Goal: Information Seeking & Learning: Learn about a topic

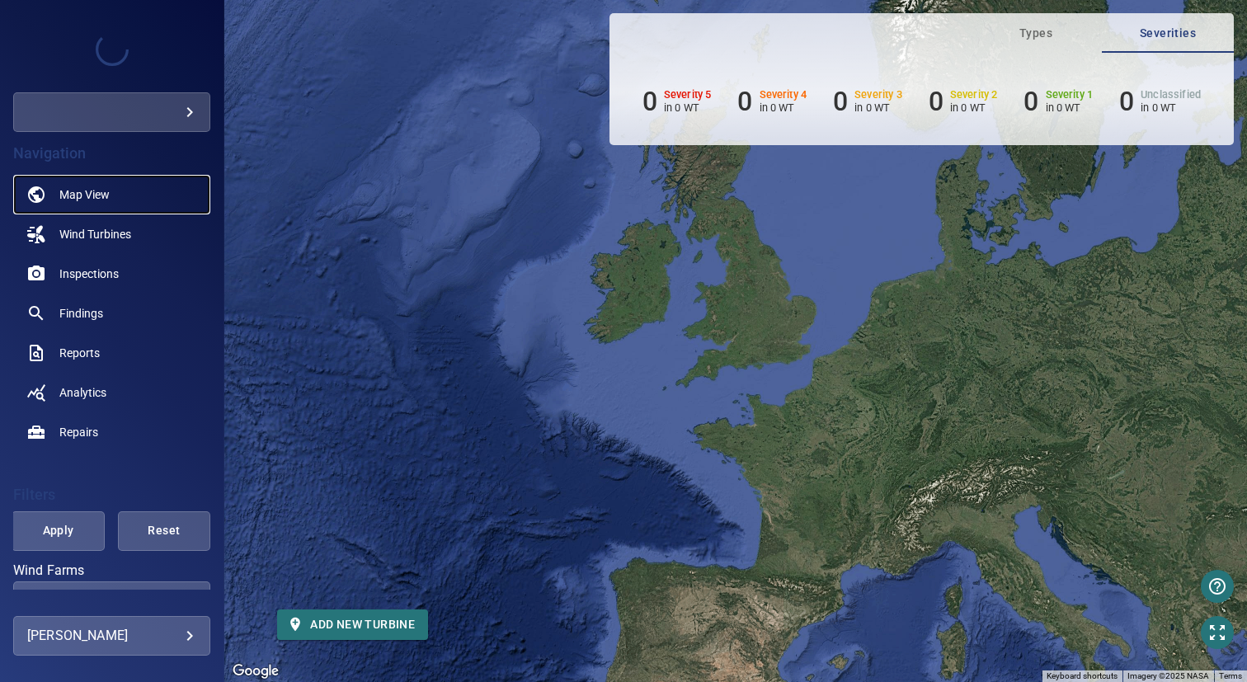
click at [117, 199] on link "Map View" at bounding box center [111, 195] width 197 height 40
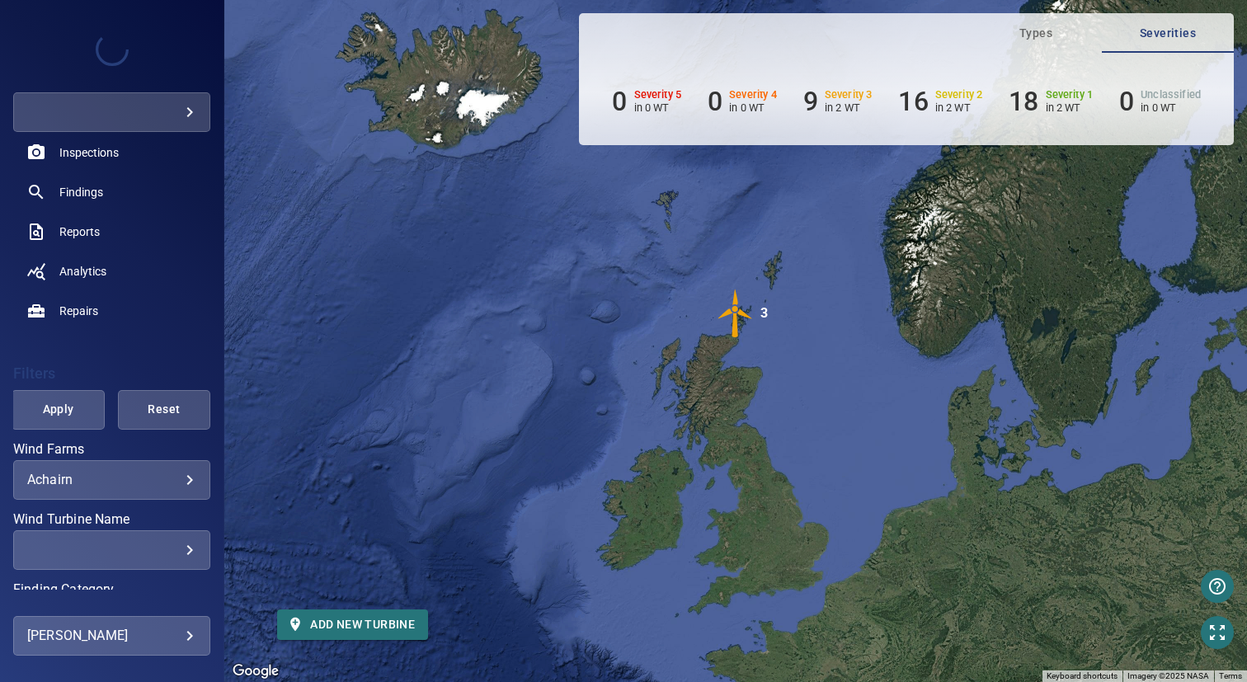
scroll to position [158, 0]
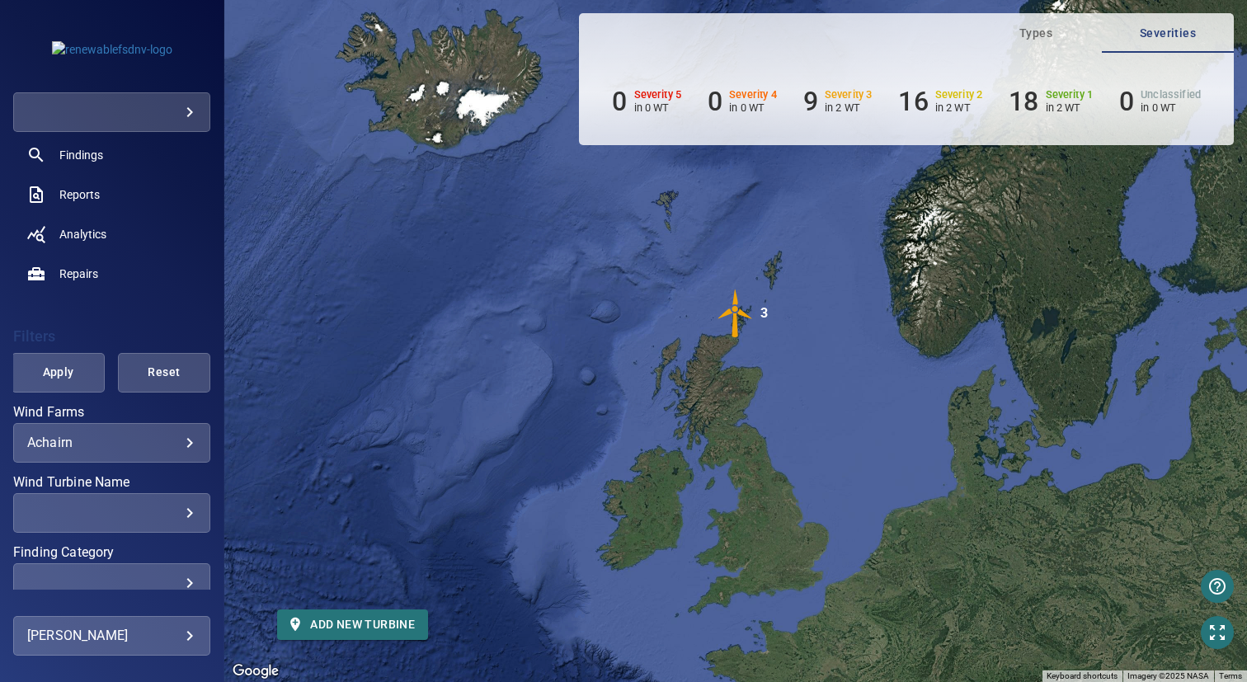
click at [101, 442] on body "**********" at bounding box center [623, 341] width 1247 height 682
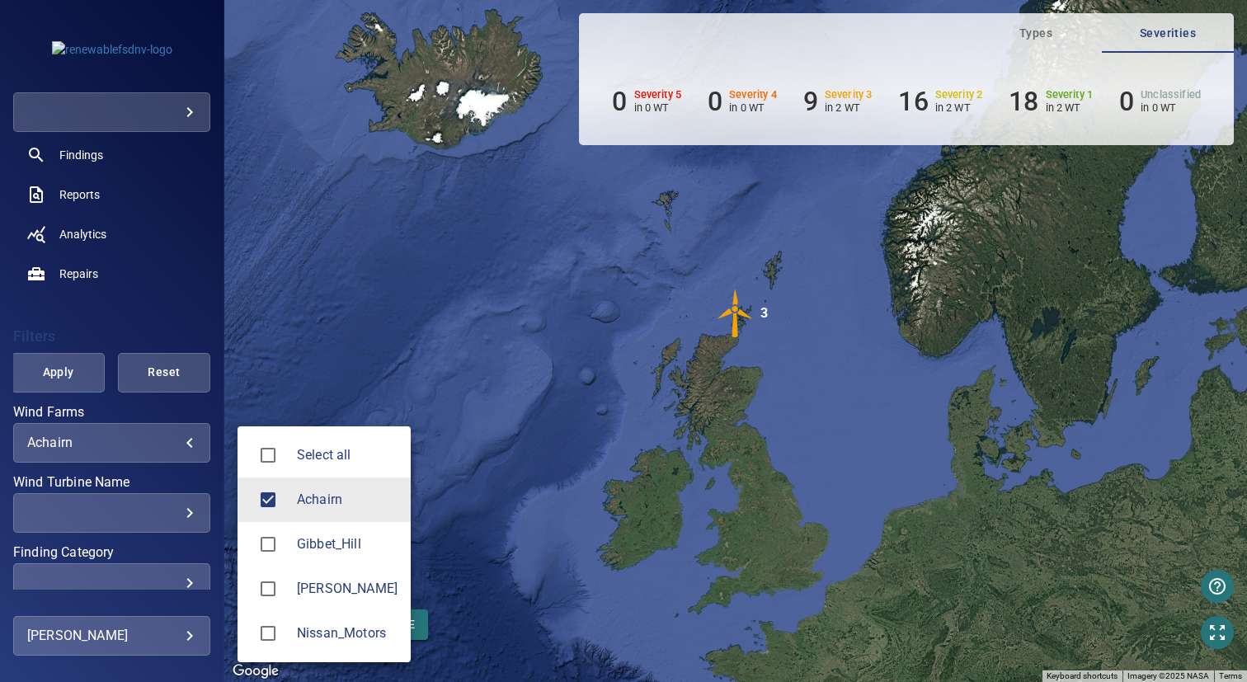
click at [322, 550] on span "Gibbet_Hill" at bounding box center [347, 544] width 101 height 20
click at [332, 494] on span "Achairn" at bounding box center [347, 500] width 101 height 20
type input "**********"
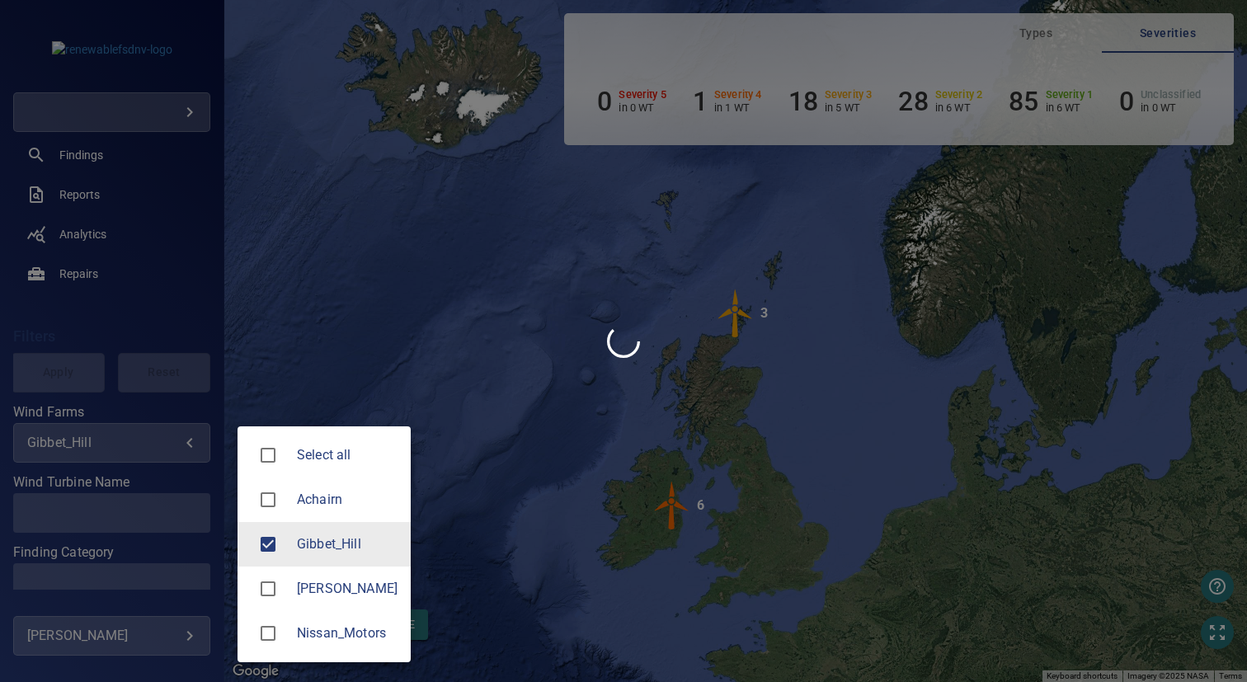
click at [533, 441] on div at bounding box center [623, 341] width 1247 height 682
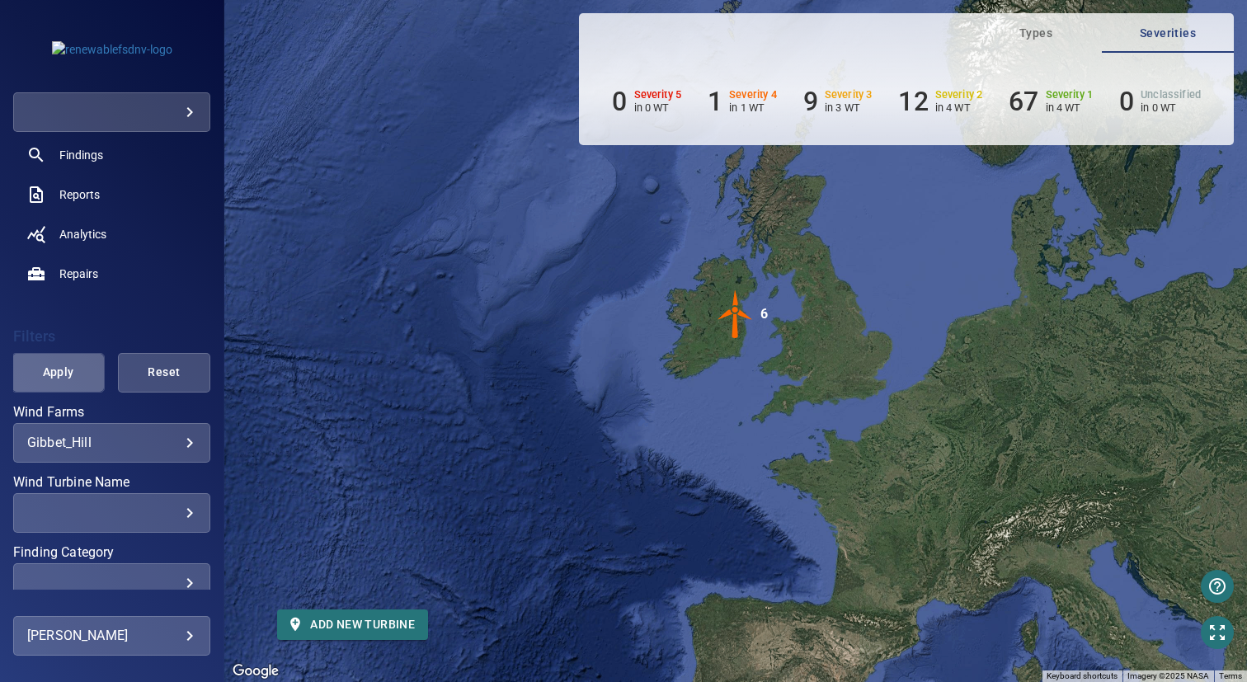
click at [68, 377] on span "Apply" at bounding box center [57, 372] width 51 height 21
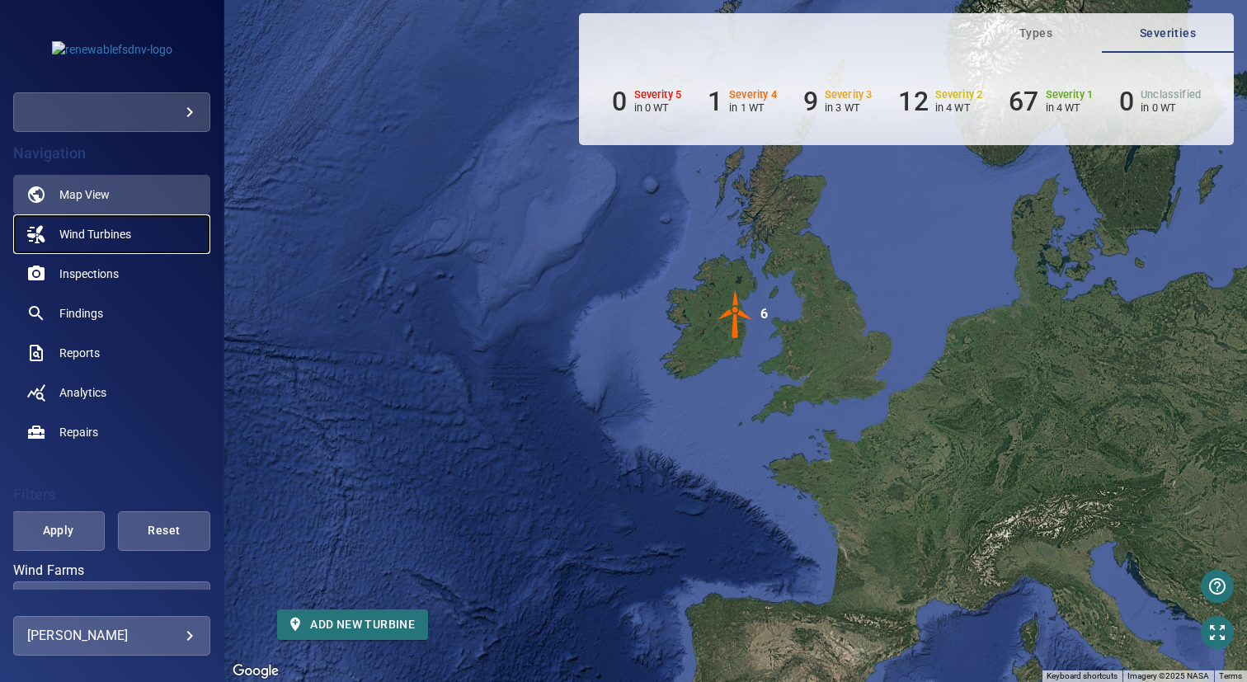
click at [115, 240] on span "Wind Turbines" at bounding box center [95, 234] width 72 height 16
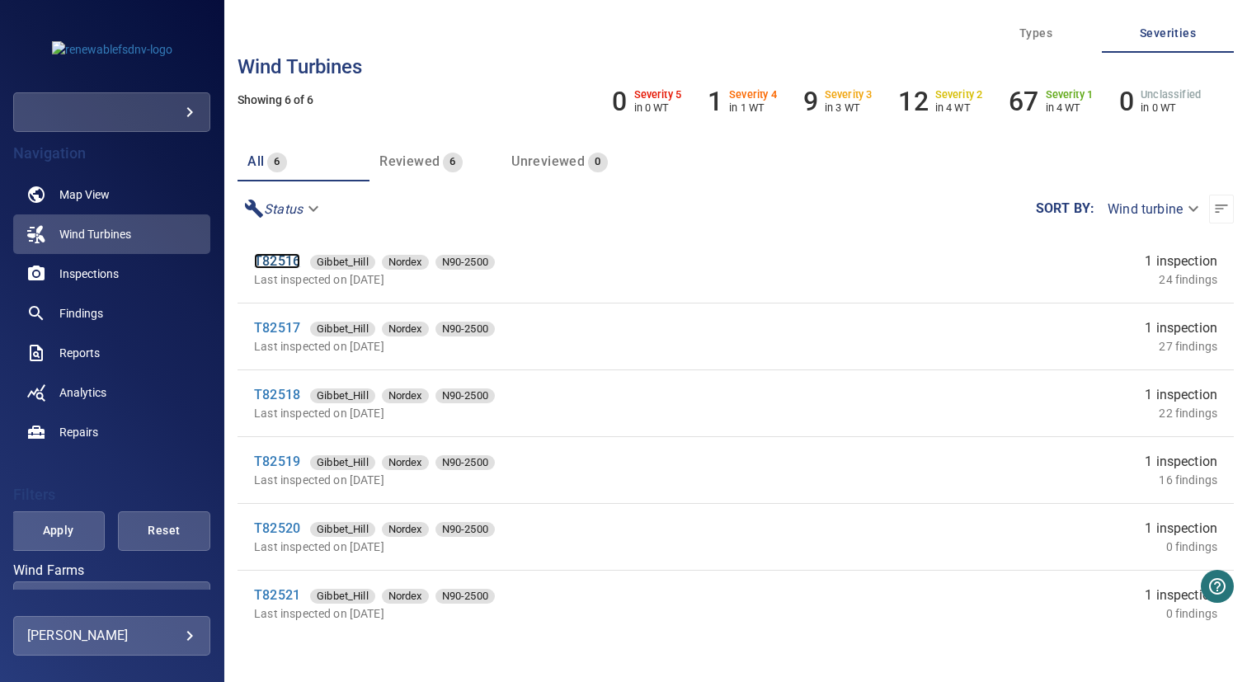
click at [277, 263] on link "T82516" at bounding box center [277, 261] width 46 height 16
click at [276, 326] on link "T82517" at bounding box center [277, 328] width 46 height 16
click at [278, 392] on link "T82518" at bounding box center [277, 395] width 46 height 16
click at [278, 459] on link "T82519" at bounding box center [277, 462] width 46 height 16
click at [280, 526] on link "T82520" at bounding box center [277, 528] width 46 height 16
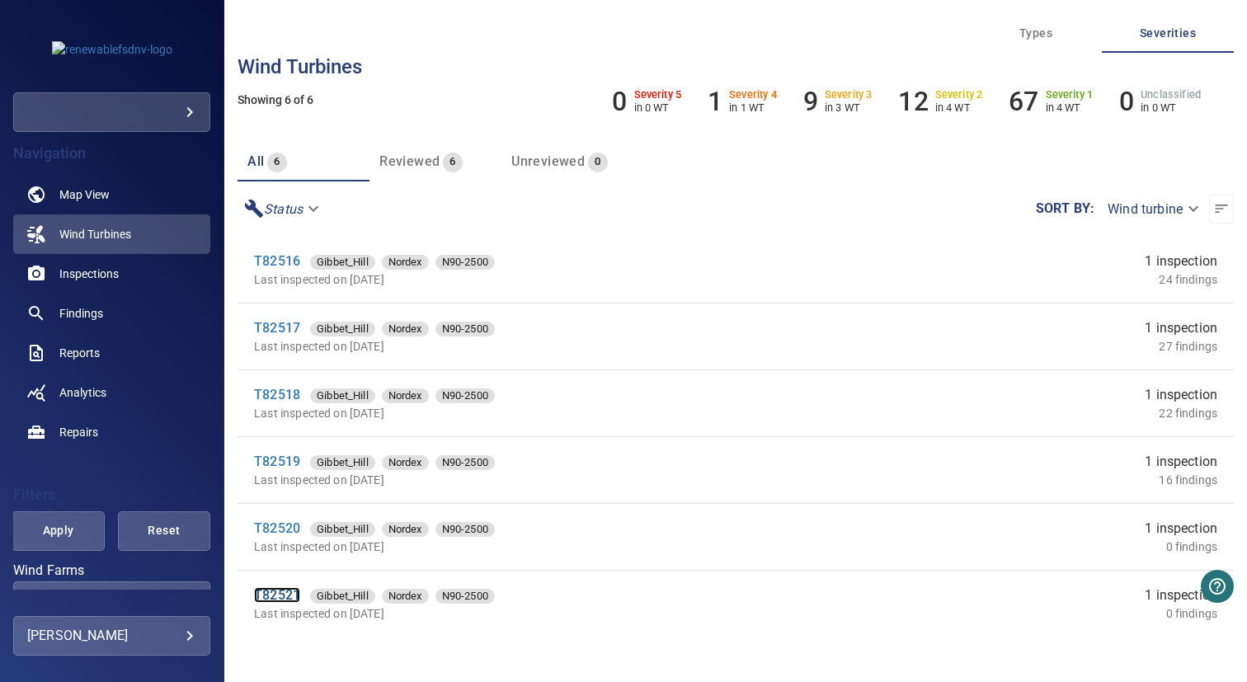
click at [279, 594] on link "T82521" at bounding box center [277, 595] width 46 height 16
click at [280, 263] on link "T82516" at bounding box center [277, 261] width 46 height 16
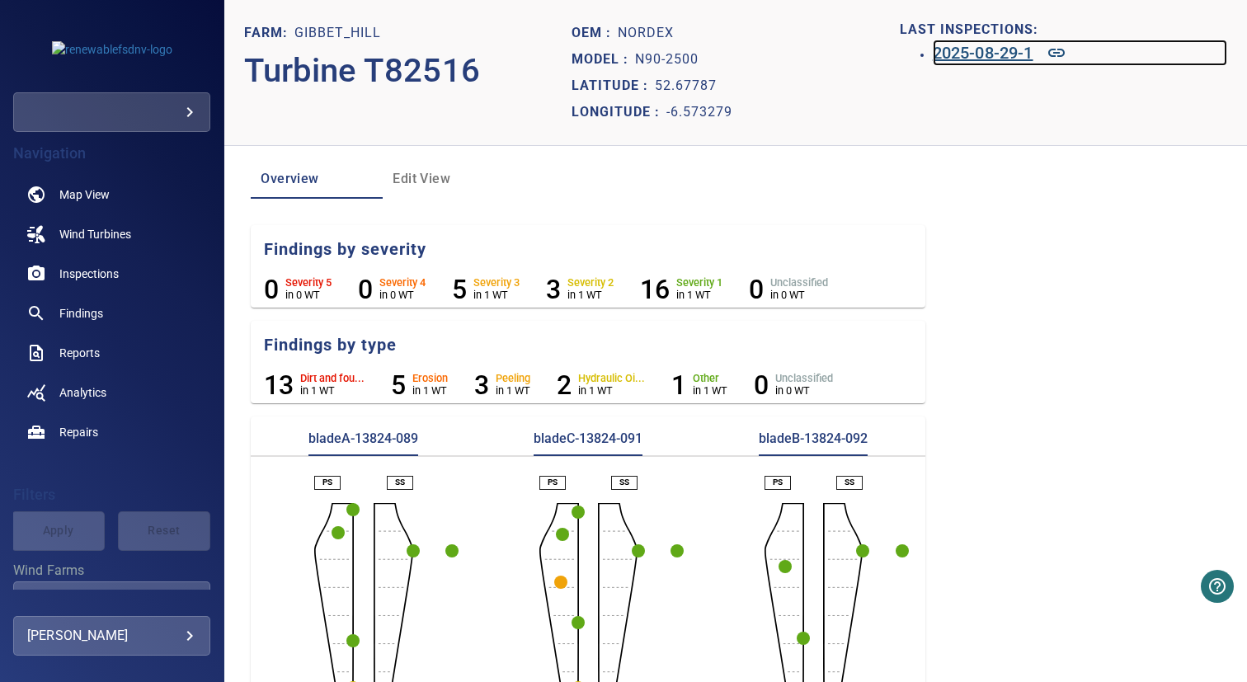
click at [946, 56] on h6 "2025-08-29-1" at bounding box center [983, 53] width 101 height 26
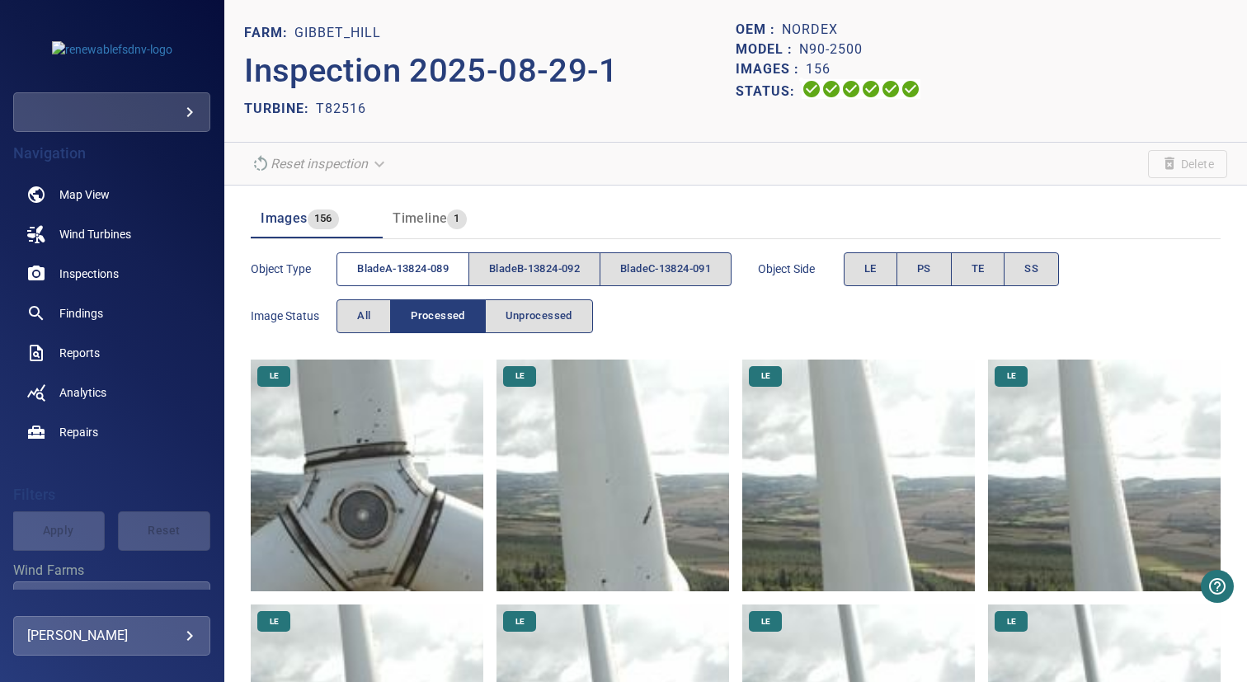
click at [426, 265] on span "bladeA-13824-089" at bounding box center [403, 269] width 92 height 19
click at [931, 273] on span "PS" at bounding box center [924, 269] width 14 height 19
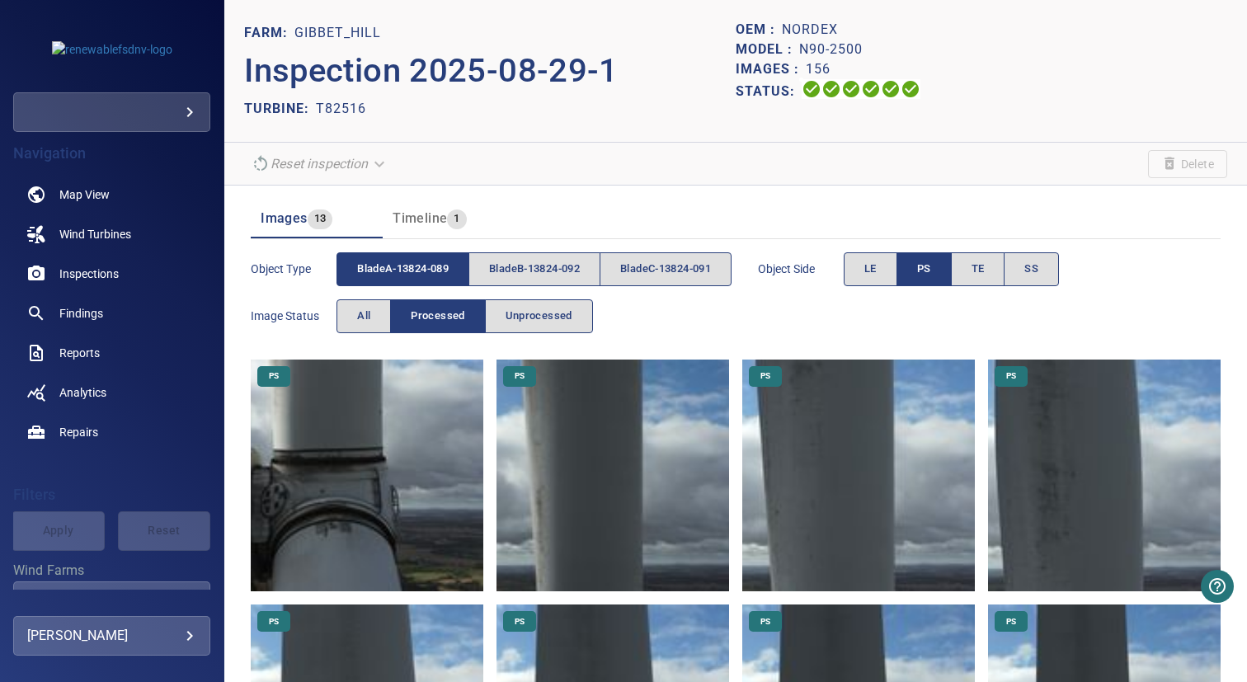
click at [330, 465] on img at bounding box center [367, 476] width 233 height 233
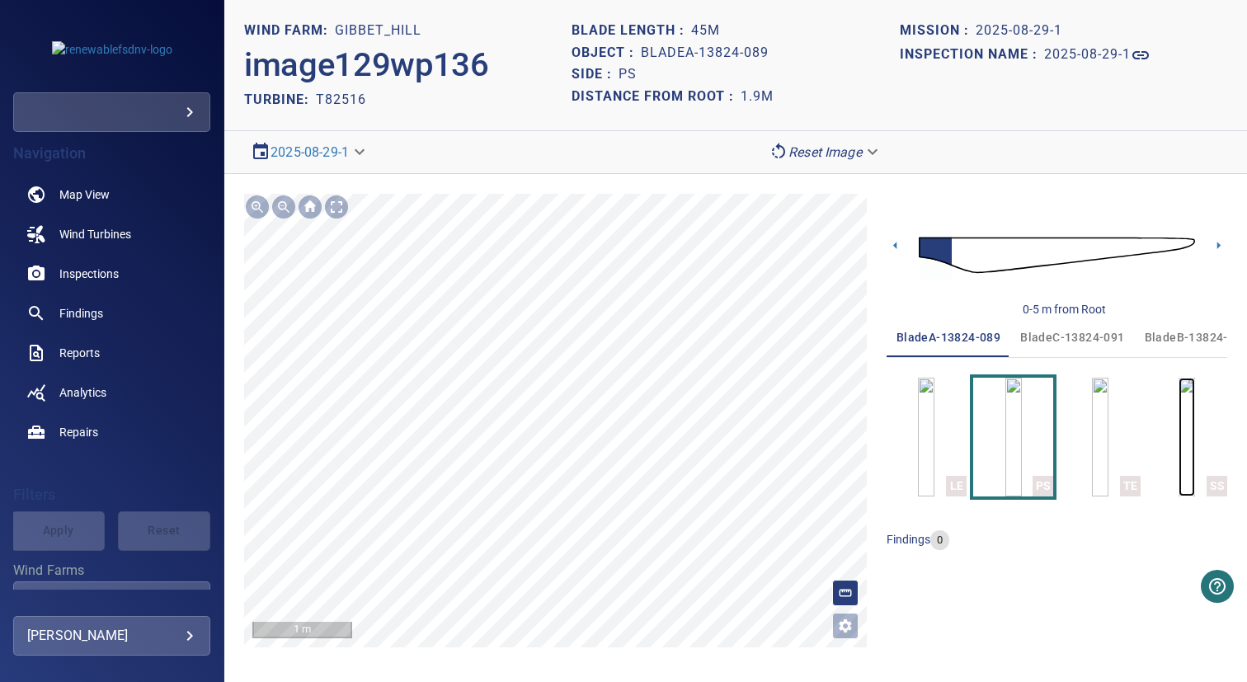
click at [1195, 446] on img "button" at bounding box center [1187, 437] width 16 height 119
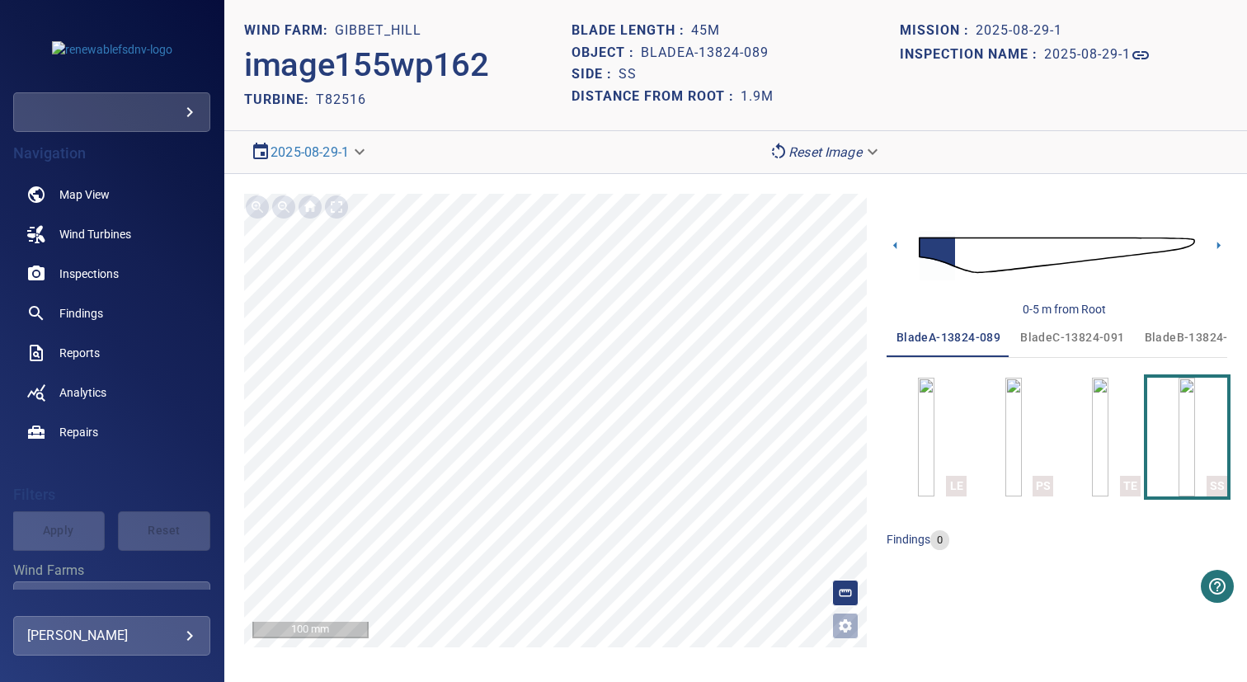
click at [1175, 337] on span "bladeB-13824-092" at bounding box center [1197, 337] width 104 height 21
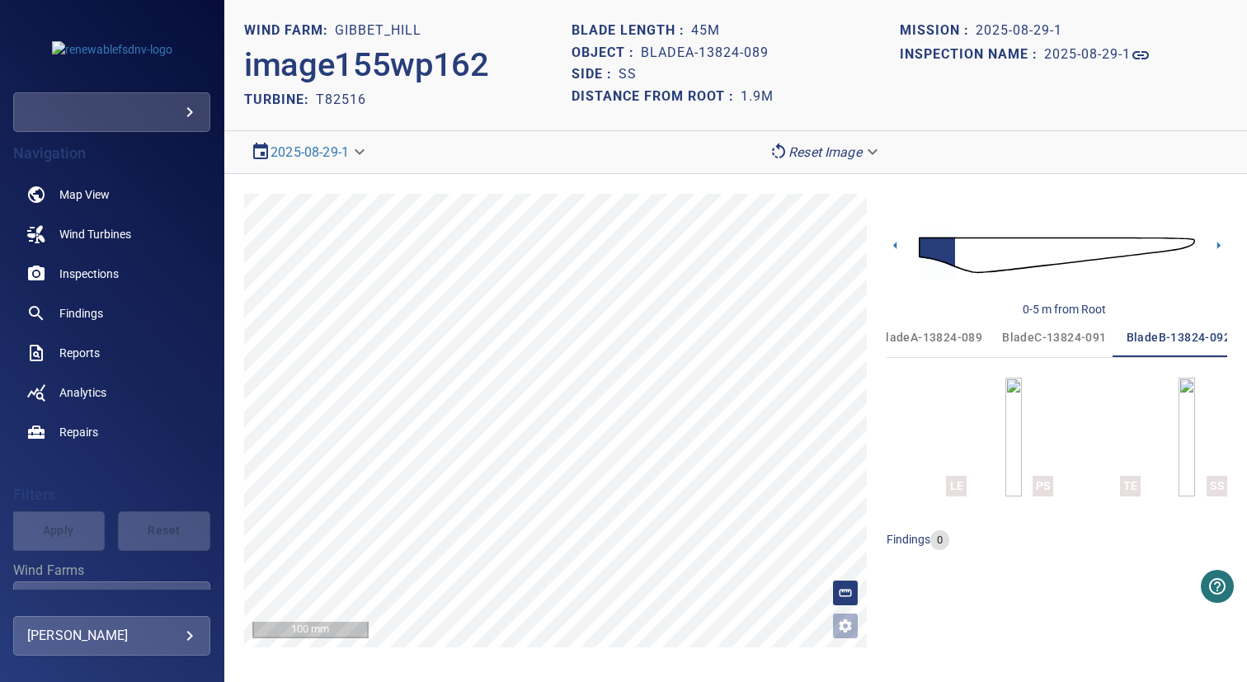
scroll to position [0, 26]
click at [1045, 340] on span "bladeC-13824-091" at bounding box center [1047, 337] width 104 height 21
click at [1179, 426] on img "button" at bounding box center [1187, 437] width 16 height 119
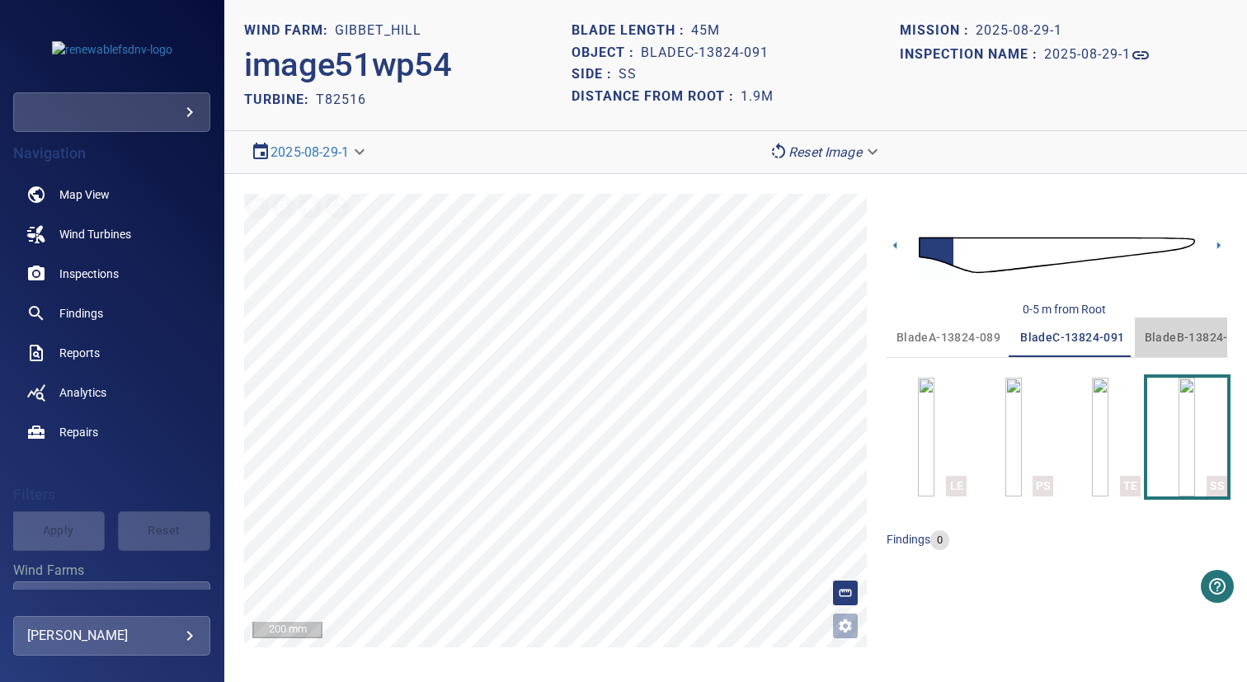
click at [1153, 337] on span "bladeB-13824-092" at bounding box center [1197, 337] width 104 height 21
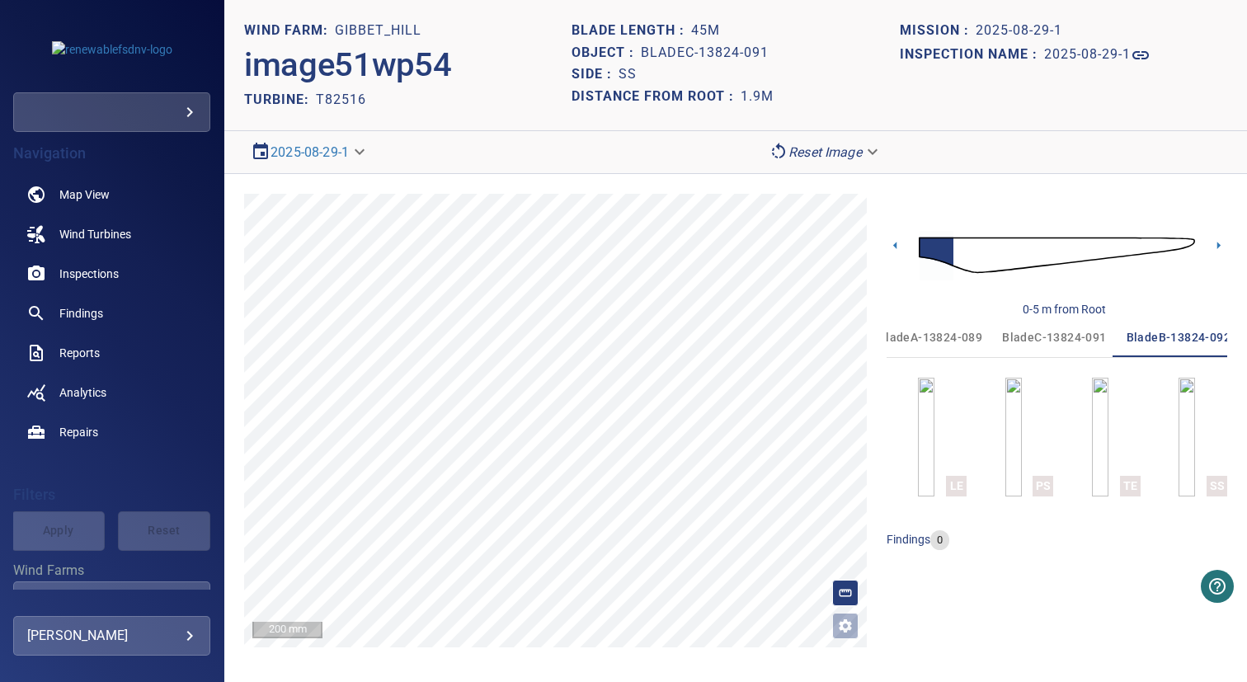
scroll to position [0, 26]
click at [1179, 414] on img "button" at bounding box center [1187, 437] width 16 height 119
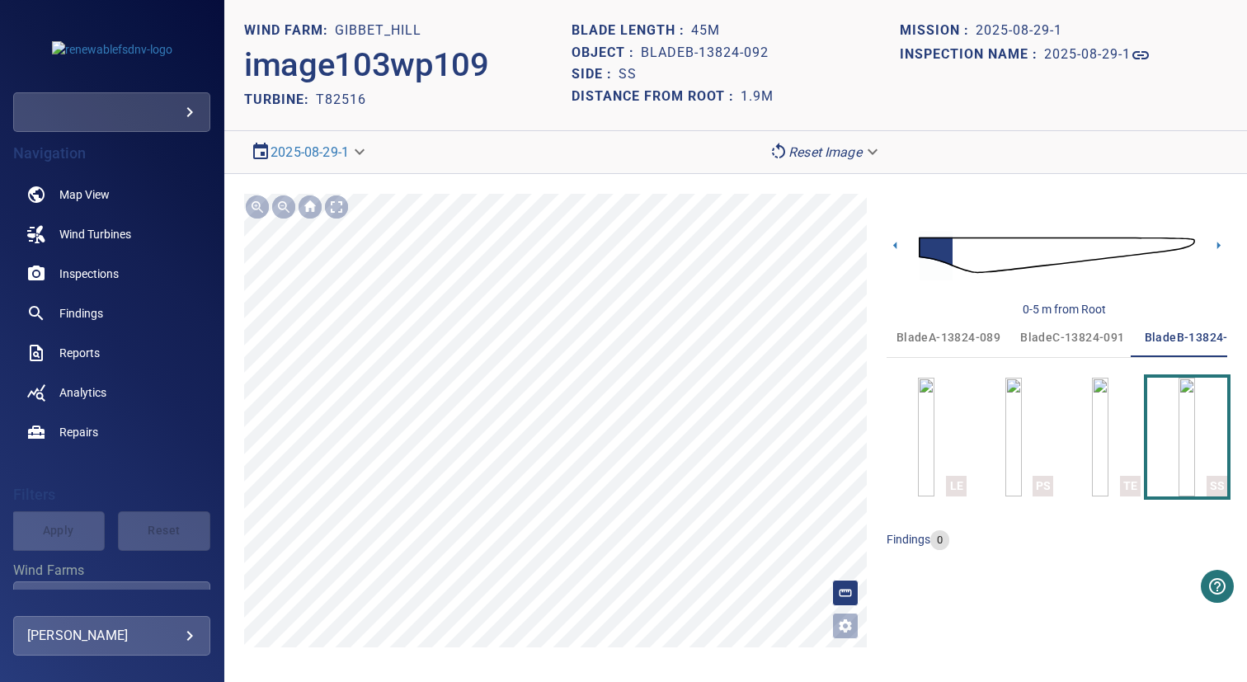
scroll to position [0, 26]
click at [1048, 341] on span "bladeC-13824-091" at bounding box center [1047, 337] width 104 height 21
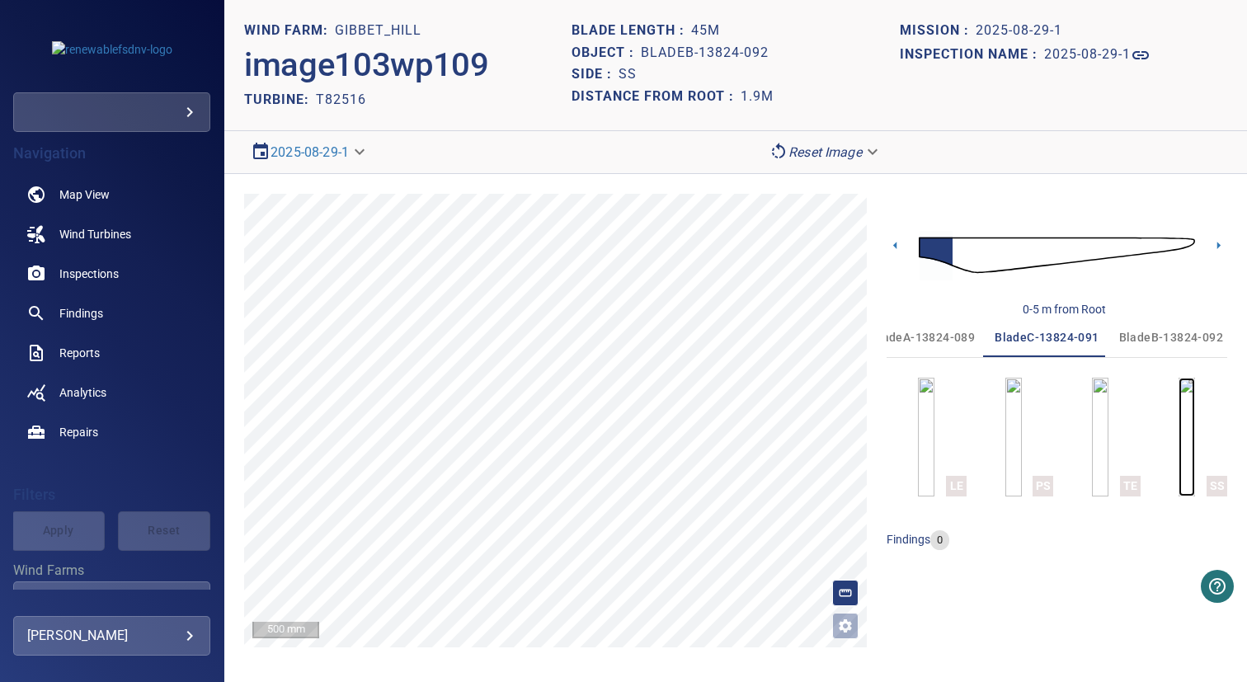
click at [1179, 424] on img "button" at bounding box center [1187, 437] width 16 height 119
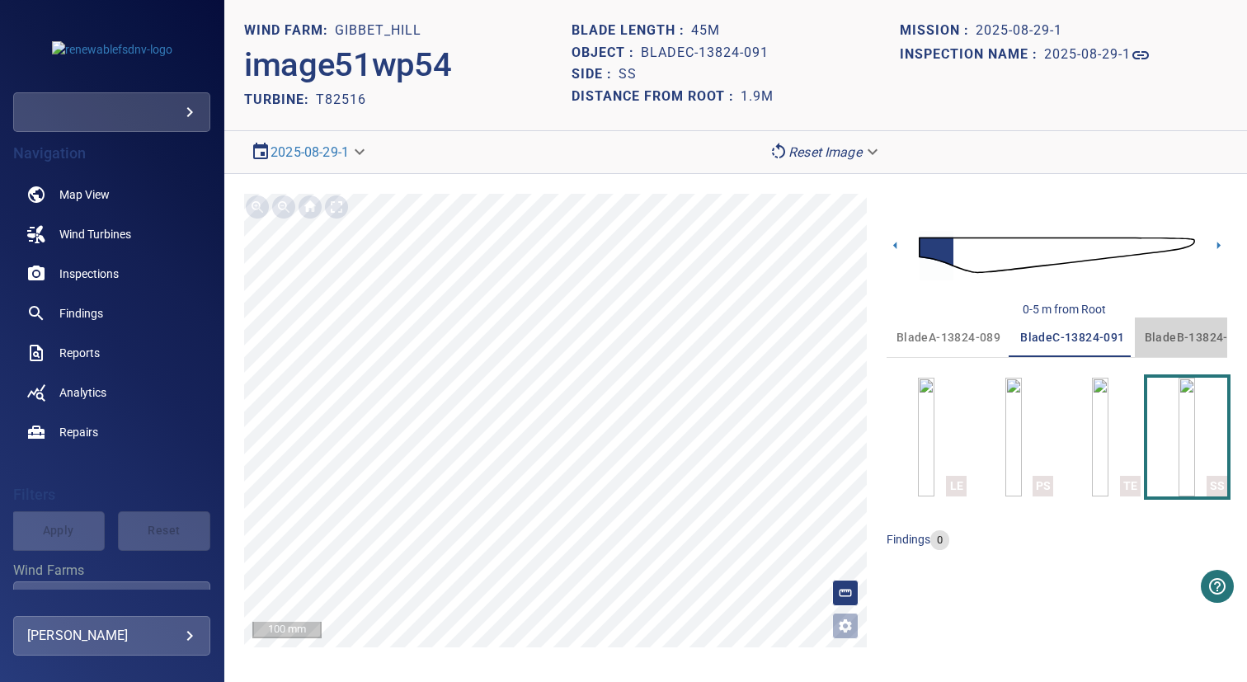
click at [1162, 327] on span "bladeB-13824-092" at bounding box center [1197, 337] width 104 height 21
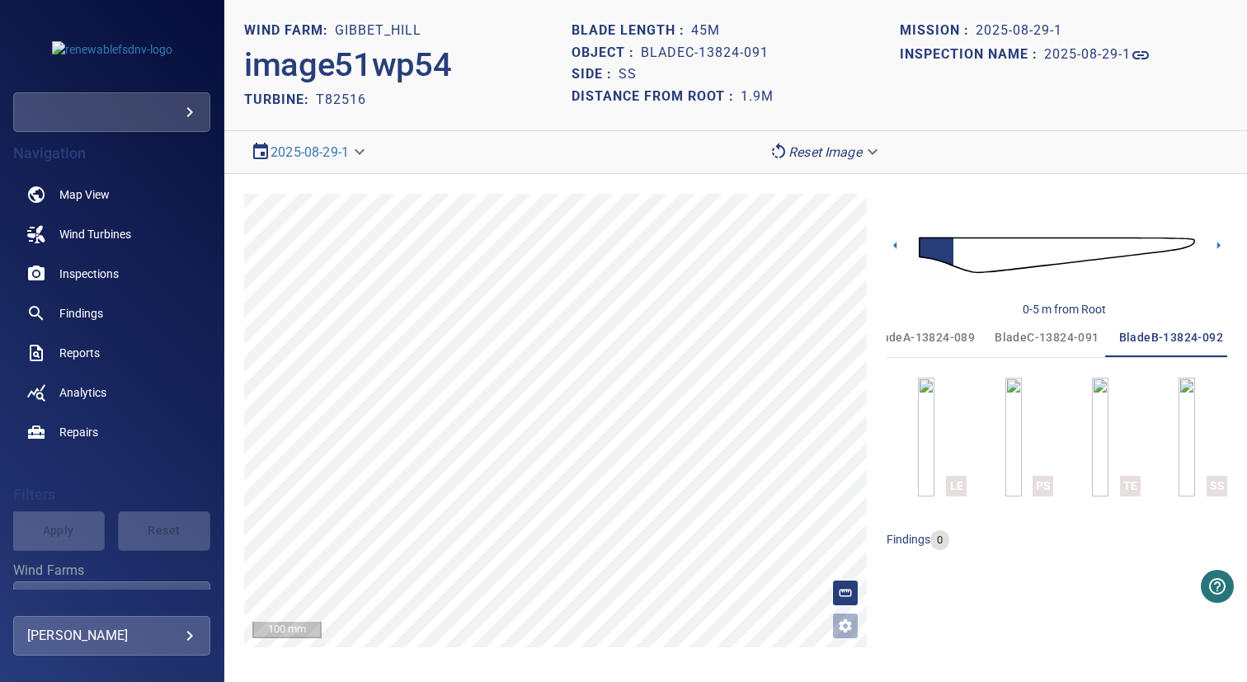
click at [939, 330] on span "bladeA-13824-089" at bounding box center [923, 337] width 104 height 21
click at [1179, 426] on img "button" at bounding box center [1187, 437] width 16 height 119
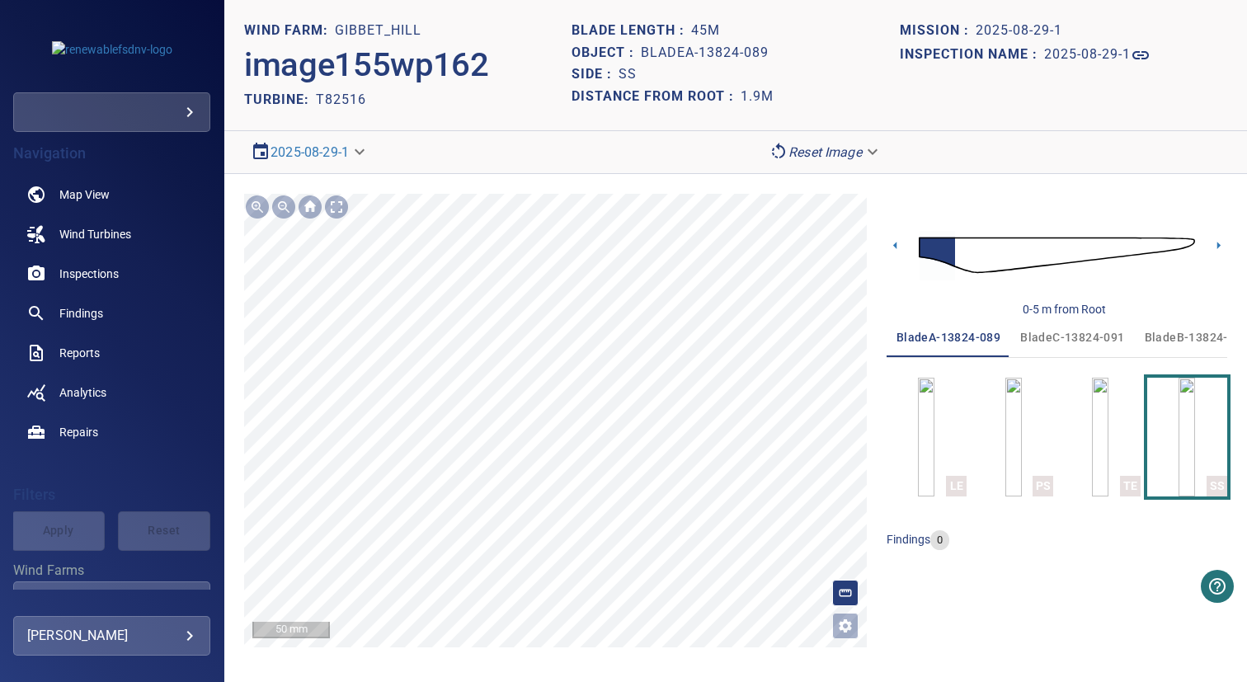
click at [1181, 335] on span "bladeB-13824-092" at bounding box center [1197, 337] width 104 height 21
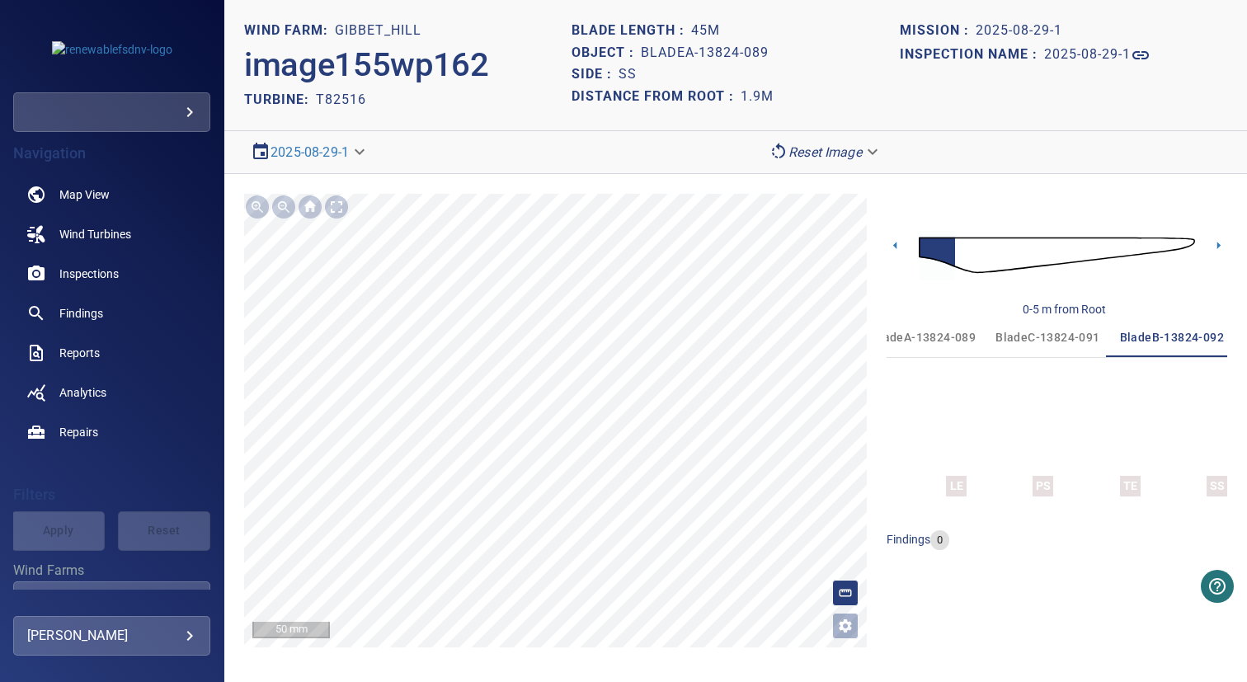
scroll to position [0, 26]
click at [1179, 433] on img "button" at bounding box center [1187, 437] width 16 height 119
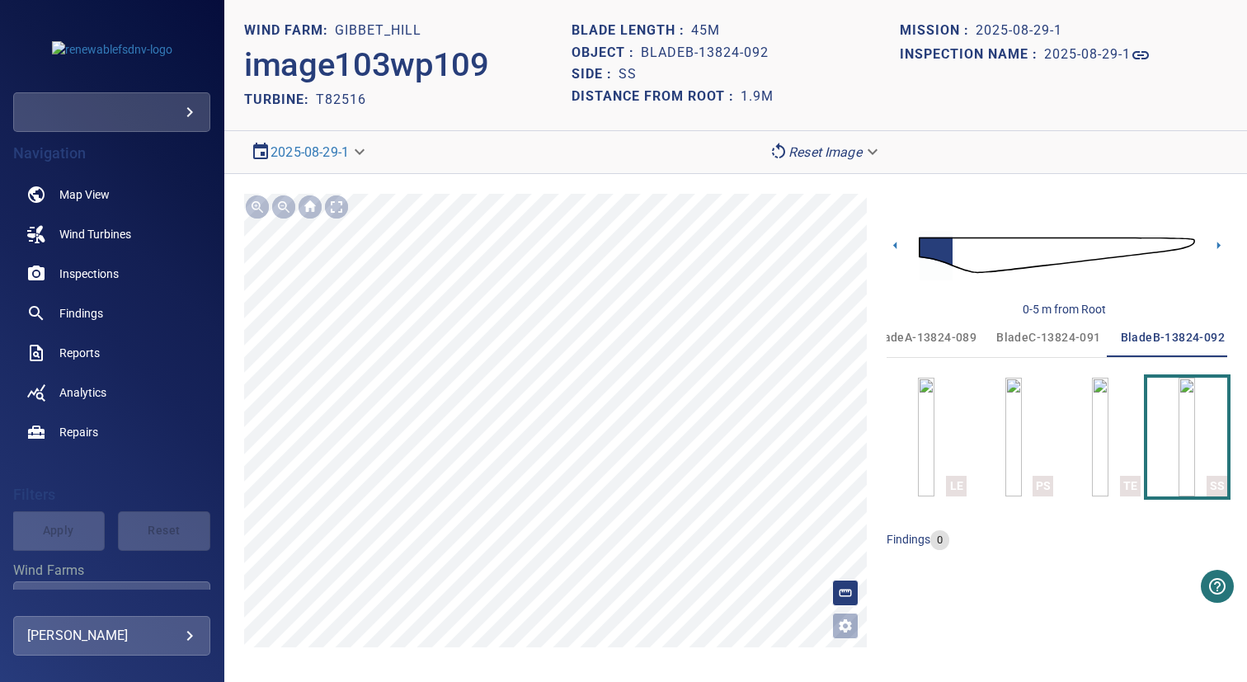
scroll to position [0, 26]
click at [95, 270] on span "Inspections" at bounding box center [88, 274] width 59 height 16
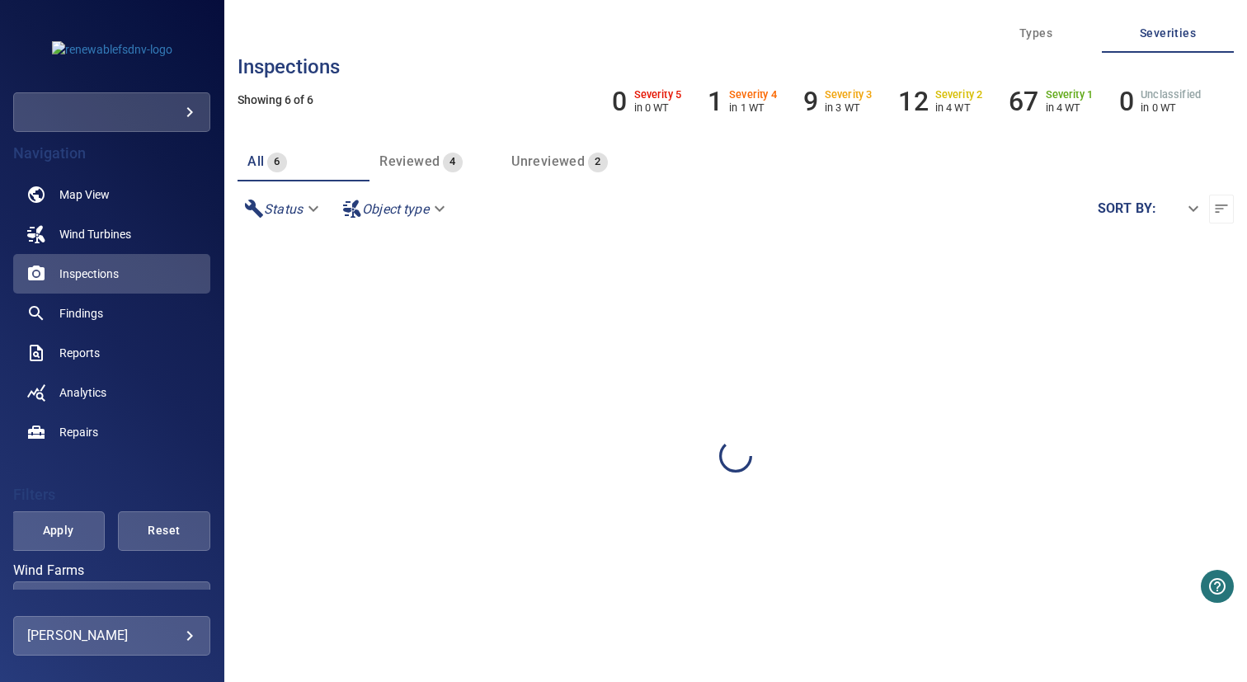
scroll to position [160, 0]
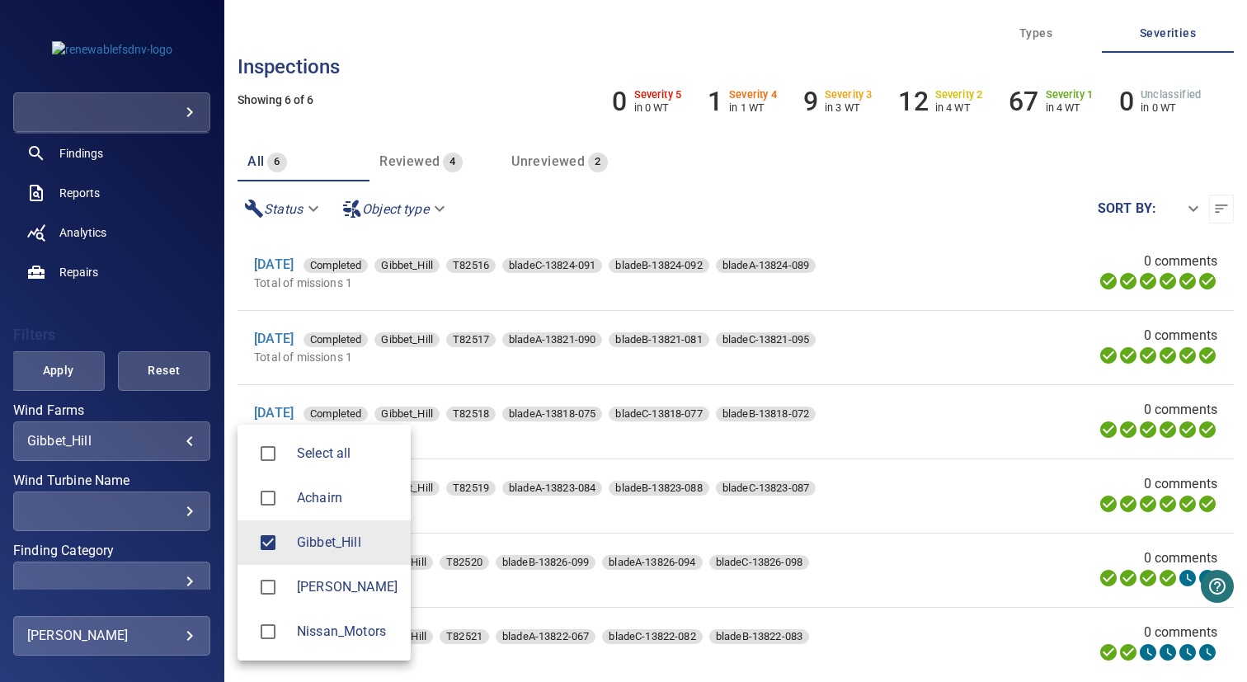
click at [82, 443] on body "**********" at bounding box center [623, 341] width 1247 height 682
click at [241, 313] on div at bounding box center [623, 341] width 1247 height 682
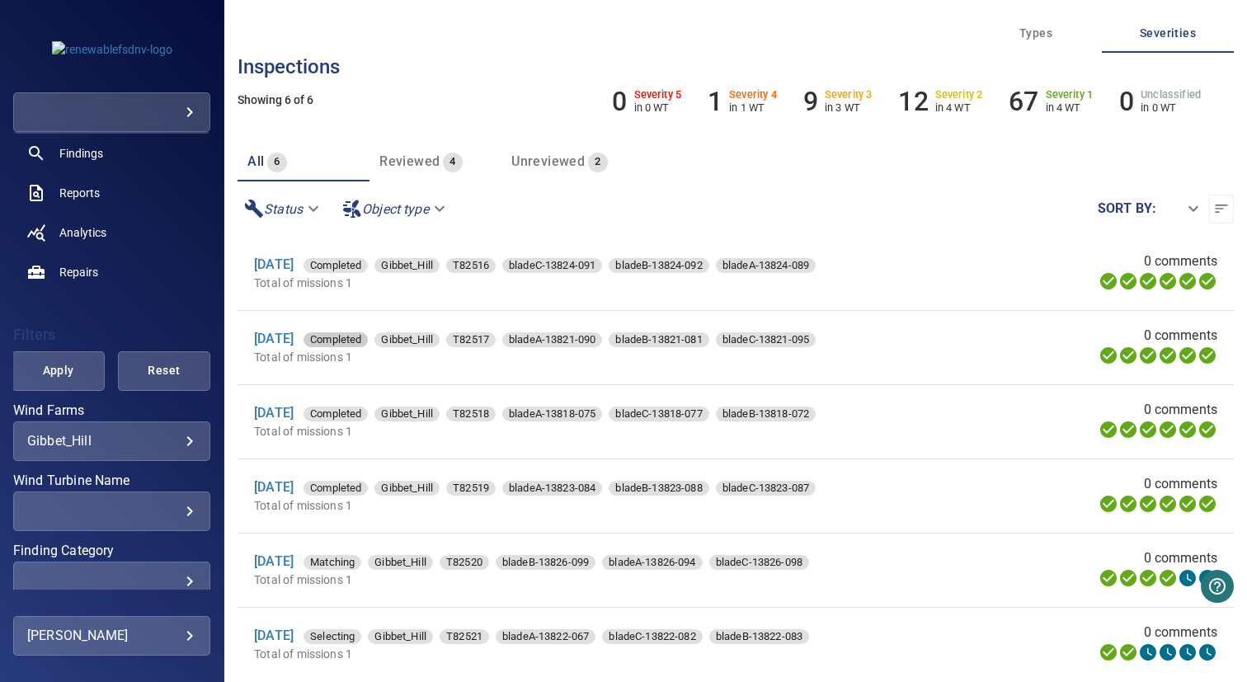
scroll to position [3, 0]
click at [274, 554] on link "1 Oct 2025" at bounding box center [274, 561] width 40 height 16
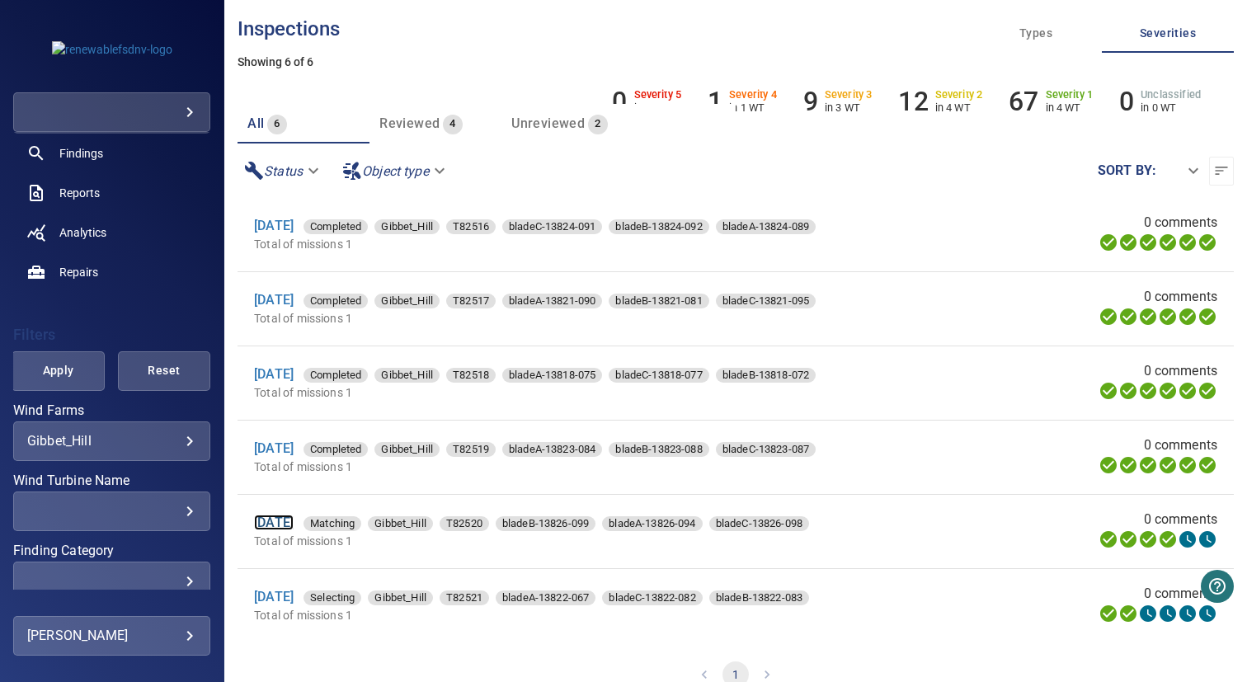
scroll to position [44, 0]
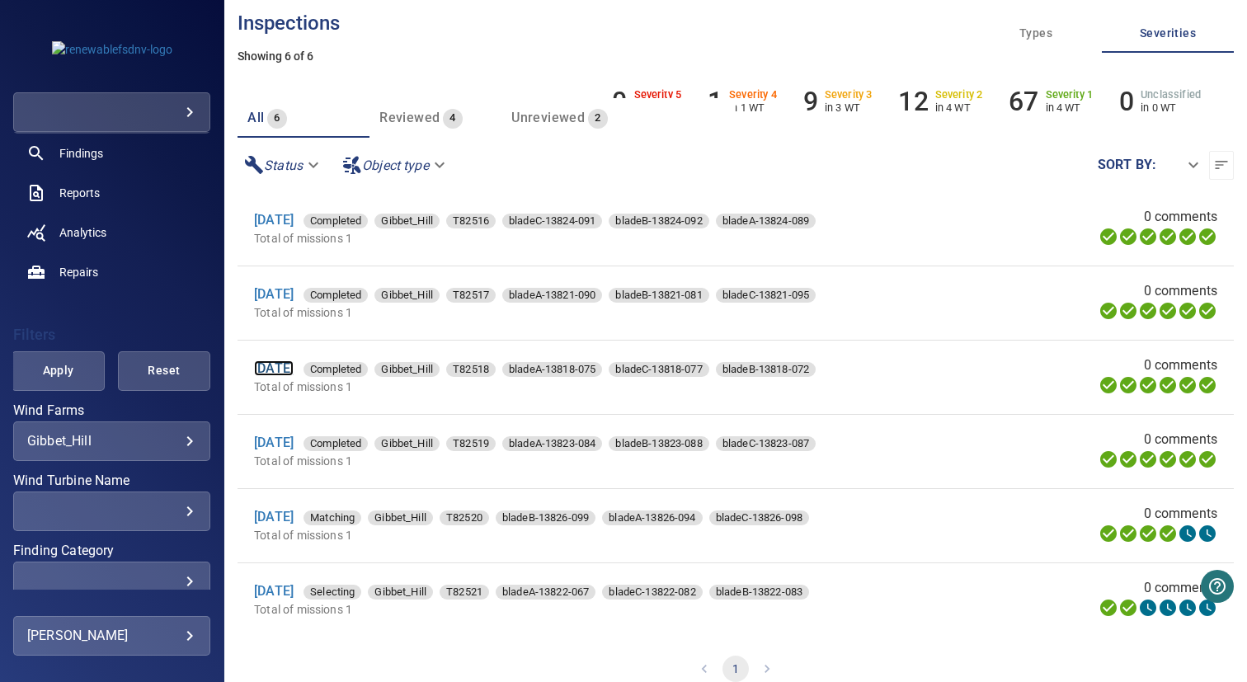
click at [294, 363] on link "1 Oct 2025" at bounding box center [274, 368] width 40 height 16
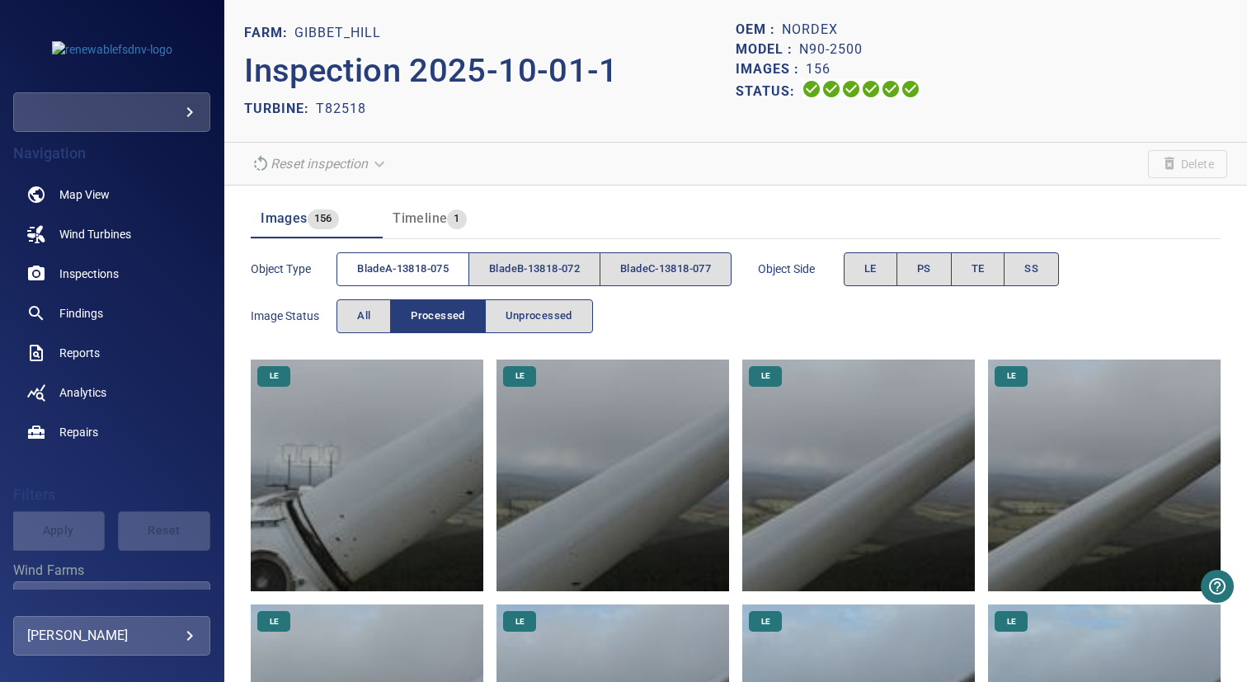
click at [403, 270] on span "bladeA-13818-075" at bounding box center [403, 269] width 92 height 19
click at [931, 271] on span "PS" at bounding box center [924, 269] width 14 height 19
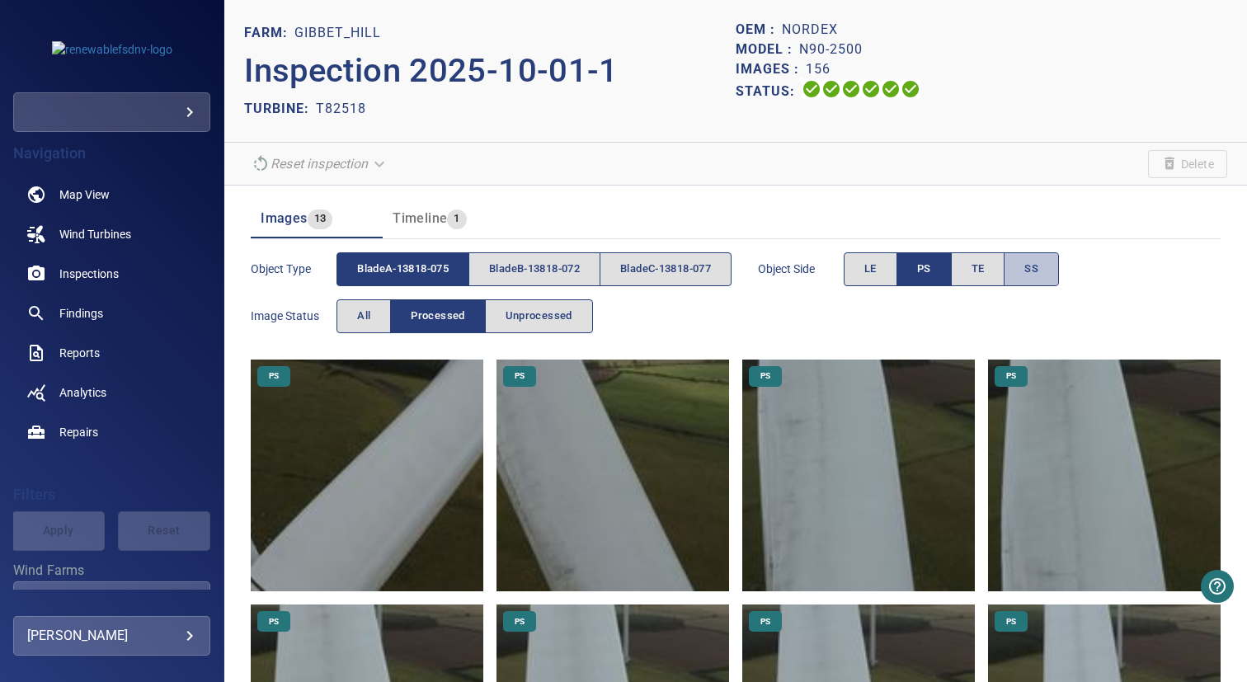
click at [1033, 260] on button "SS" at bounding box center [1031, 269] width 55 height 34
click at [920, 260] on button "PS" at bounding box center [924, 269] width 55 height 34
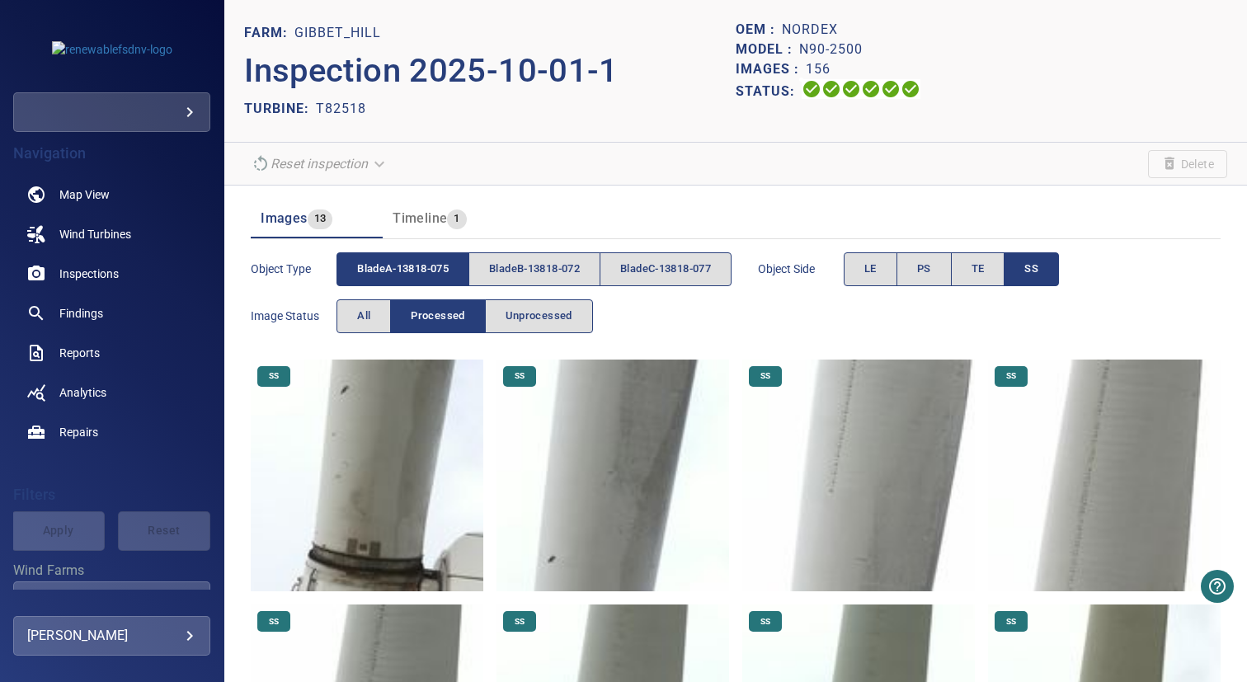
click at [358, 543] on img at bounding box center [367, 476] width 233 height 233
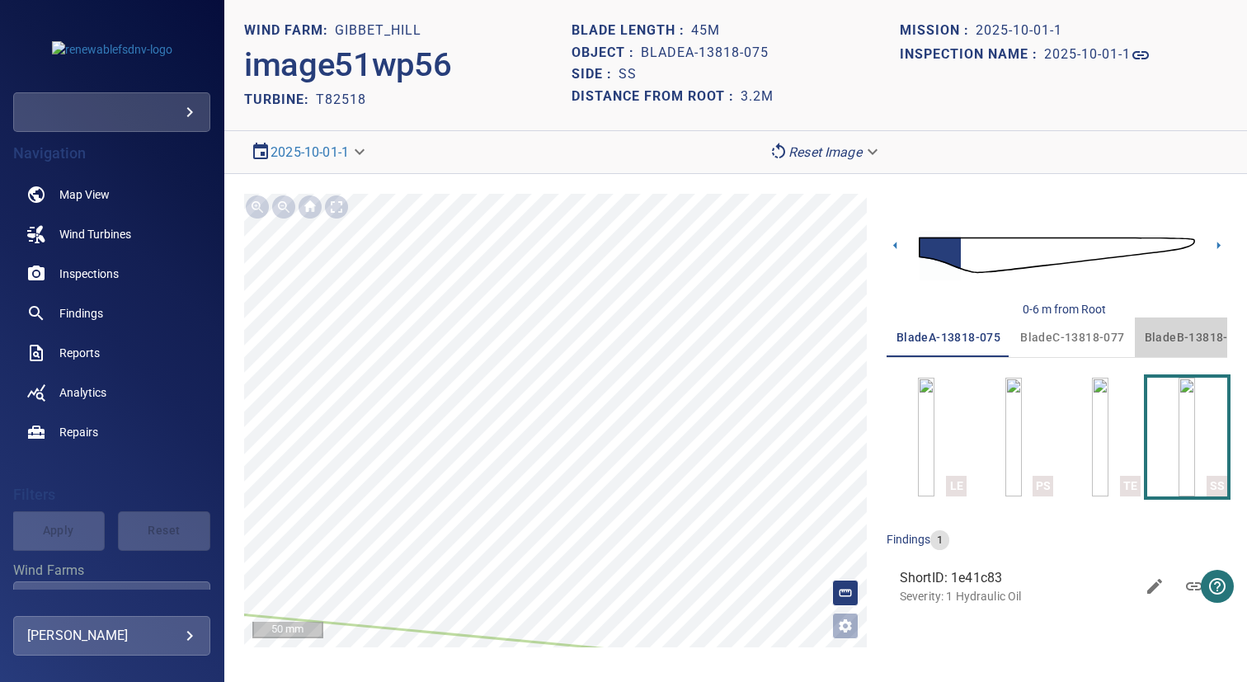
click at [1181, 339] on span "bladeB-13818-072" at bounding box center [1197, 337] width 104 height 21
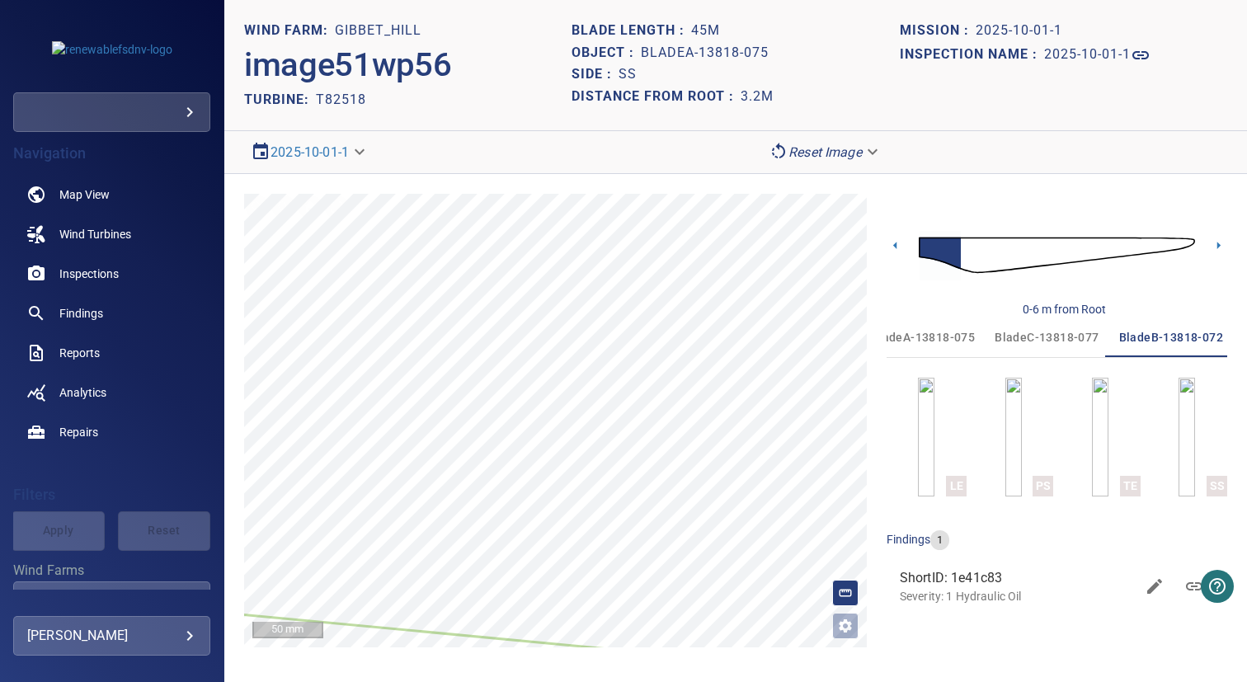
click at [939, 339] on span "bladeA-13818-075" at bounding box center [923, 337] width 104 height 21
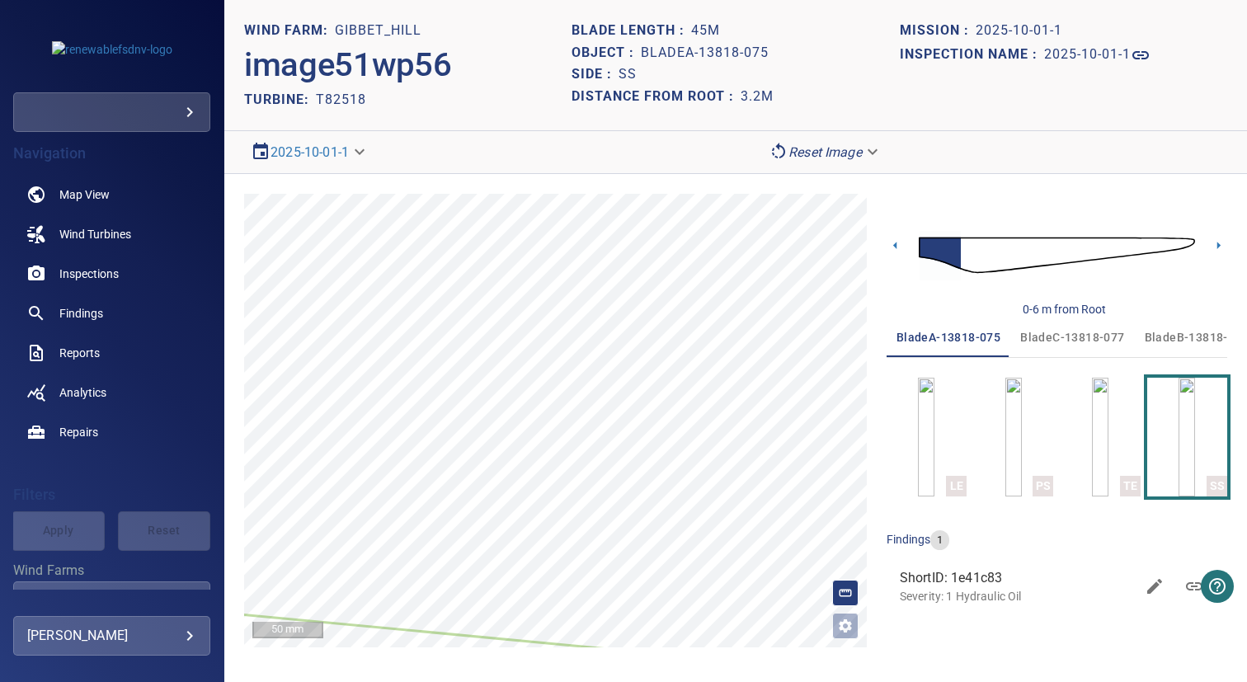
click at [1164, 332] on span "bladeB-13818-072" at bounding box center [1197, 337] width 104 height 21
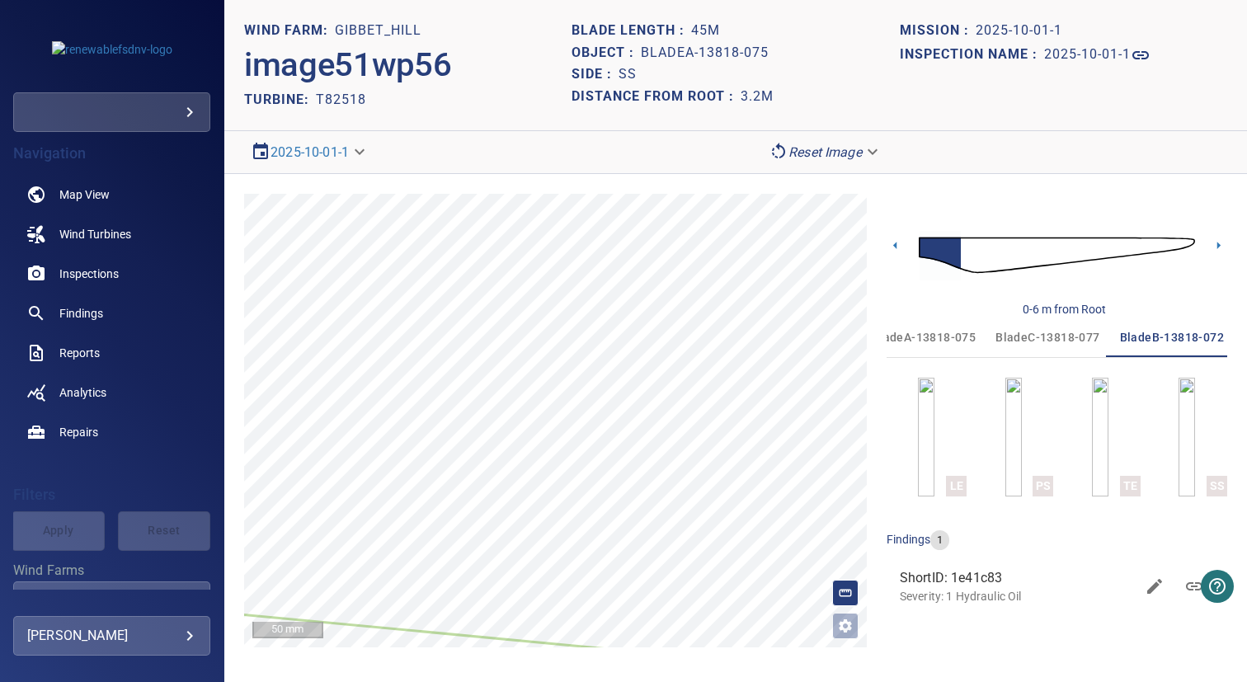
scroll to position [0, 26]
click at [1077, 326] on button "bladeC-13818-077" at bounding box center [1047, 338] width 124 height 40
click at [944, 340] on span "bladeA-13818-075" at bounding box center [923, 337] width 104 height 21
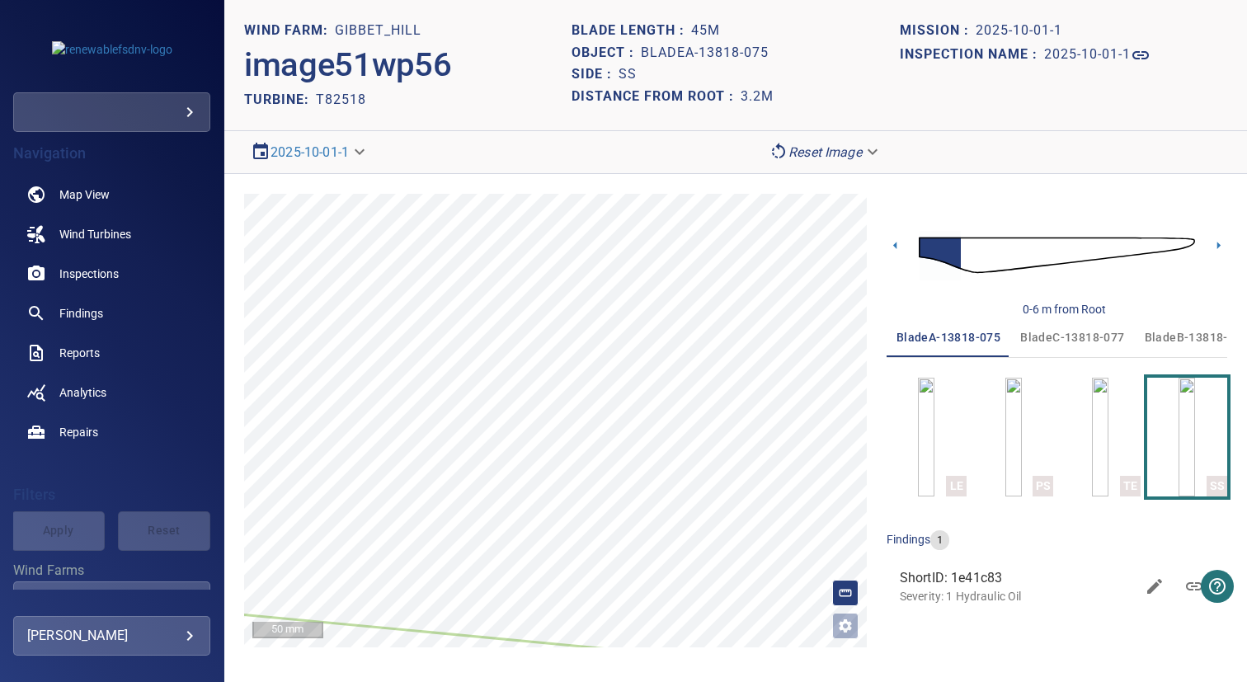
scroll to position [0, 0]
click at [1065, 337] on span "bladeC-13818-077" at bounding box center [1072, 337] width 104 height 21
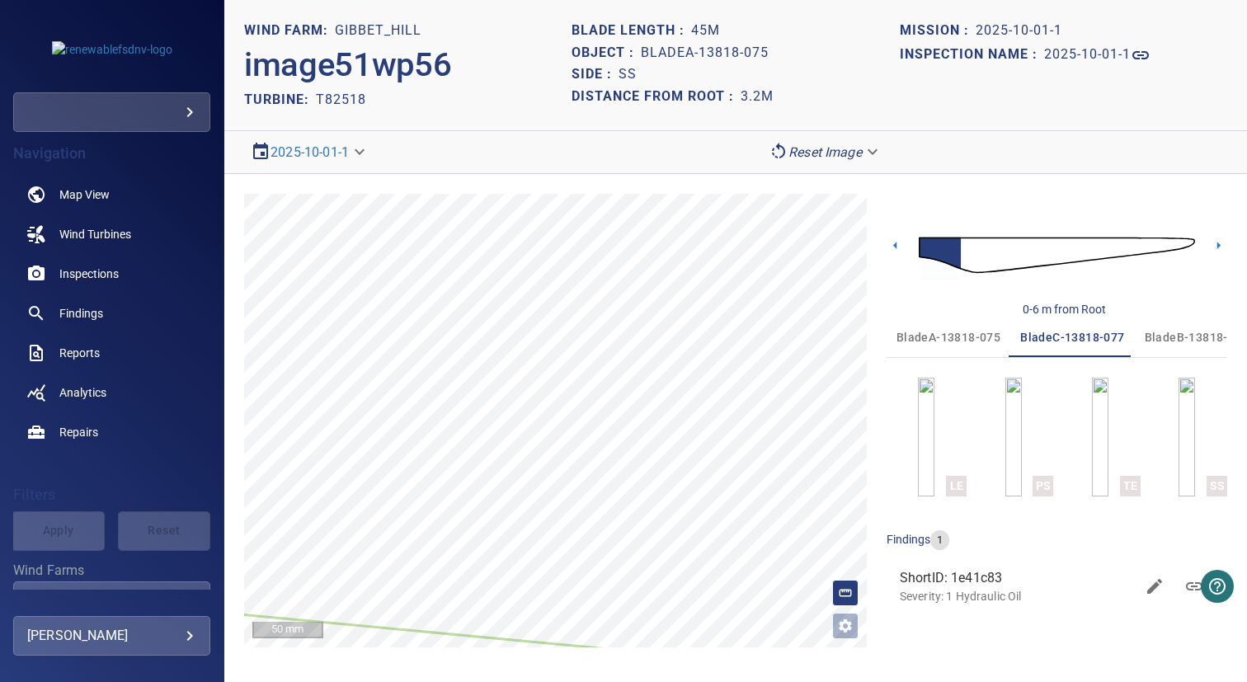
click at [1166, 339] on span "bladeB-13818-072" at bounding box center [1197, 337] width 104 height 21
click at [1195, 409] on img "button" at bounding box center [1187, 437] width 16 height 119
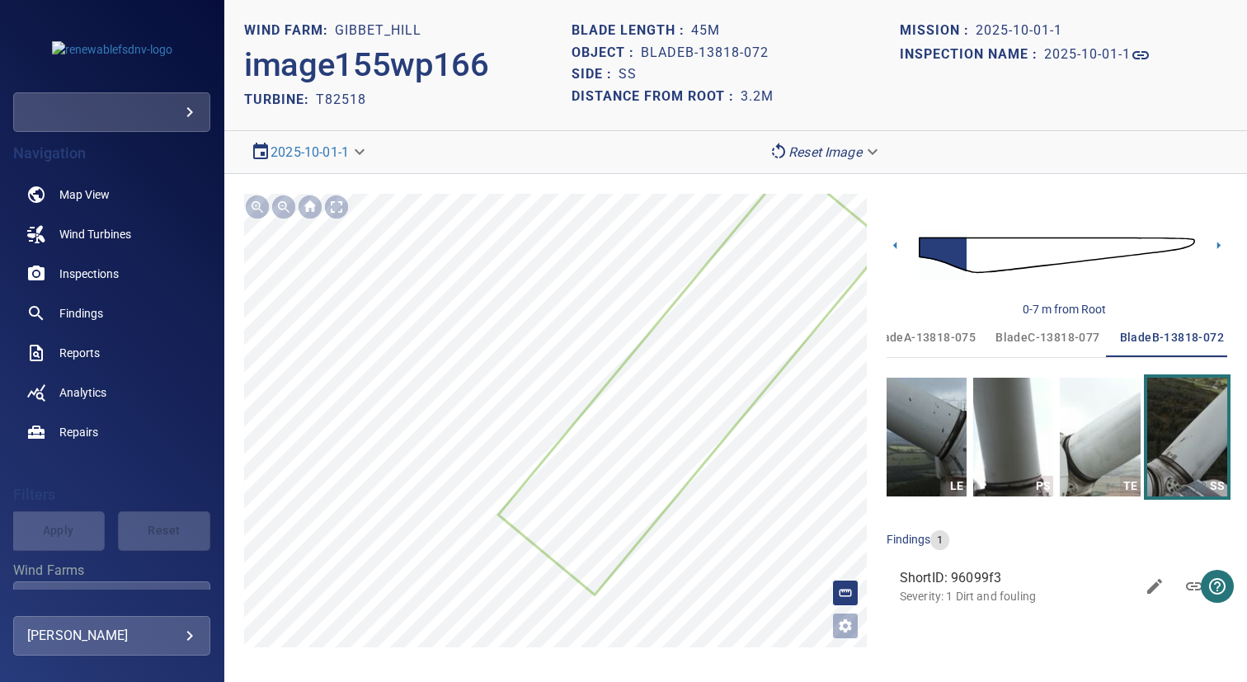
scroll to position [0, 26]
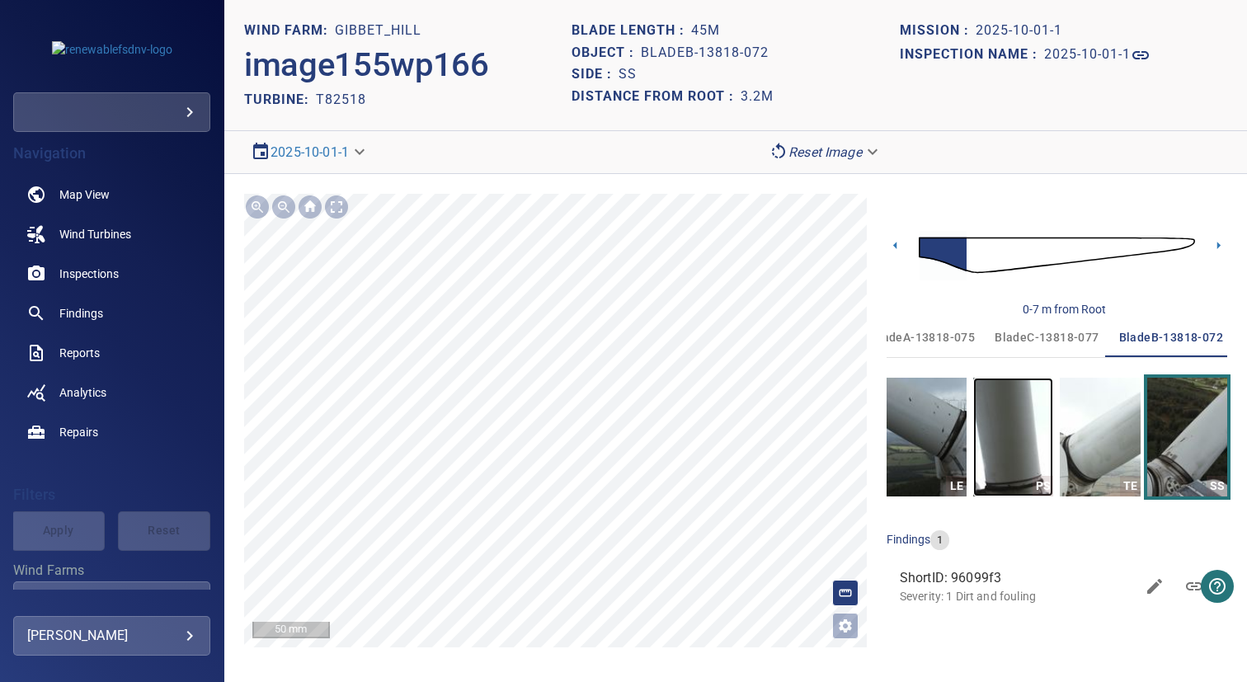
click at [1036, 454] on img "button" at bounding box center [1013, 437] width 80 height 119
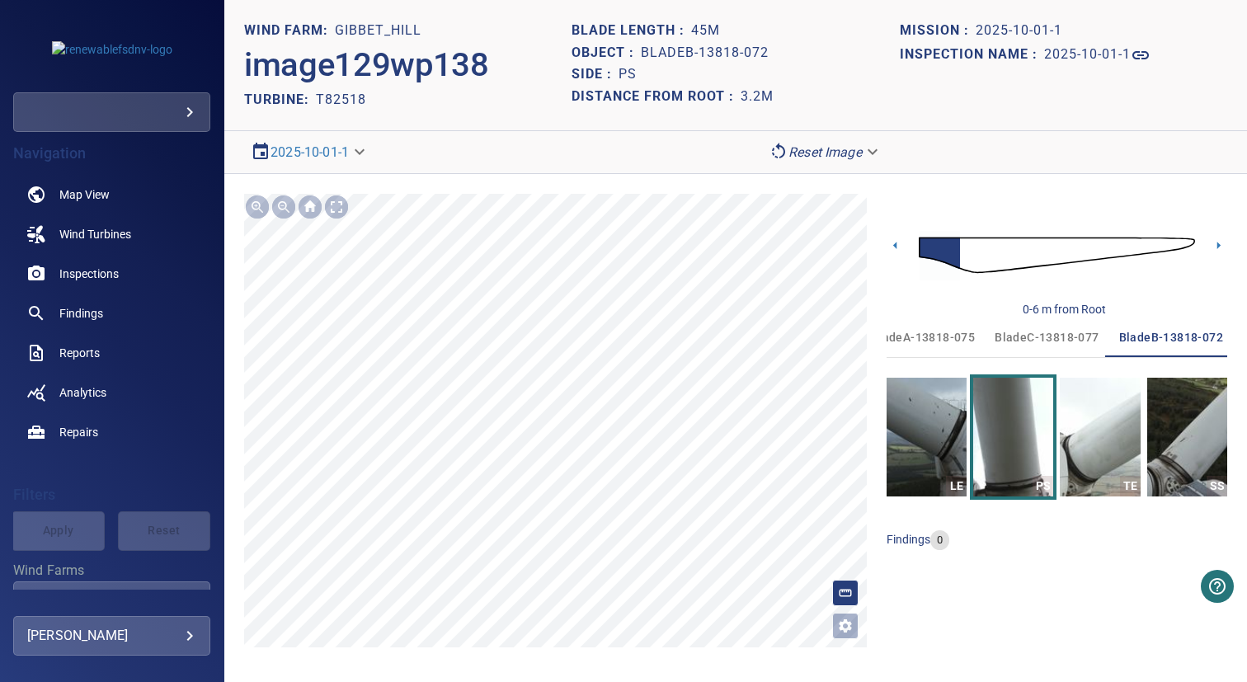
scroll to position [0, 26]
click at [1019, 330] on span "bladeC-13818-077" at bounding box center [1047, 337] width 104 height 21
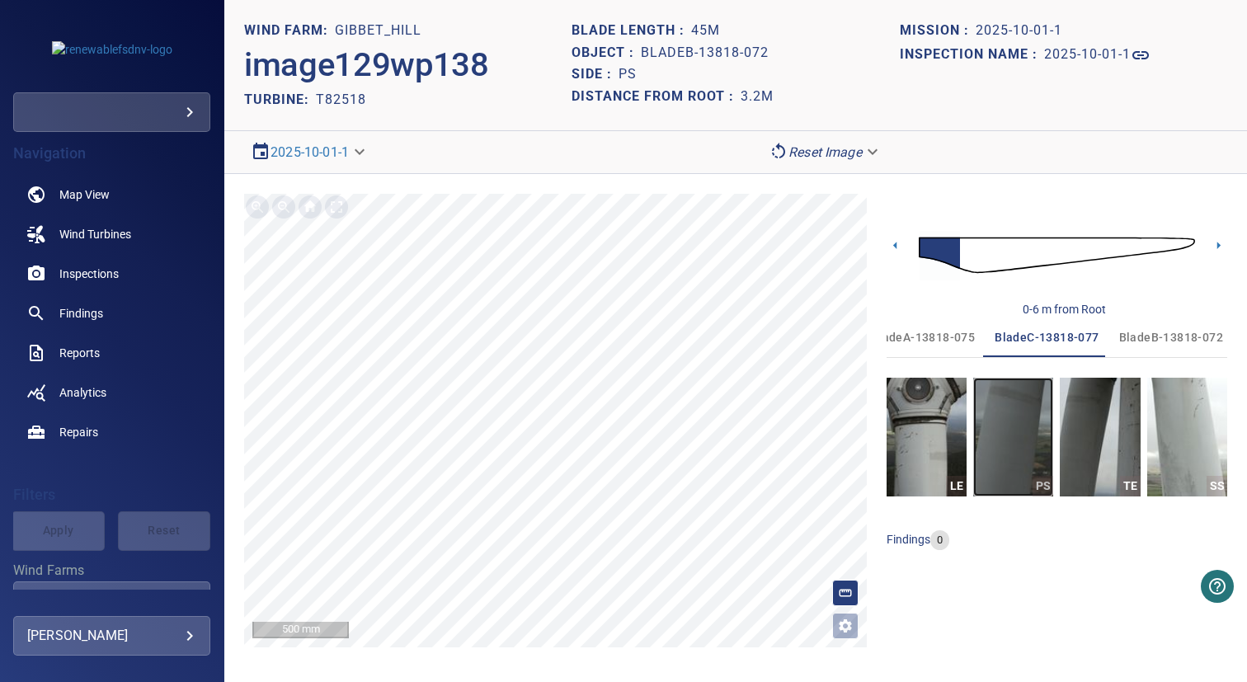
click at [1029, 422] on img "button" at bounding box center [1013, 437] width 80 height 119
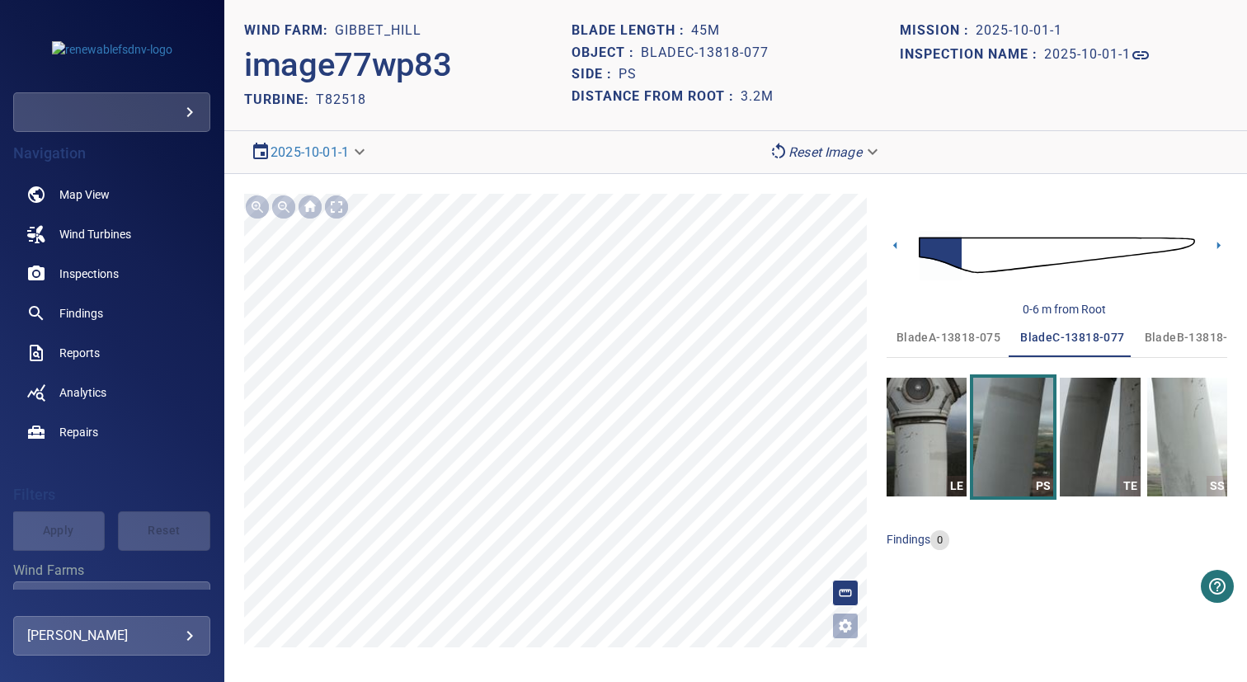
click at [928, 349] on button "bladeA-13818-075" at bounding box center [949, 338] width 124 height 40
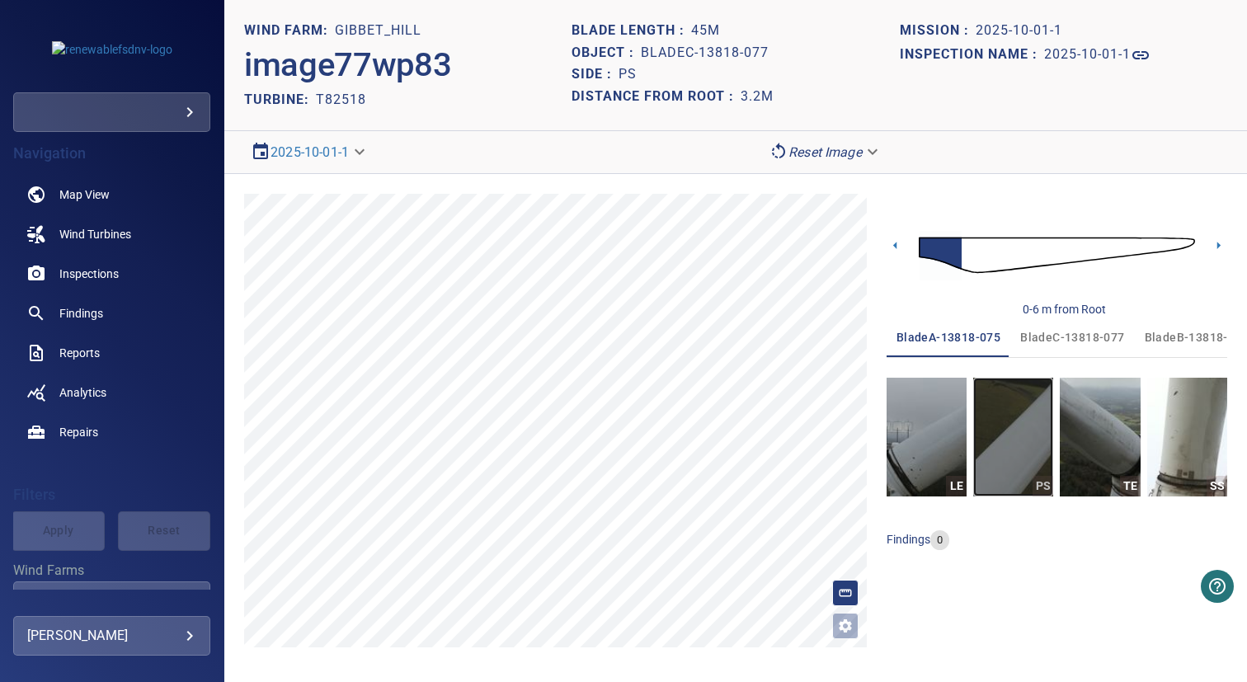
click at [1014, 440] on img "button" at bounding box center [1013, 437] width 80 height 119
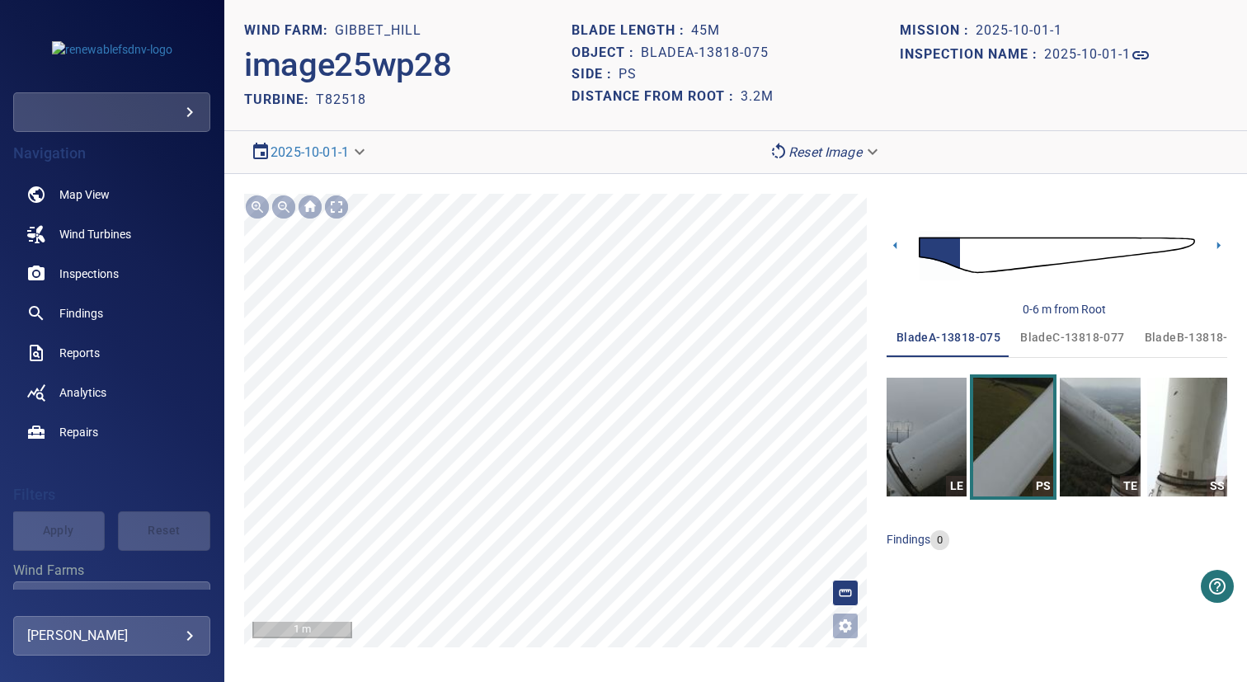
click at [709, 54] on section "**********" at bounding box center [735, 341] width 1023 height 682
click at [106, 265] on link "Inspections" at bounding box center [111, 274] width 197 height 40
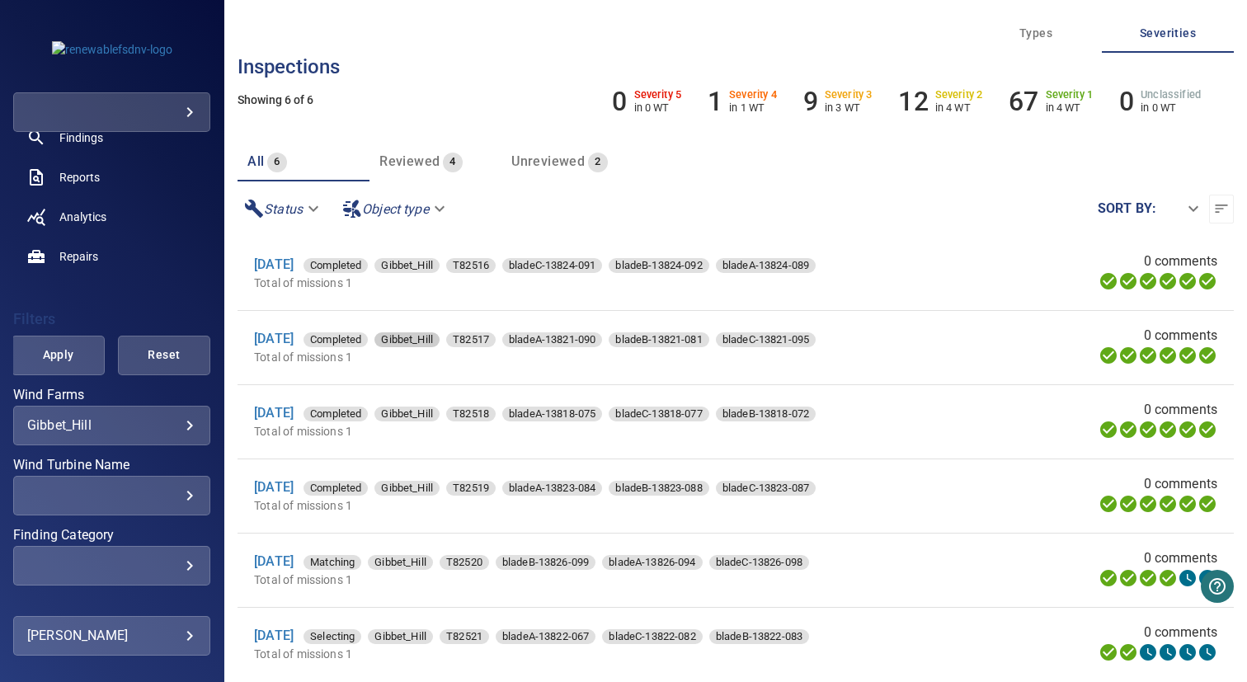
scroll to position [3, 0]
click at [294, 260] on link "29 Aug 2025" at bounding box center [274, 264] width 40 height 16
click at [294, 331] on link "29 Aug 2025" at bounding box center [274, 338] width 40 height 16
click at [280, 412] on link "1 Oct 2025" at bounding box center [274, 412] width 40 height 16
click at [291, 479] on link "29 Aug 2025" at bounding box center [274, 486] width 40 height 16
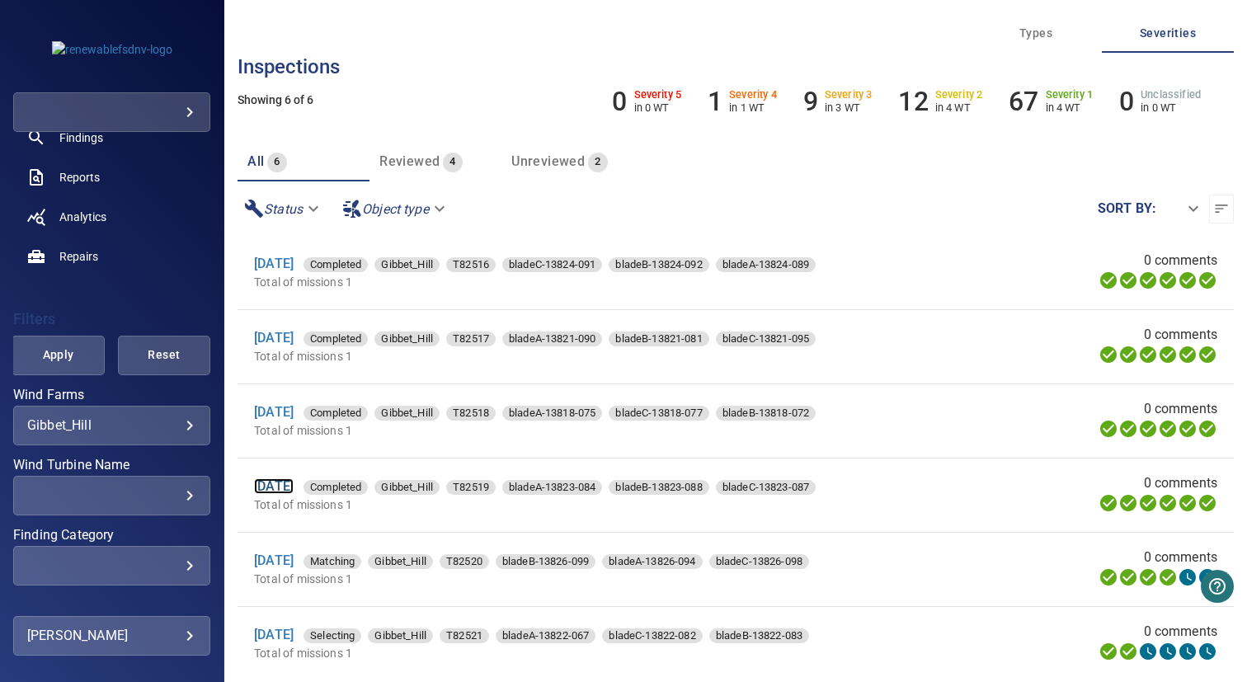
scroll to position [64, 0]
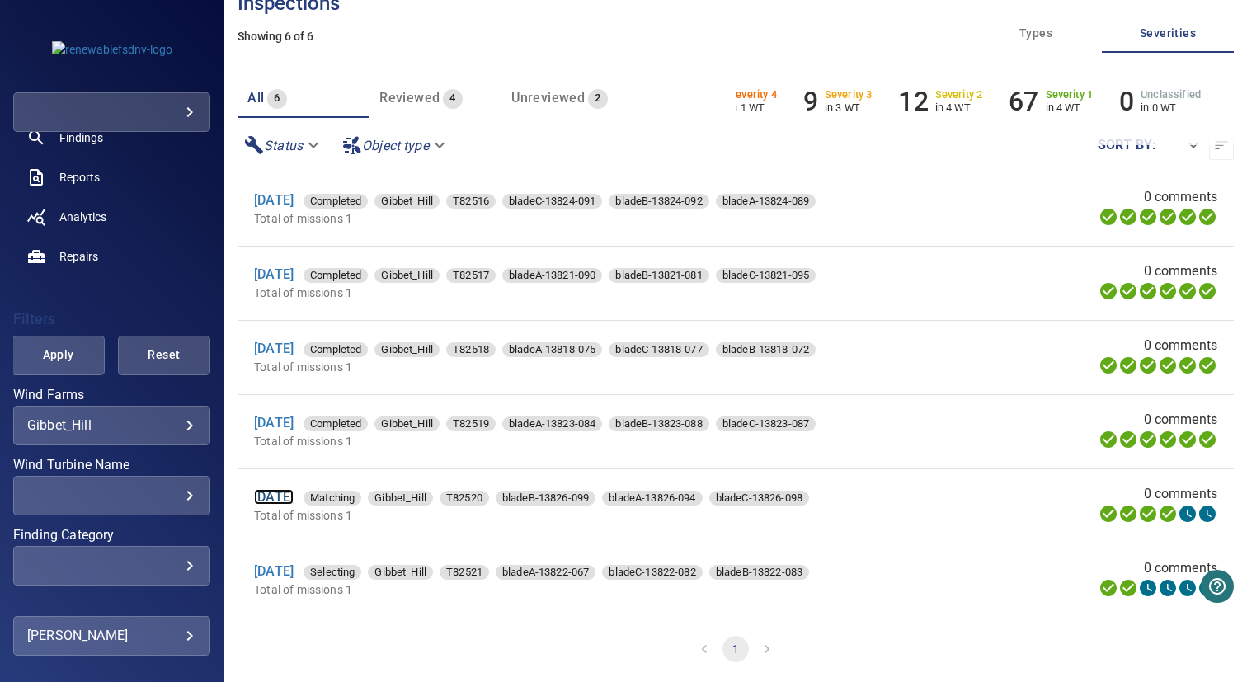
click at [294, 496] on link "1 Oct 2025" at bounding box center [274, 497] width 40 height 16
click at [289, 566] on link "1 Oct 2025" at bounding box center [274, 571] width 40 height 16
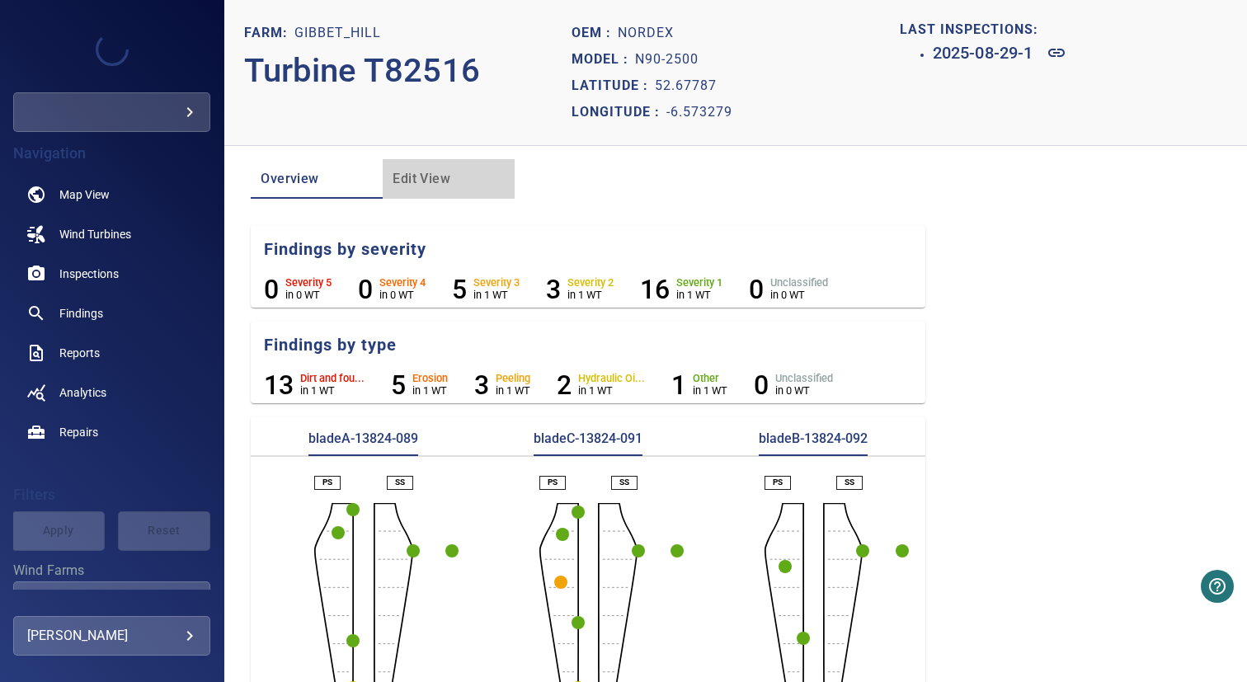
click at [402, 181] on span "Edit View" at bounding box center [449, 178] width 112 height 23
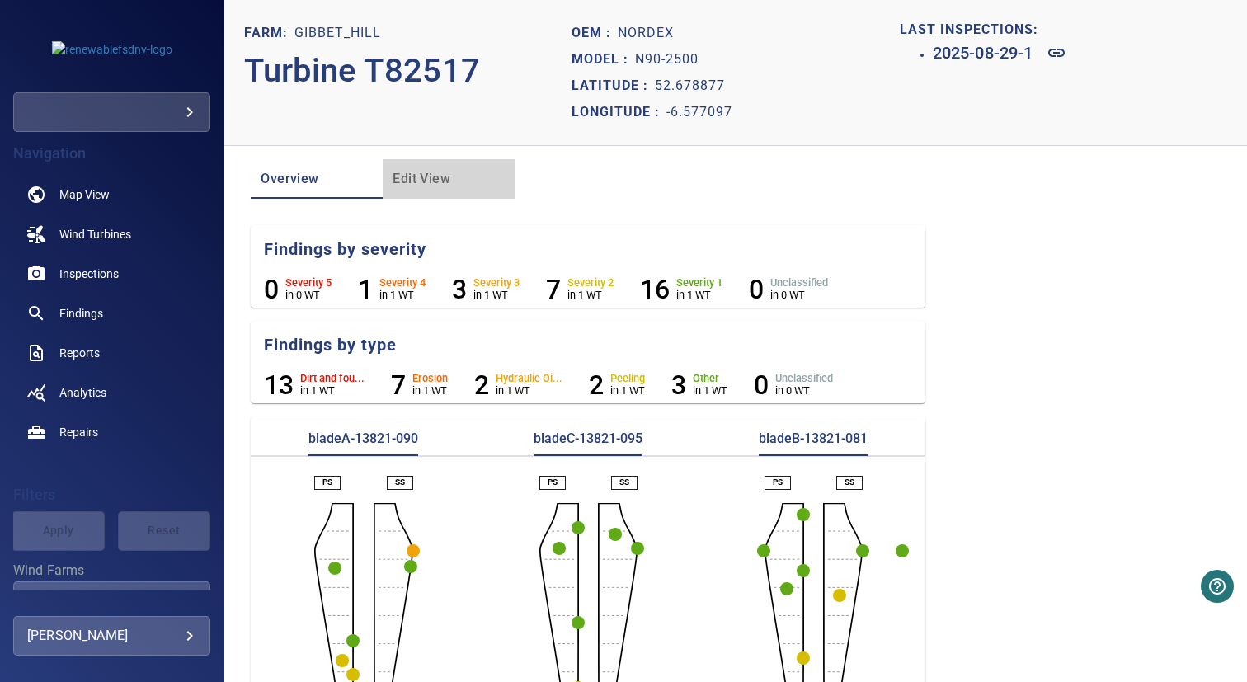
click at [402, 181] on span "Edit View" at bounding box center [449, 178] width 112 height 23
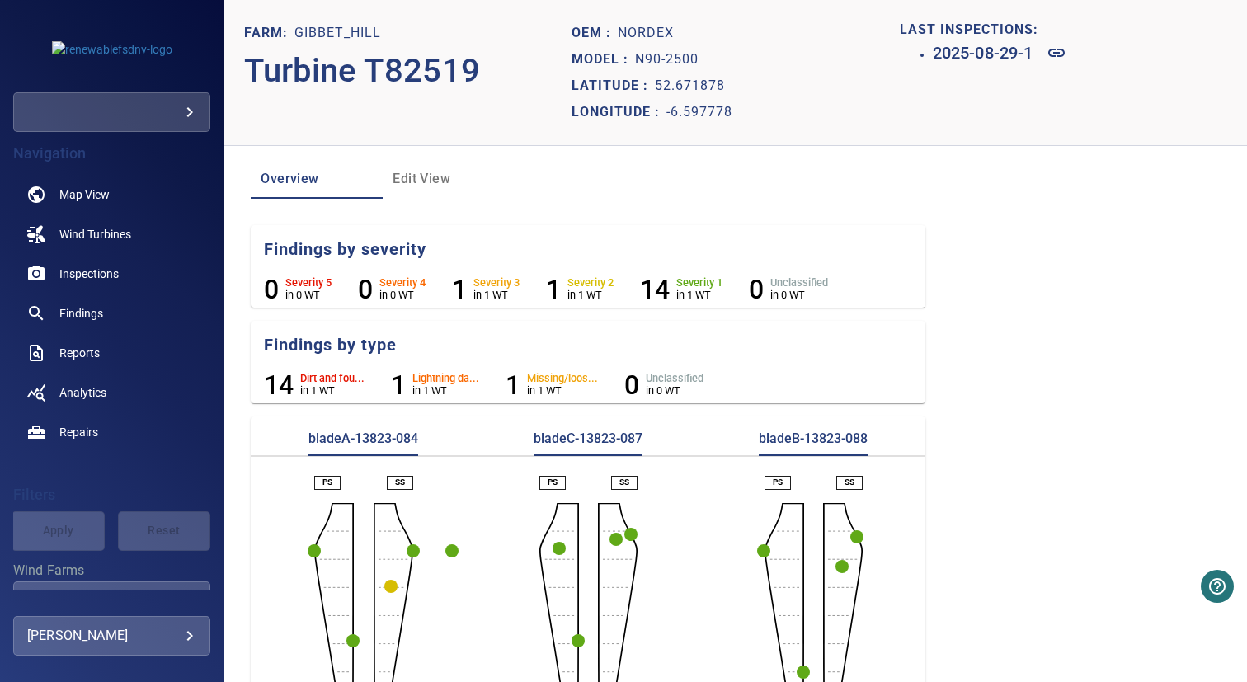
click at [402, 181] on span "Edit View" at bounding box center [449, 178] width 112 height 23
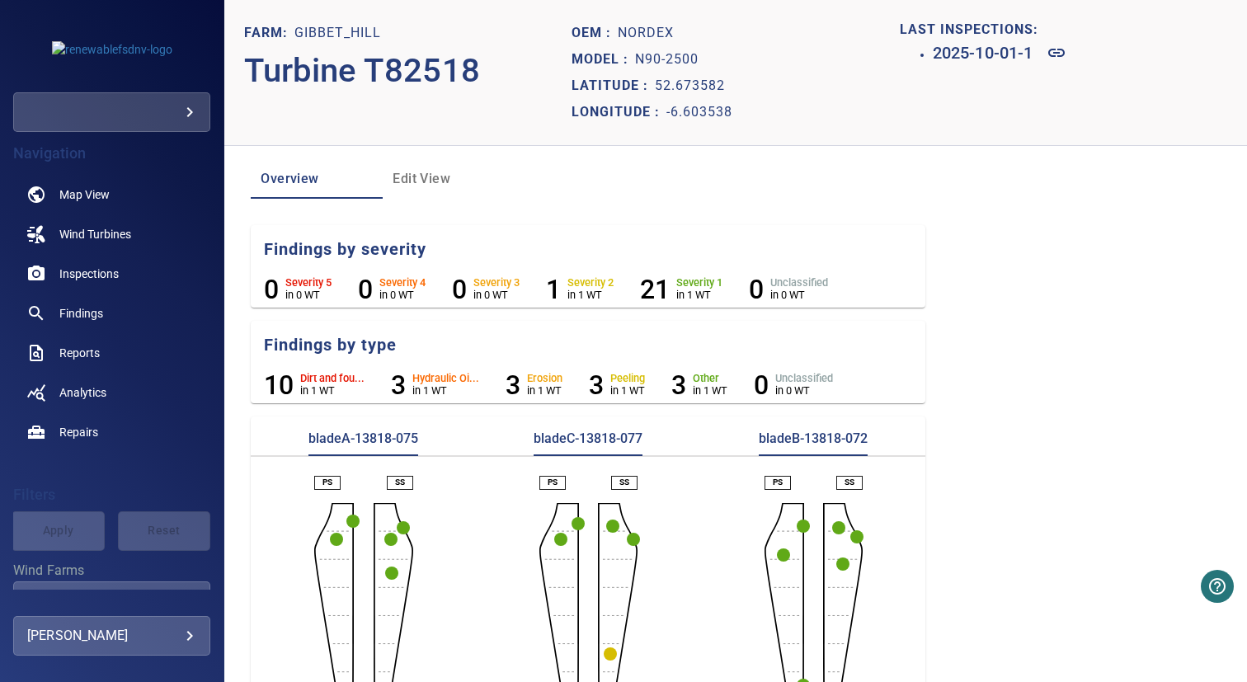
click at [402, 181] on span "Edit View" at bounding box center [449, 178] width 112 height 23
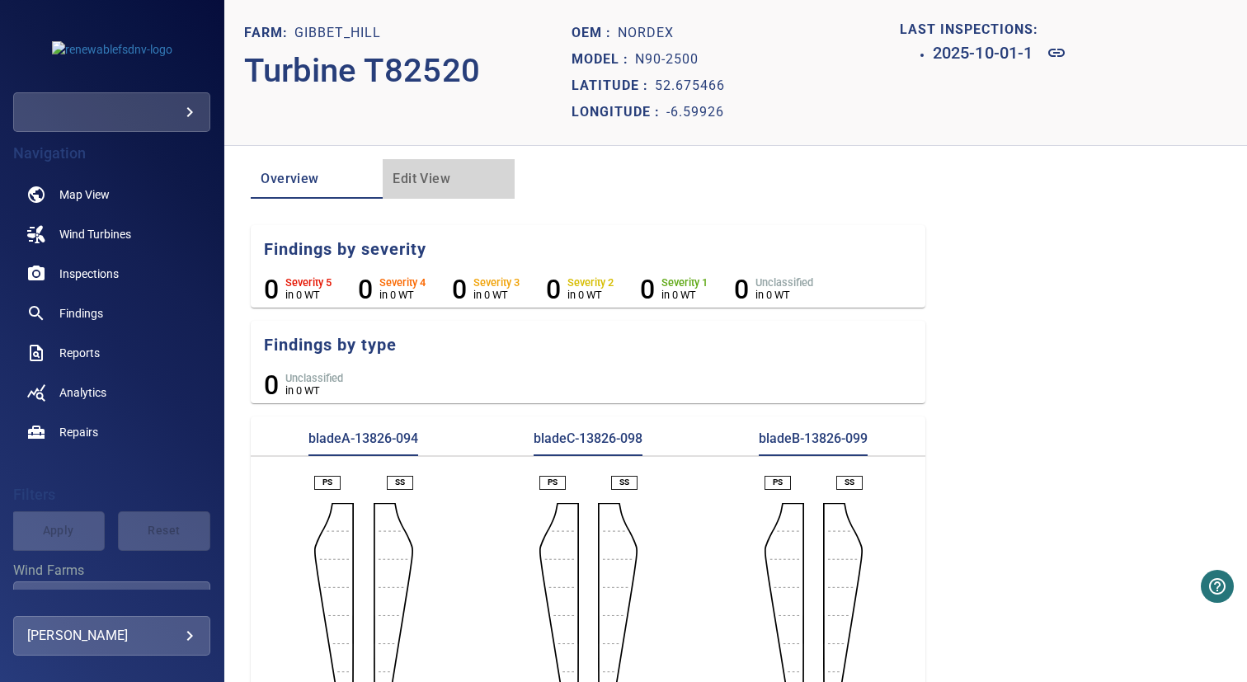
click at [402, 181] on span "Edit View" at bounding box center [449, 178] width 112 height 23
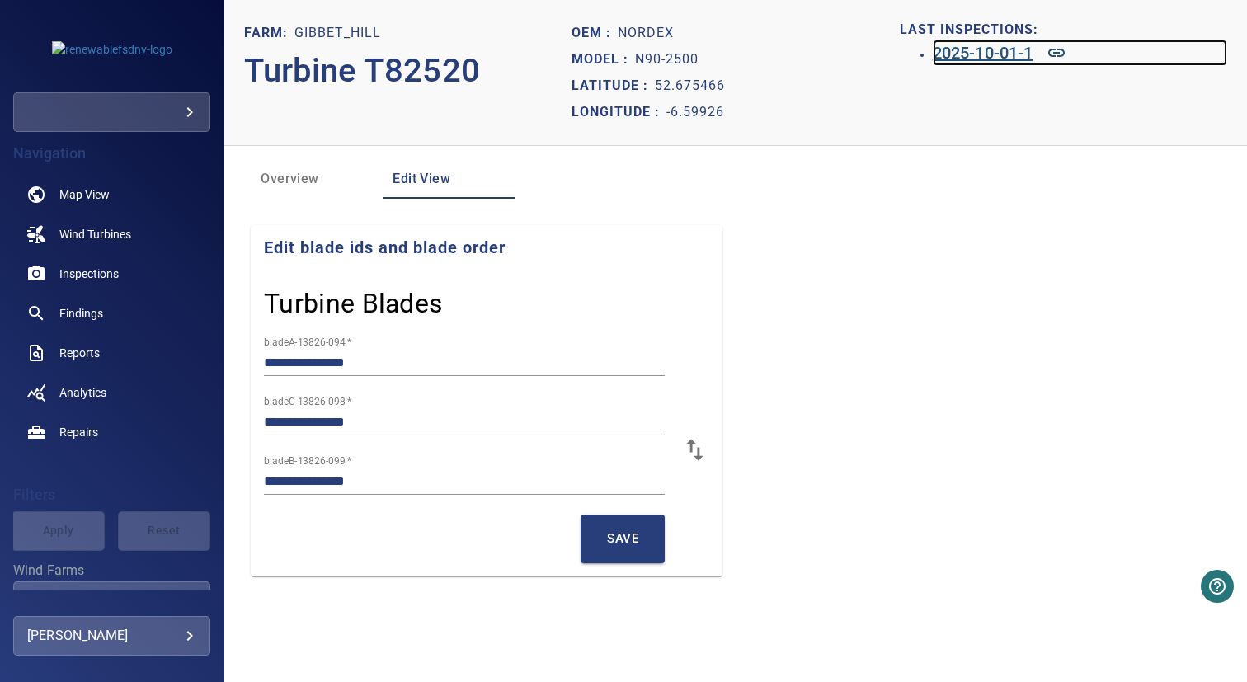
click at [1003, 57] on h6 "2025-10-01-1" at bounding box center [983, 53] width 101 height 26
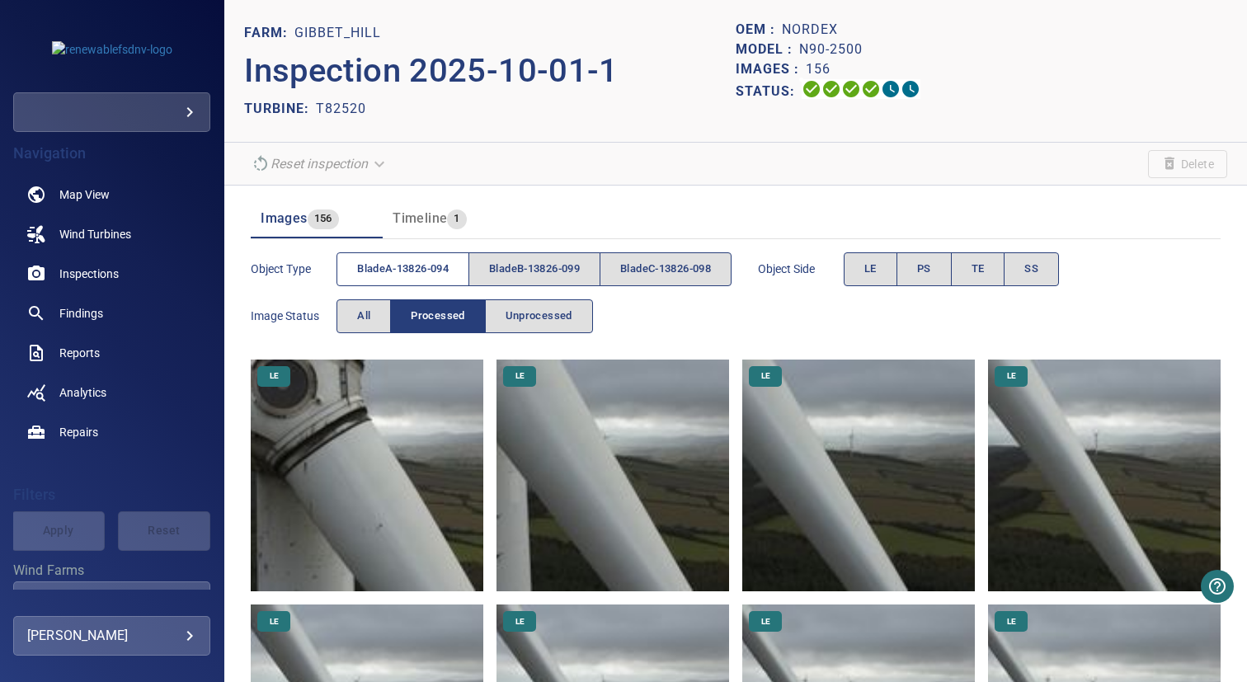
click at [415, 275] on span "bladeA-13826-094" at bounding box center [403, 269] width 92 height 19
click at [931, 269] on span "PS" at bounding box center [924, 269] width 14 height 19
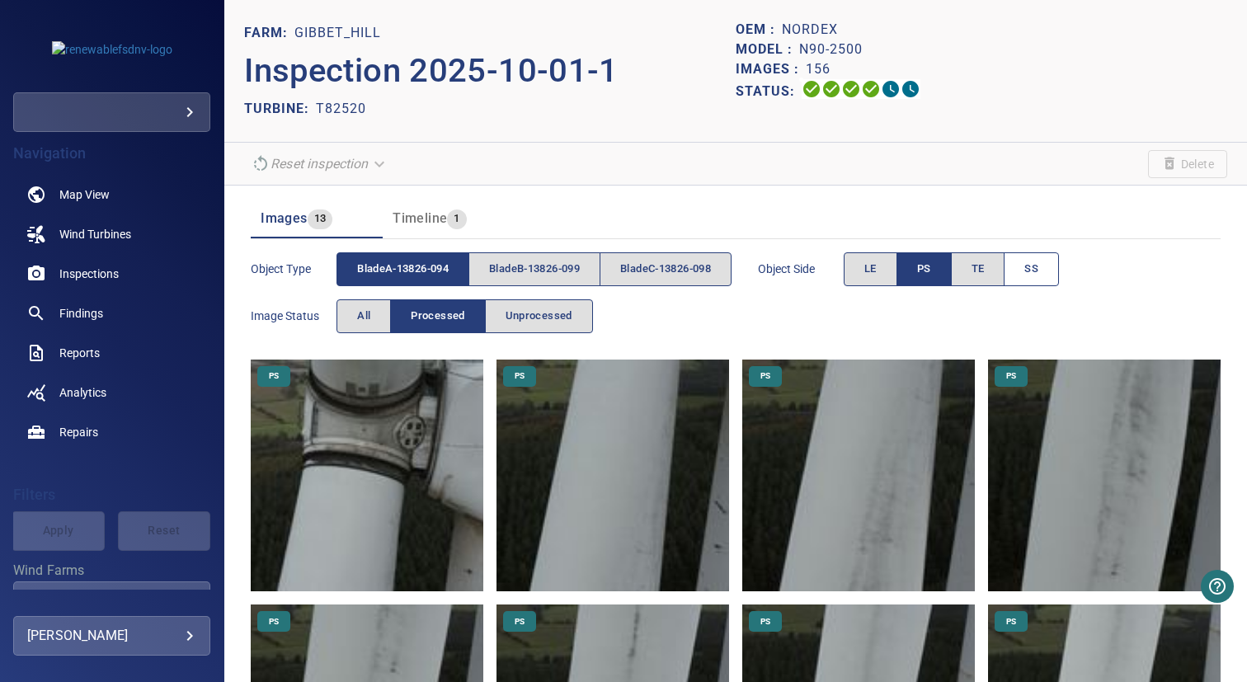
click at [1052, 275] on button "SS" at bounding box center [1031, 269] width 55 height 34
click at [910, 261] on button "PS" at bounding box center [924, 269] width 55 height 34
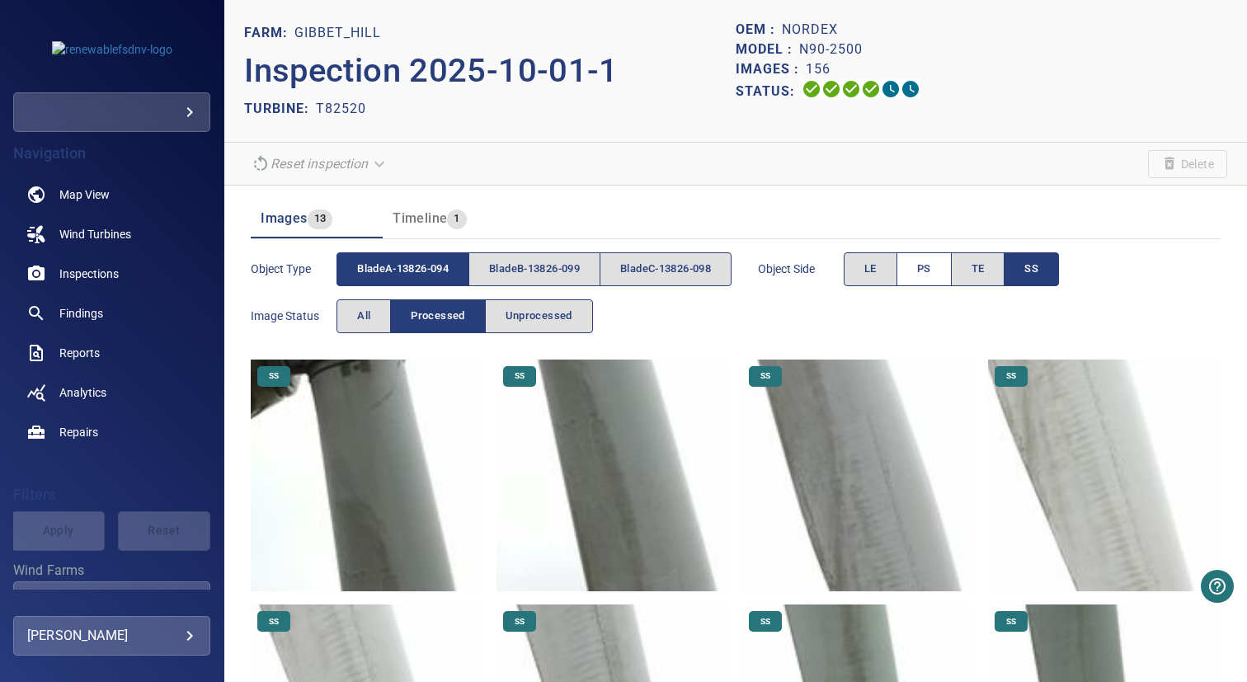
click at [931, 269] on span "PS" at bounding box center [924, 269] width 14 height 19
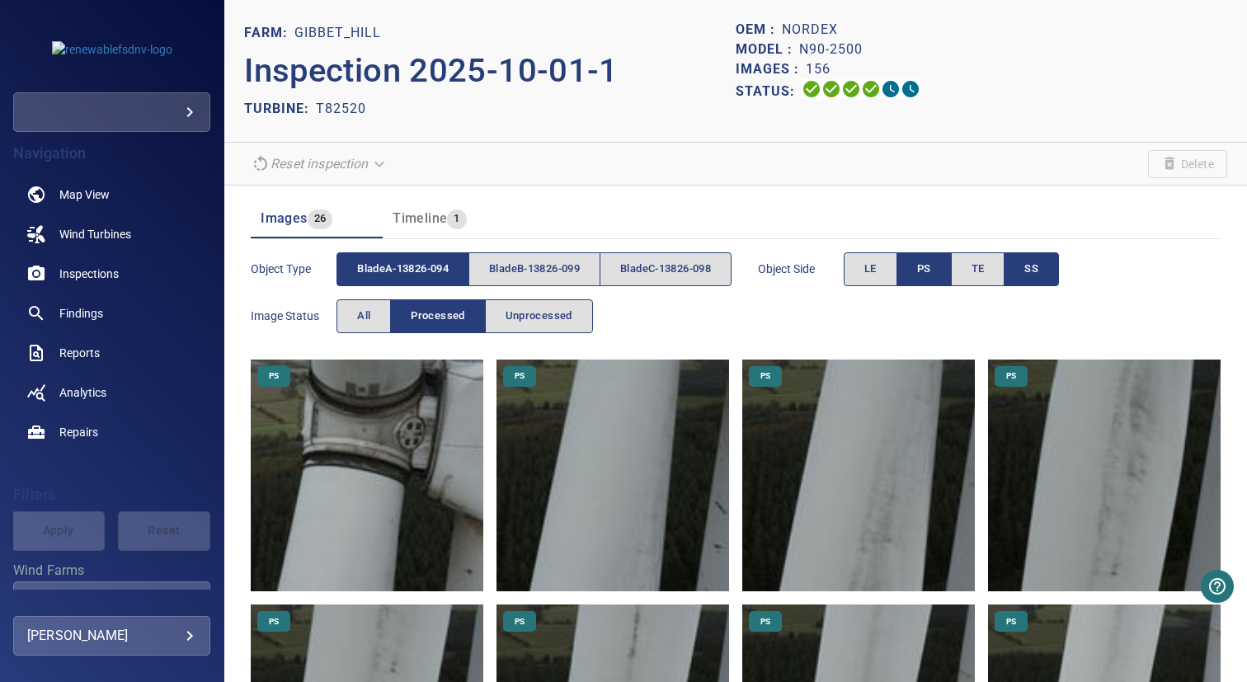
click at [1036, 265] on button "SS" at bounding box center [1031, 269] width 55 height 34
click at [384, 415] on img at bounding box center [367, 476] width 233 height 233
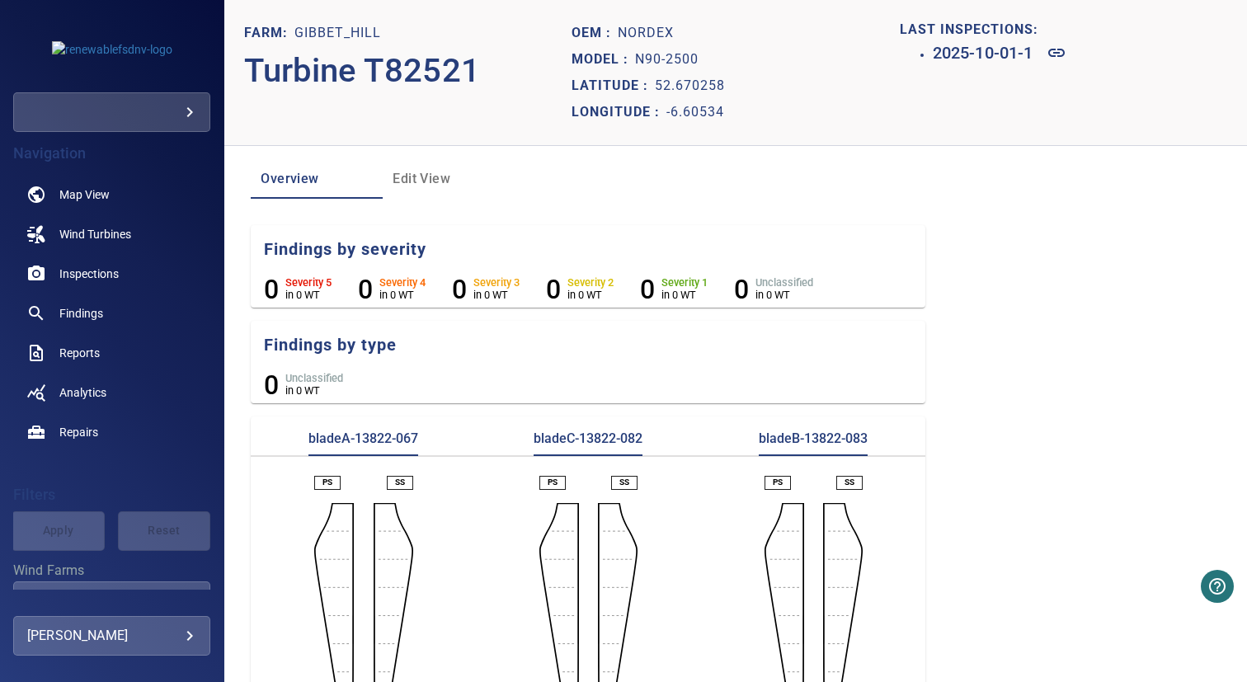
click at [402, 181] on span "Edit View" at bounding box center [449, 178] width 112 height 23
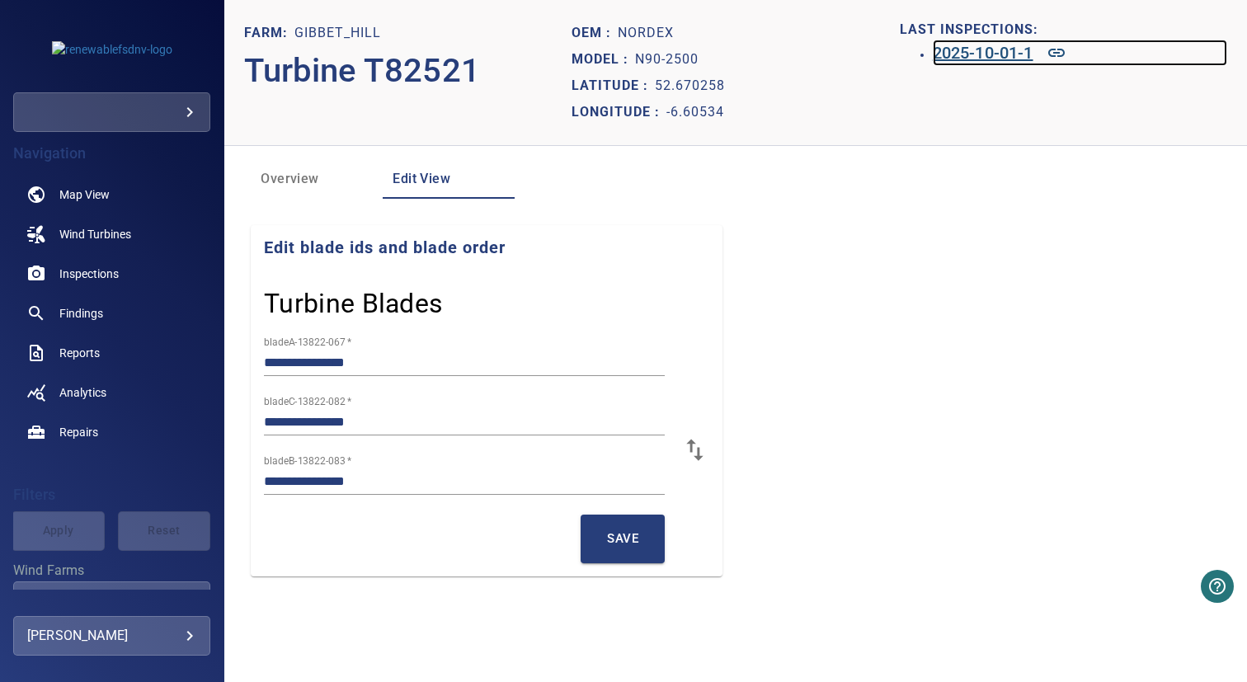
click at [967, 49] on h6 "2025-10-01-1" at bounding box center [983, 53] width 101 height 26
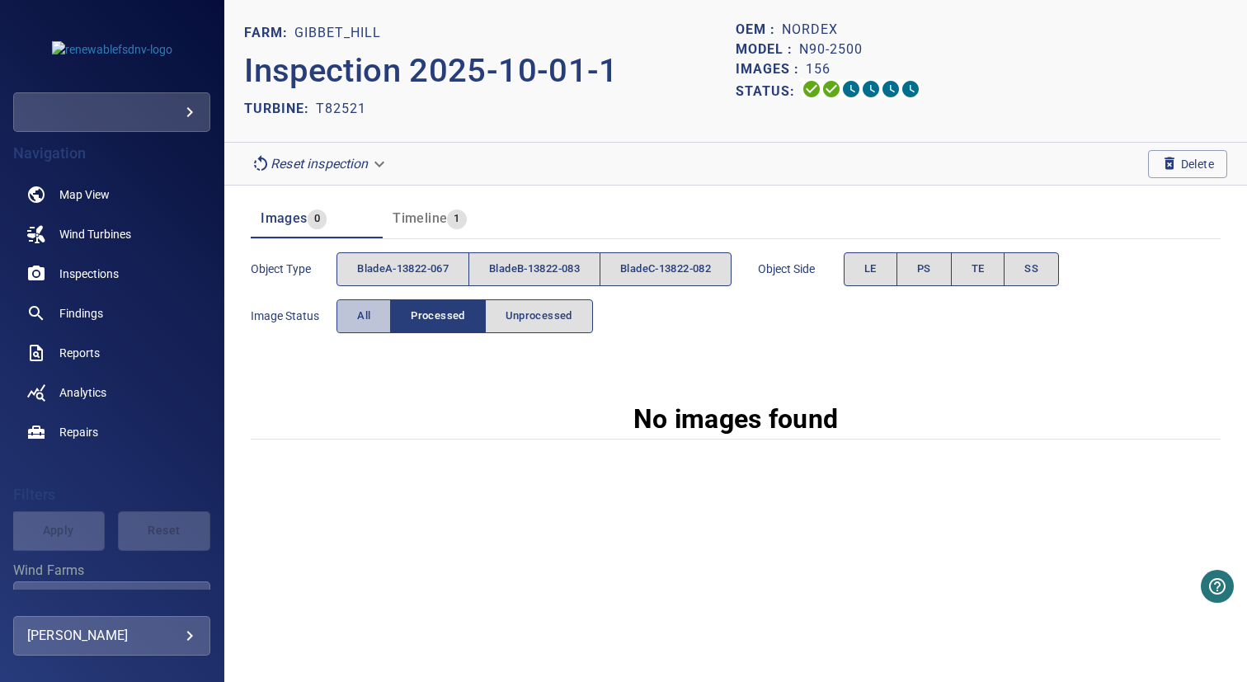
click at [376, 307] on button "All" at bounding box center [364, 316] width 54 height 34
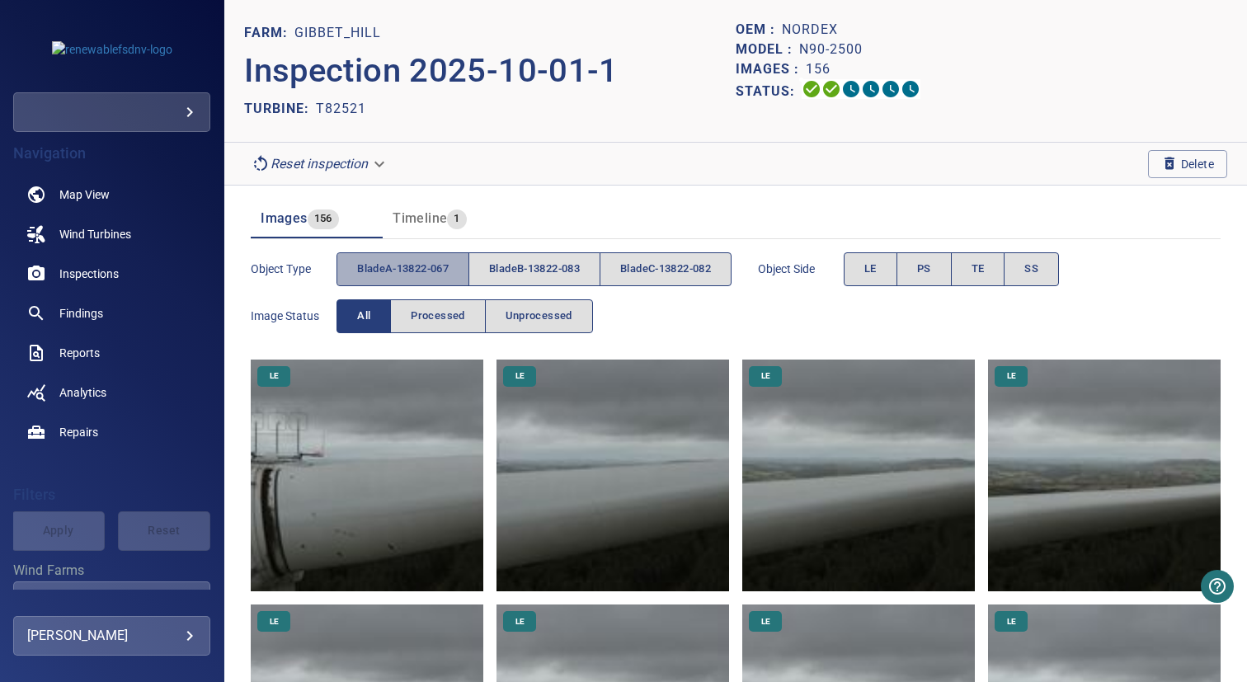
click at [394, 259] on button "bladeA-13822-067" at bounding box center [403, 269] width 133 height 34
click at [931, 266] on span "PS" at bounding box center [924, 269] width 14 height 19
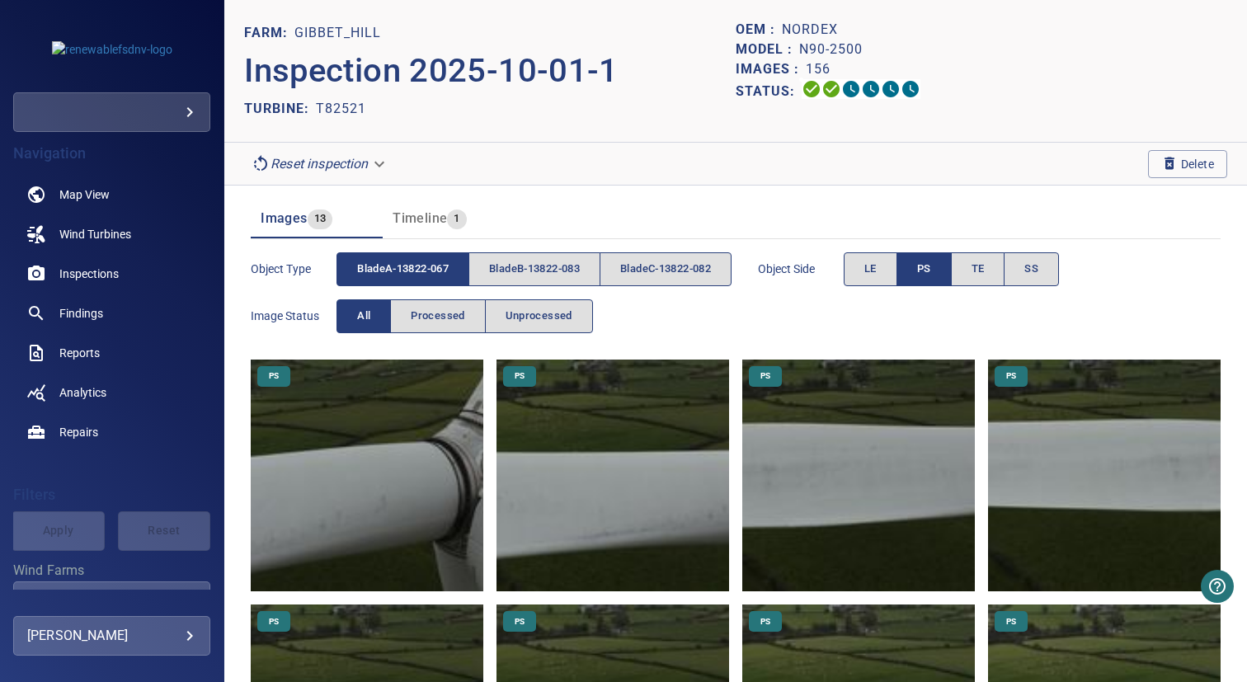
click at [435, 445] on img at bounding box center [367, 476] width 233 height 233
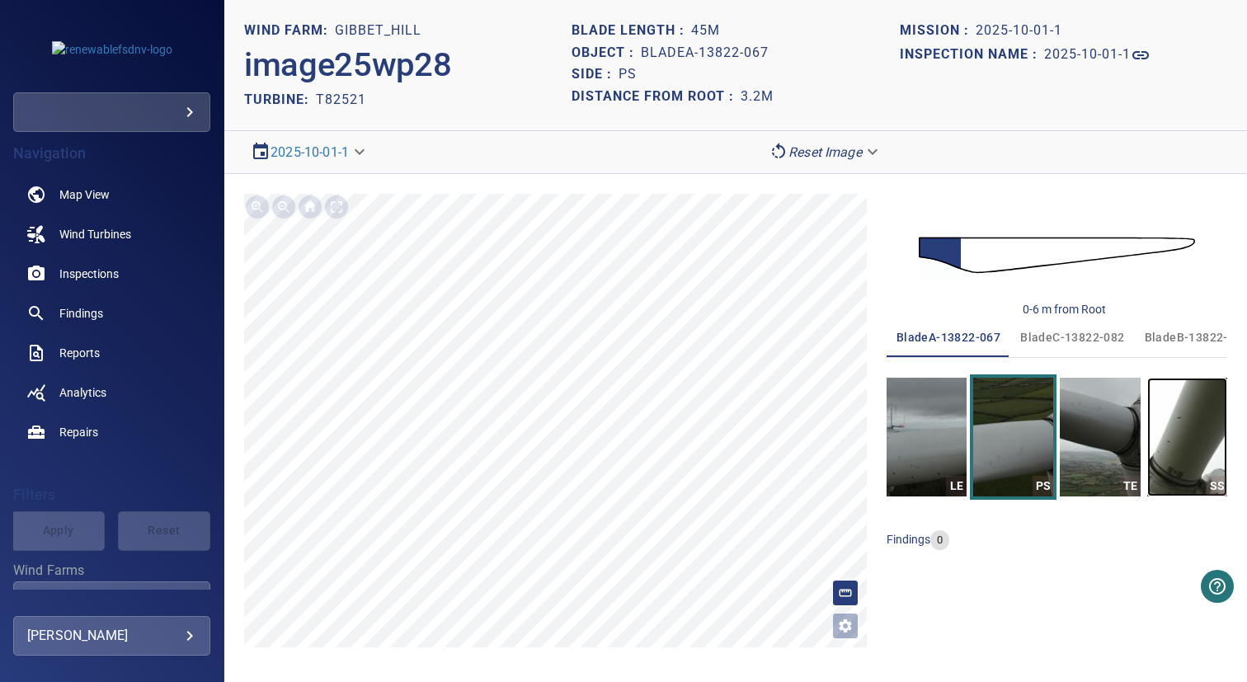
click at [1187, 410] on img "button" at bounding box center [1187, 437] width 80 height 119
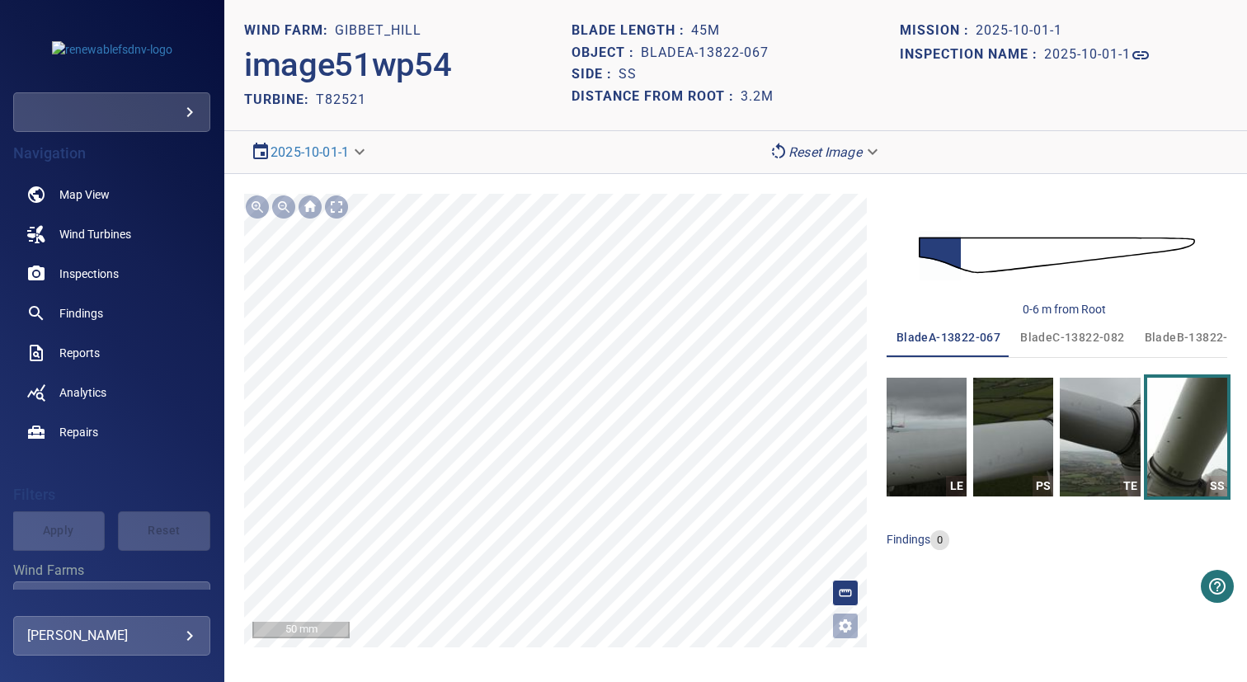
click at [1080, 341] on span "bladeC-13822-082" at bounding box center [1072, 337] width 104 height 21
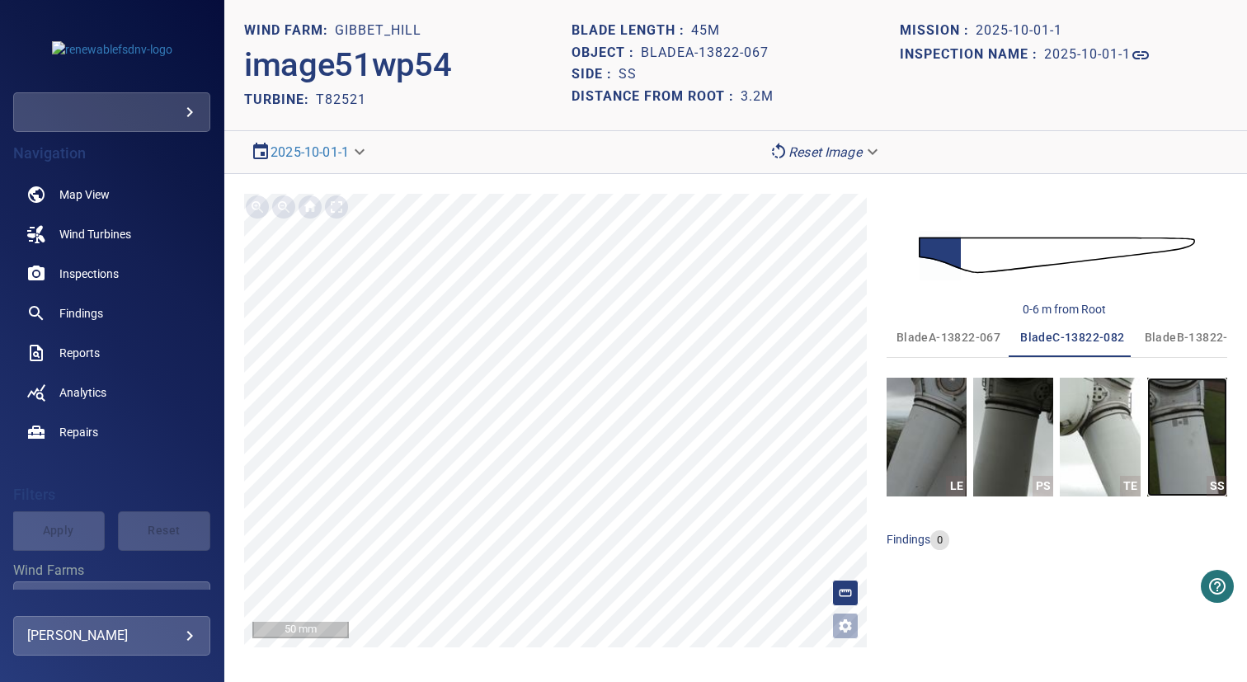
click at [1205, 429] on img "button" at bounding box center [1187, 437] width 80 height 119
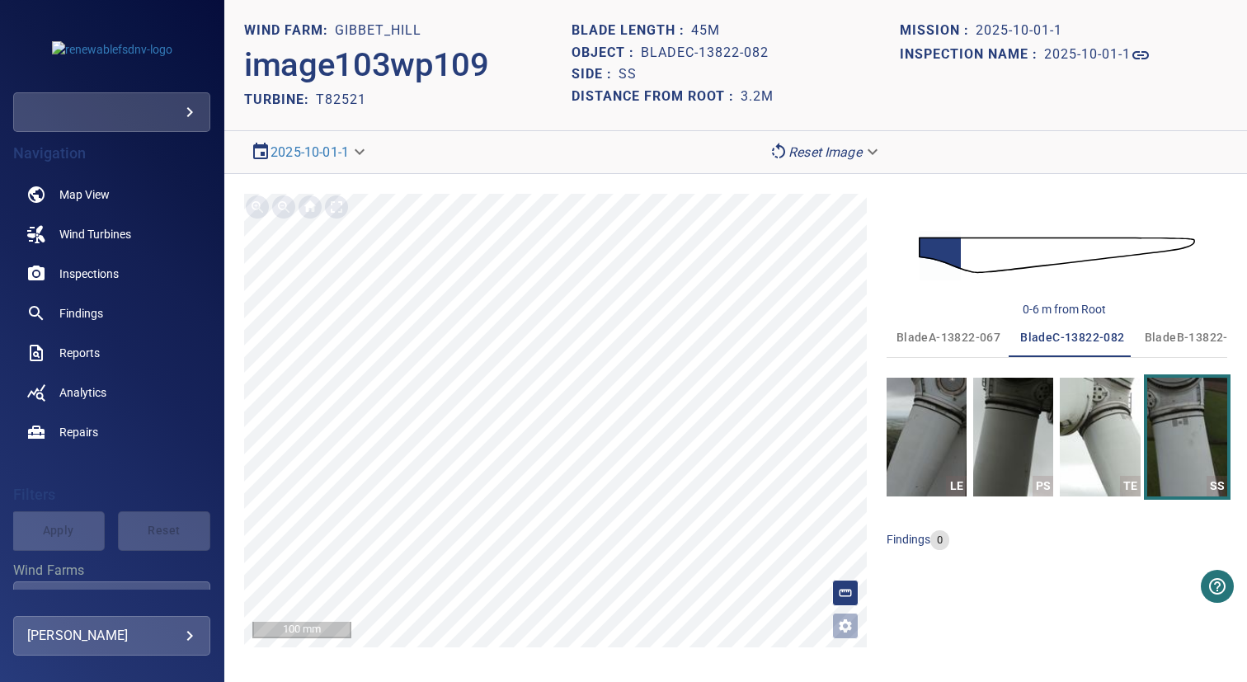
click at [1172, 342] on span "bladeB-13822-083" at bounding box center [1197, 337] width 104 height 21
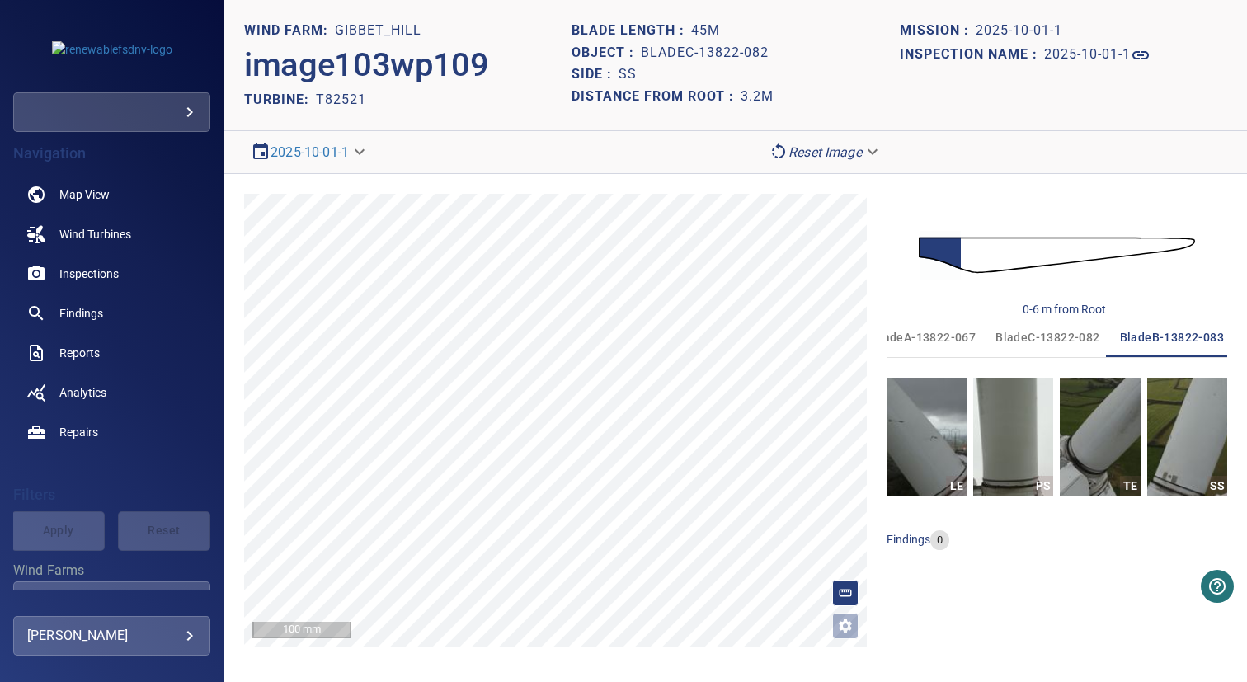
scroll to position [0, 26]
click at [1168, 421] on img "button" at bounding box center [1187, 437] width 80 height 119
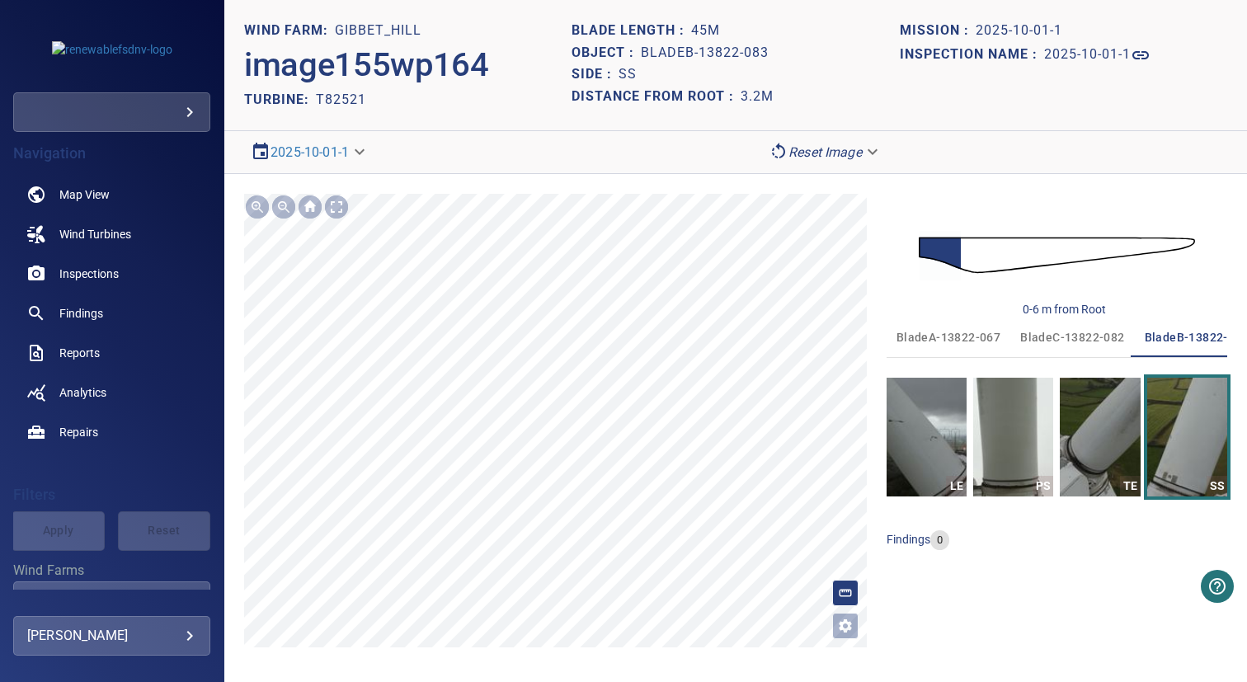
scroll to position [0, 26]
click at [1059, 338] on span "bladeC-13822-082" at bounding box center [1047, 337] width 104 height 21
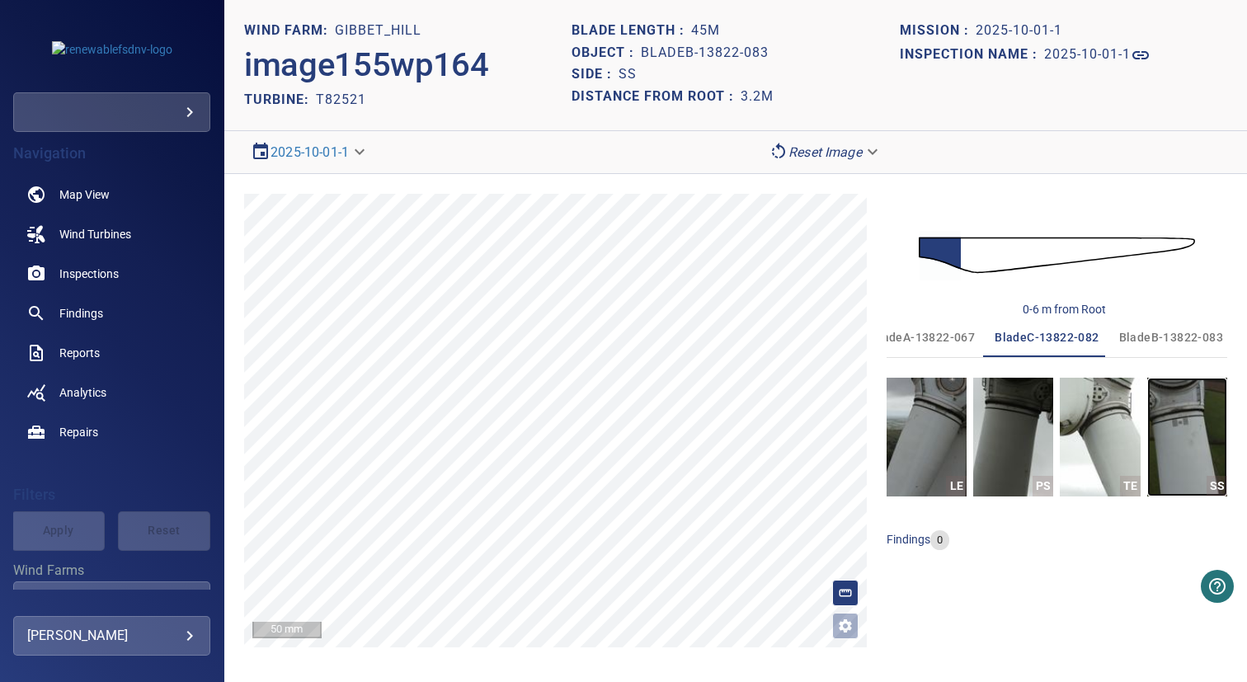
click at [1185, 414] on img "button" at bounding box center [1187, 437] width 80 height 119
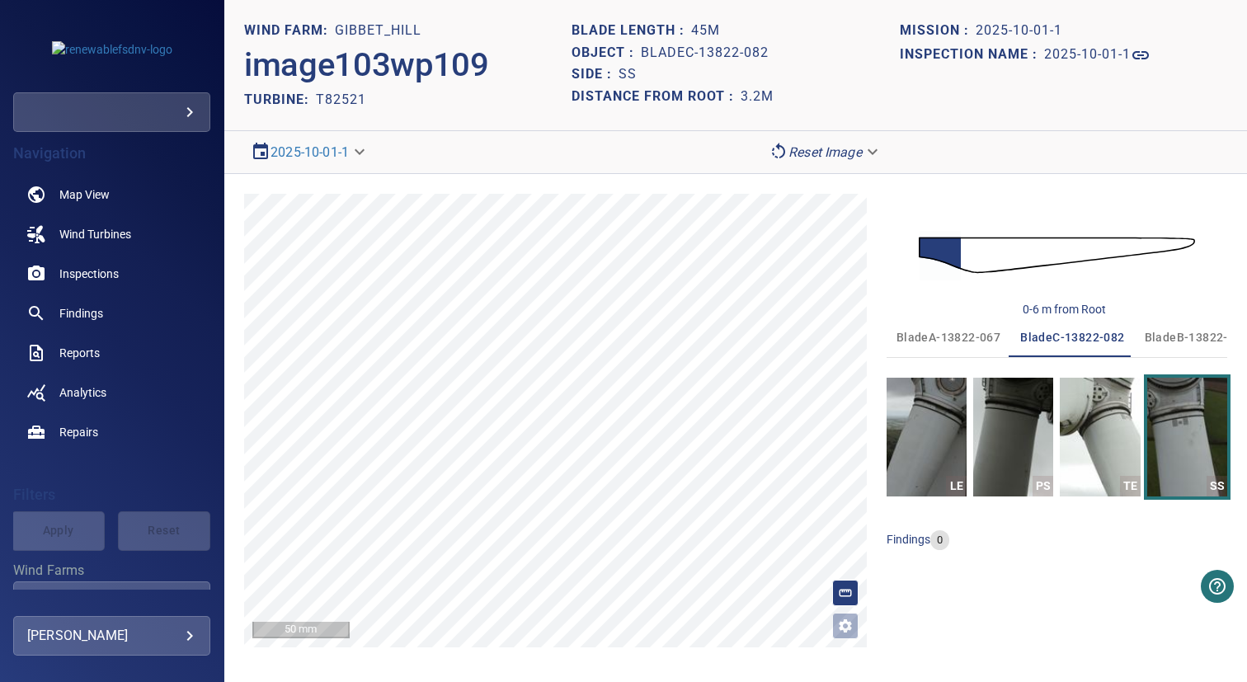
click at [954, 340] on span "bladeA-13822-067" at bounding box center [949, 337] width 104 height 21
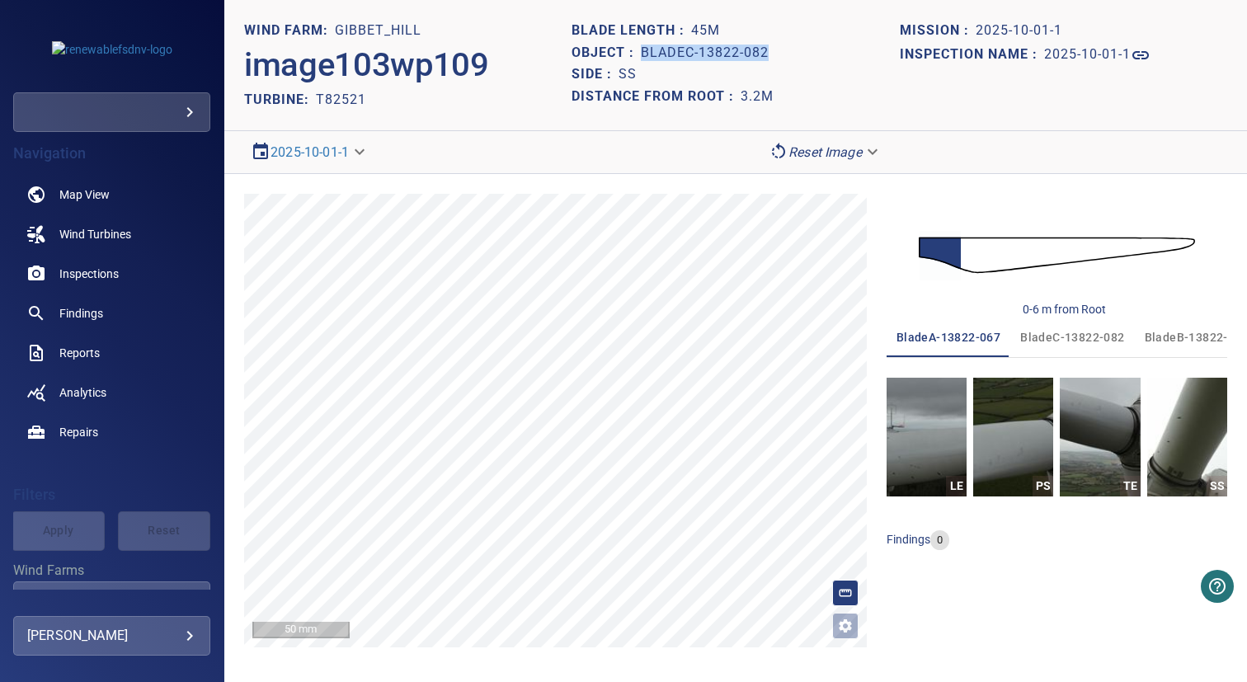
drag, startPoint x: 643, startPoint y: 54, endPoint x: 846, endPoint y: 54, distance: 202.9
click at [846, 54] on div "Object : bladeC-13822-082" at bounding box center [735, 53] width 327 height 22
copy h1 "bladeC-13822-082"
click at [1182, 421] on img "button" at bounding box center [1187, 437] width 80 height 119
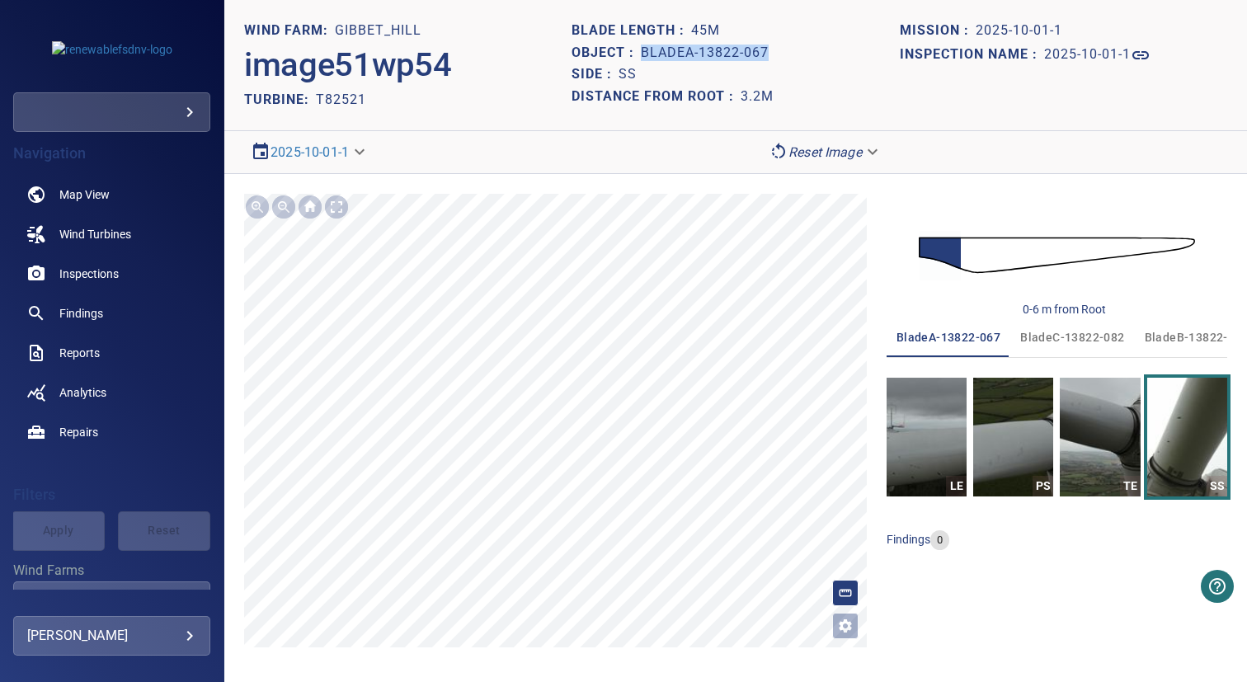
drag, startPoint x: 638, startPoint y: 53, endPoint x: 798, endPoint y: 50, distance: 160.8
click at [797, 50] on div "Object : bladeA-13822-067" at bounding box center [735, 53] width 327 height 22
copy div "bladeA-13822-067"
click at [1098, 337] on span "bladeC-13822-082" at bounding box center [1072, 337] width 104 height 21
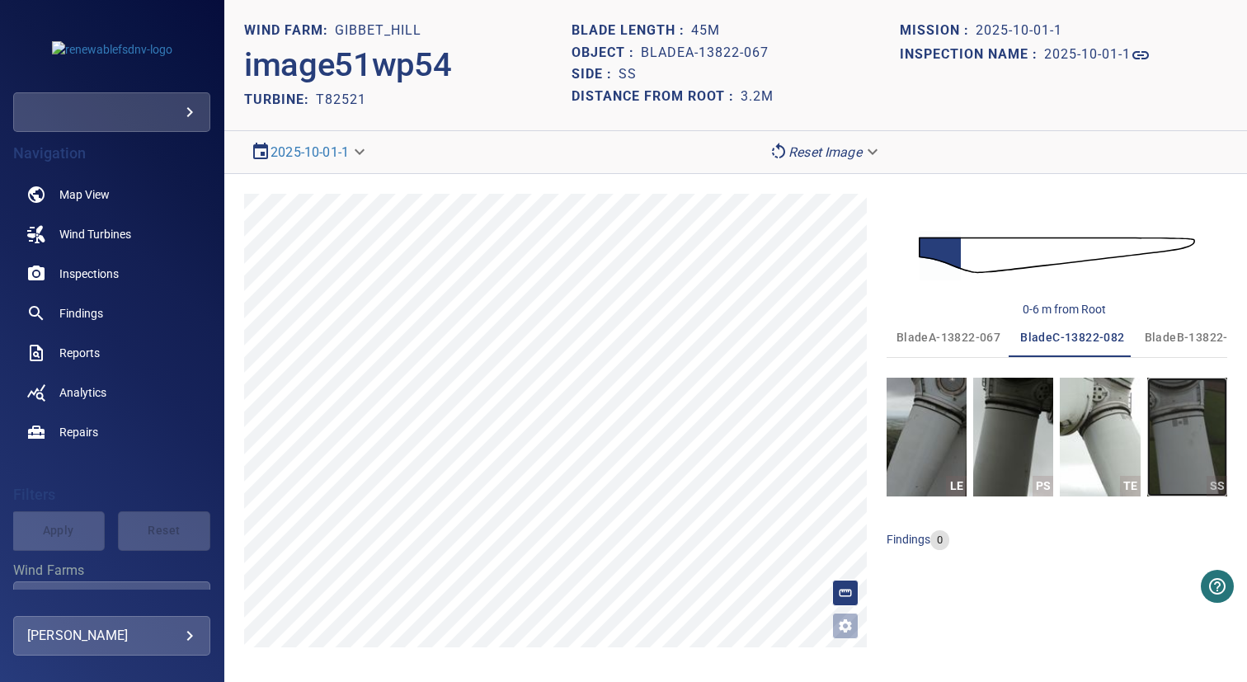
click at [1170, 421] on img "button" at bounding box center [1187, 437] width 80 height 119
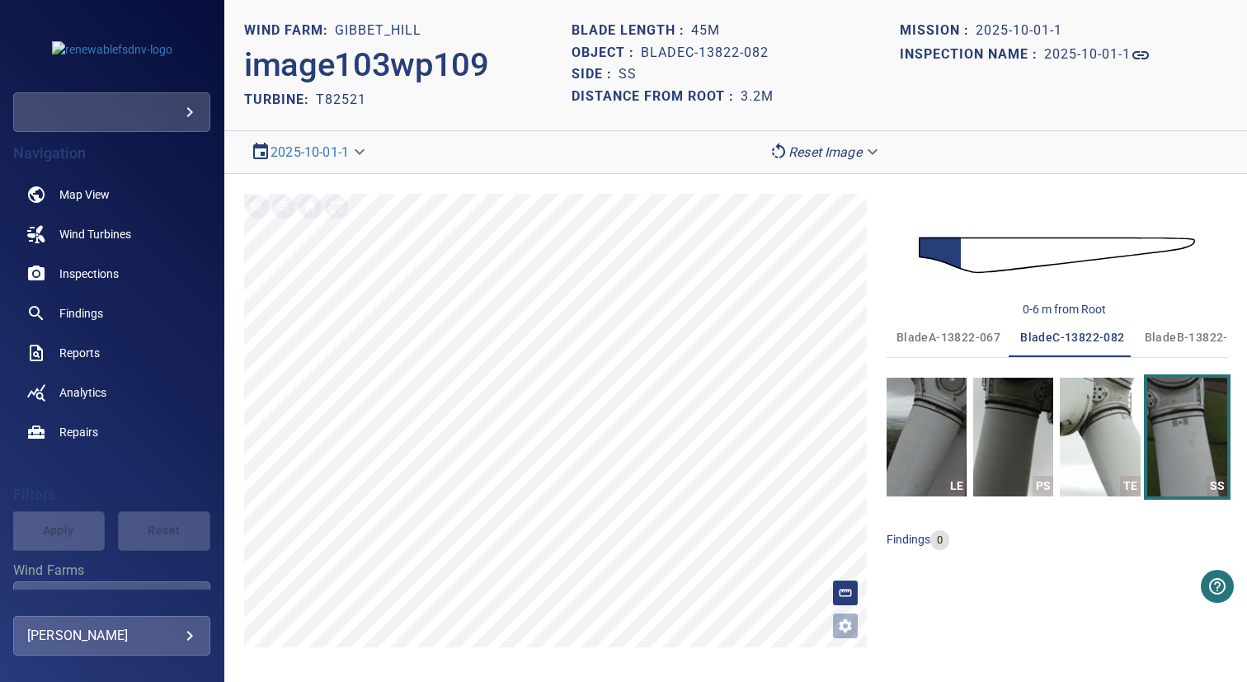
click at [826, 78] on div "Side : SS" at bounding box center [735, 75] width 327 height 22
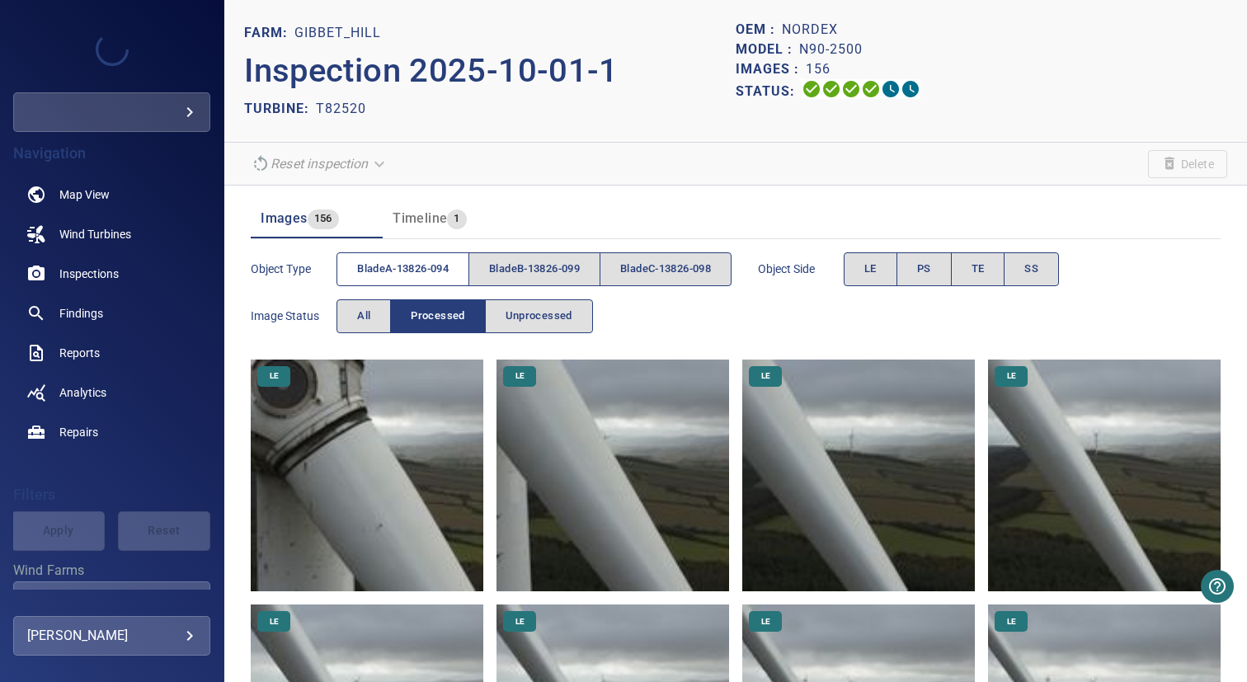
click at [410, 271] on span "bladeA-13826-094" at bounding box center [403, 269] width 92 height 19
click at [931, 275] on span "PS" at bounding box center [924, 269] width 14 height 19
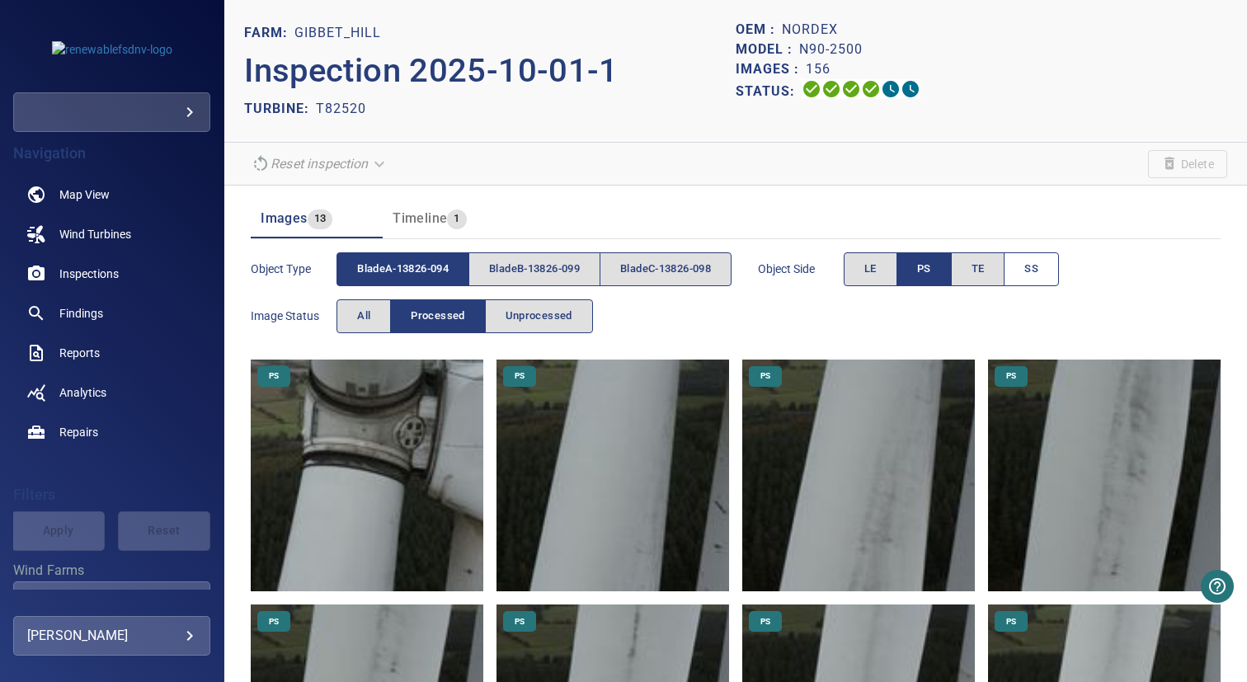
click at [1059, 274] on button "SS" at bounding box center [1031, 269] width 55 height 34
click at [931, 272] on span "PS" at bounding box center [924, 269] width 14 height 19
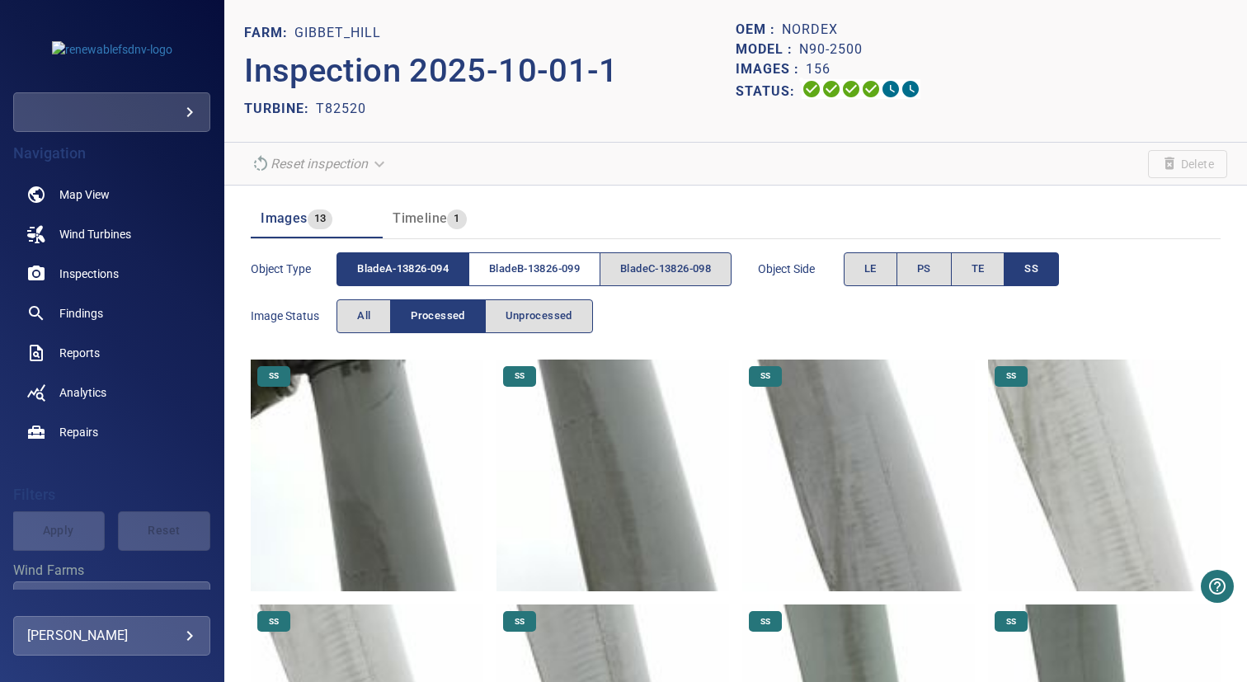
click at [567, 266] on span "bladeB-13826-099" at bounding box center [534, 269] width 91 height 19
click at [438, 277] on span "bladeA-13826-094" at bounding box center [403, 269] width 92 height 19
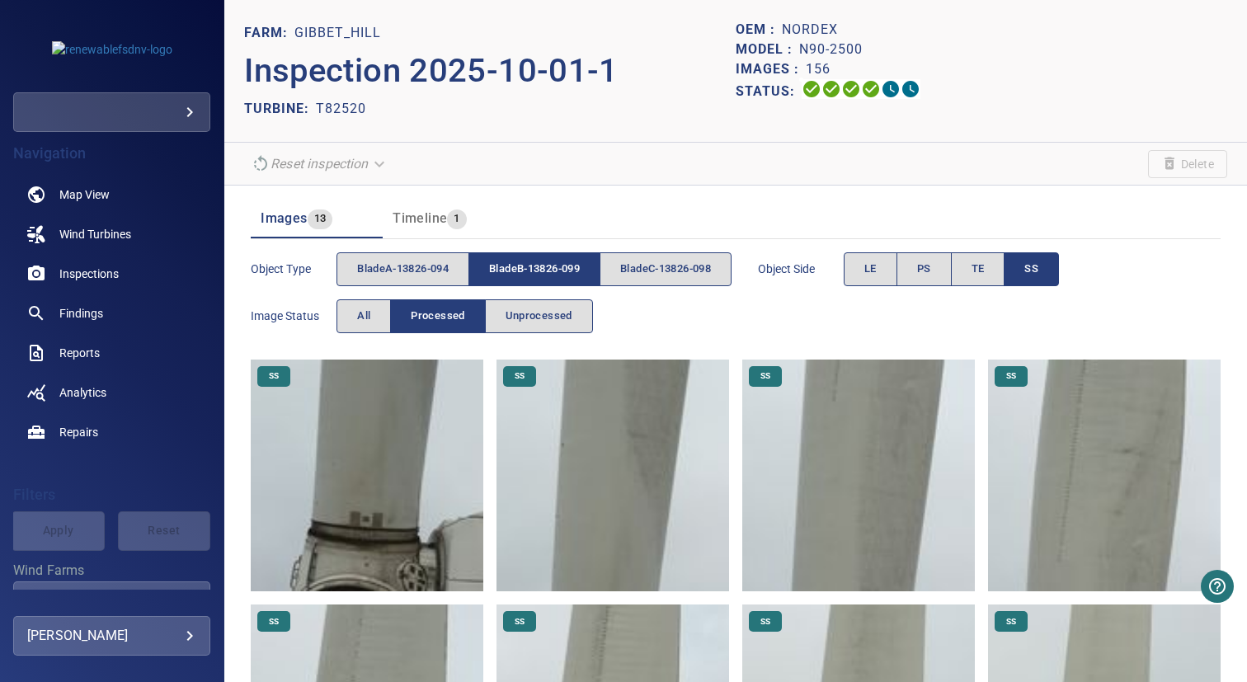
click at [389, 456] on img at bounding box center [367, 476] width 233 height 233
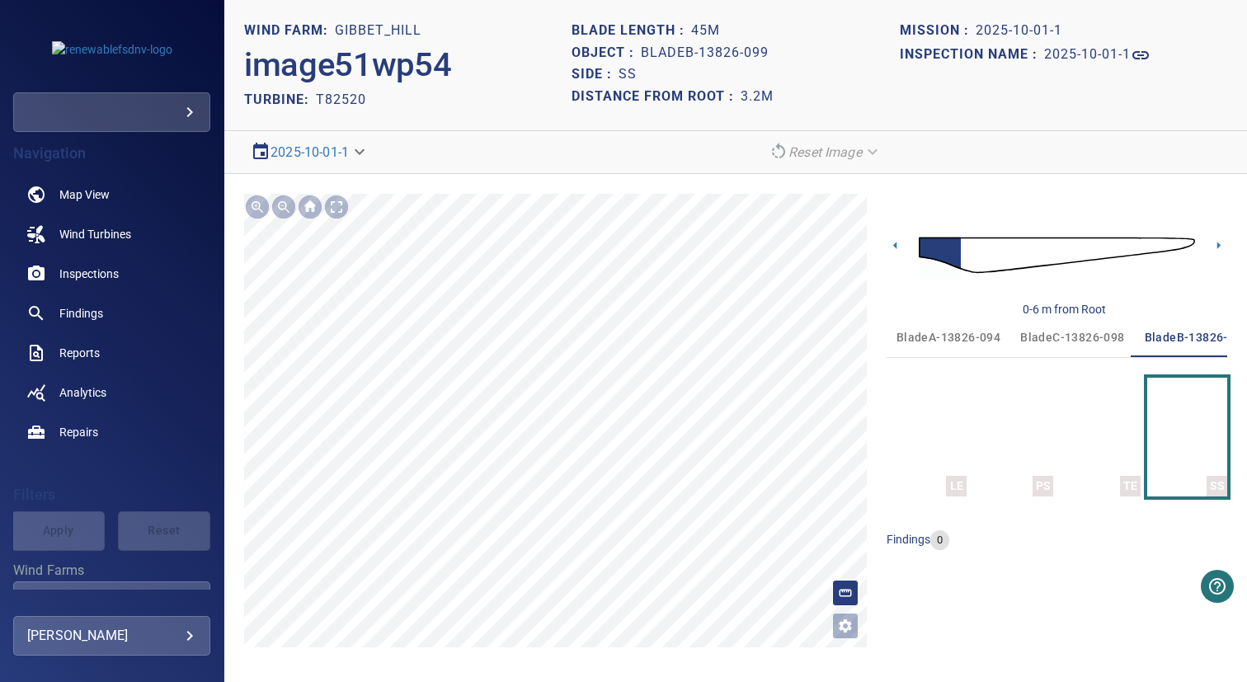
scroll to position [0, 26]
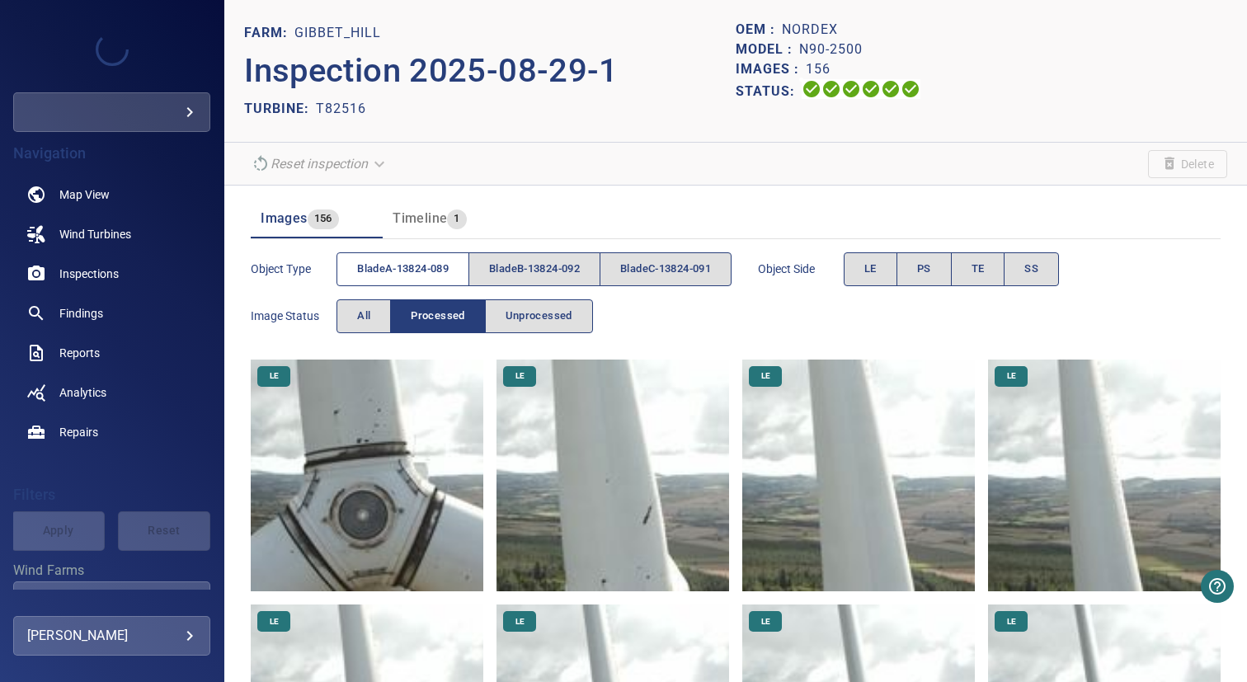
click at [389, 271] on span "bladeA-13824-089" at bounding box center [403, 269] width 92 height 19
click at [529, 269] on span "bladeB-13824-092" at bounding box center [534, 269] width 91 height 19
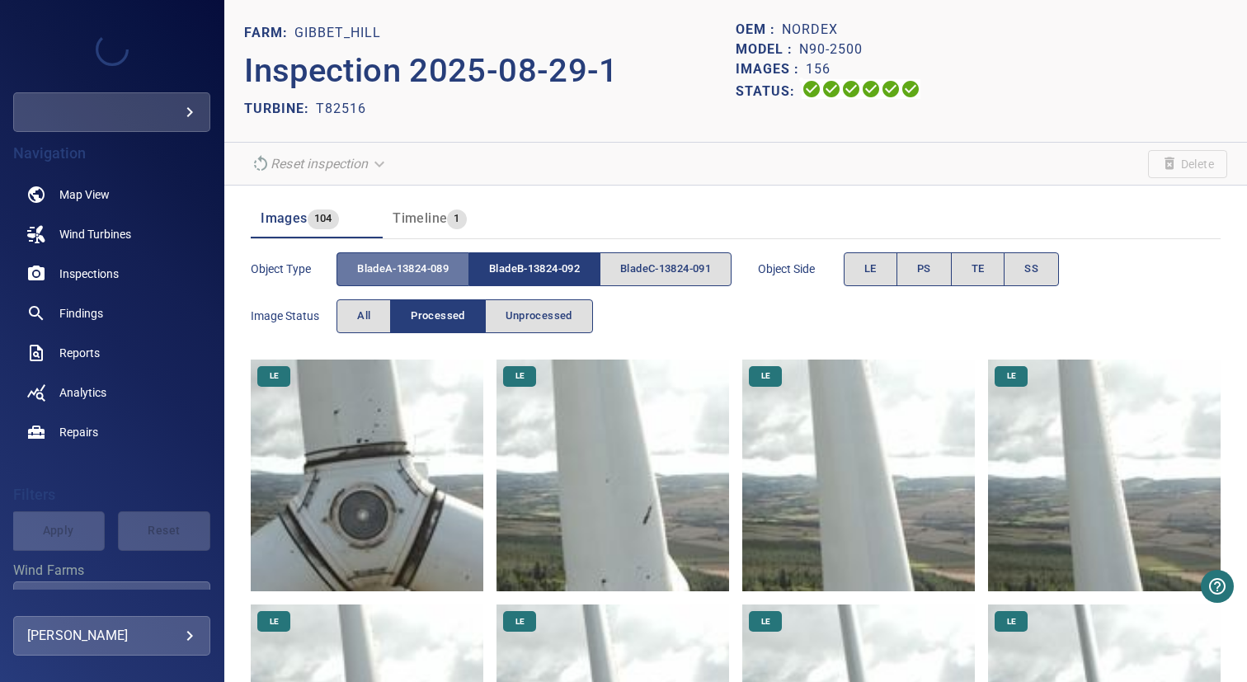
click at [423, 269] on span "bladeA-13824-089" at bounding box center [403, 269] width 92 height 19
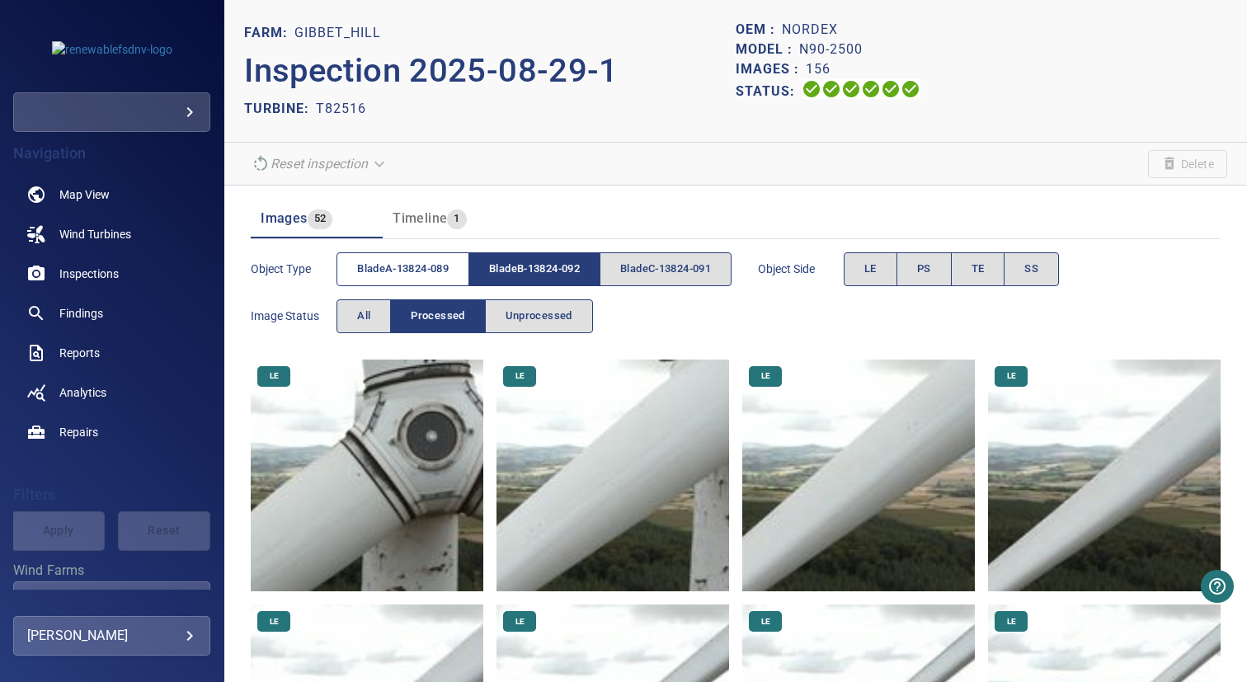
click at [434, 266] on span "bladeA-13824-089" at bounding box center [403, 269] width 92 height 19
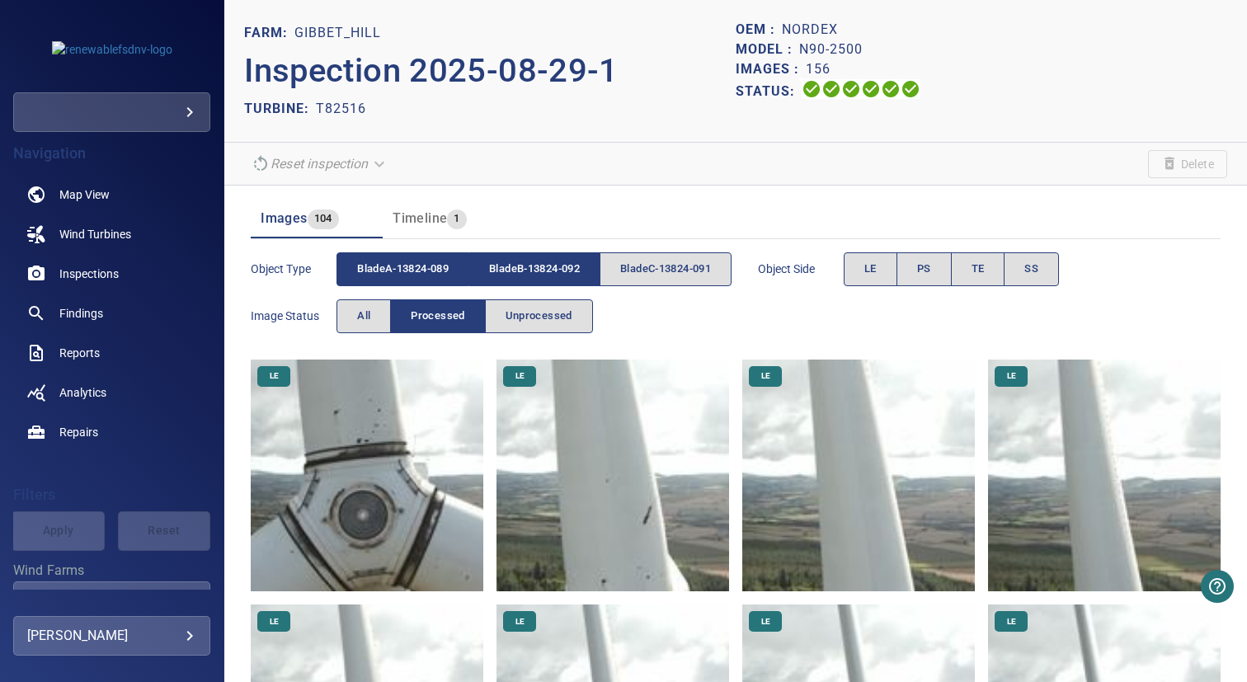
click at [539, 270] on span "bladeB-13824-092" at bounding box center [534, 269] width 91 height 19
click at [532, 266] on span "bladeB-13824-092" at bounding box center [534, 269] width 91 height 19
click at [398, 266] on span "bladeA-13824-089" at bounding box center [403, 269] width 92 height 19
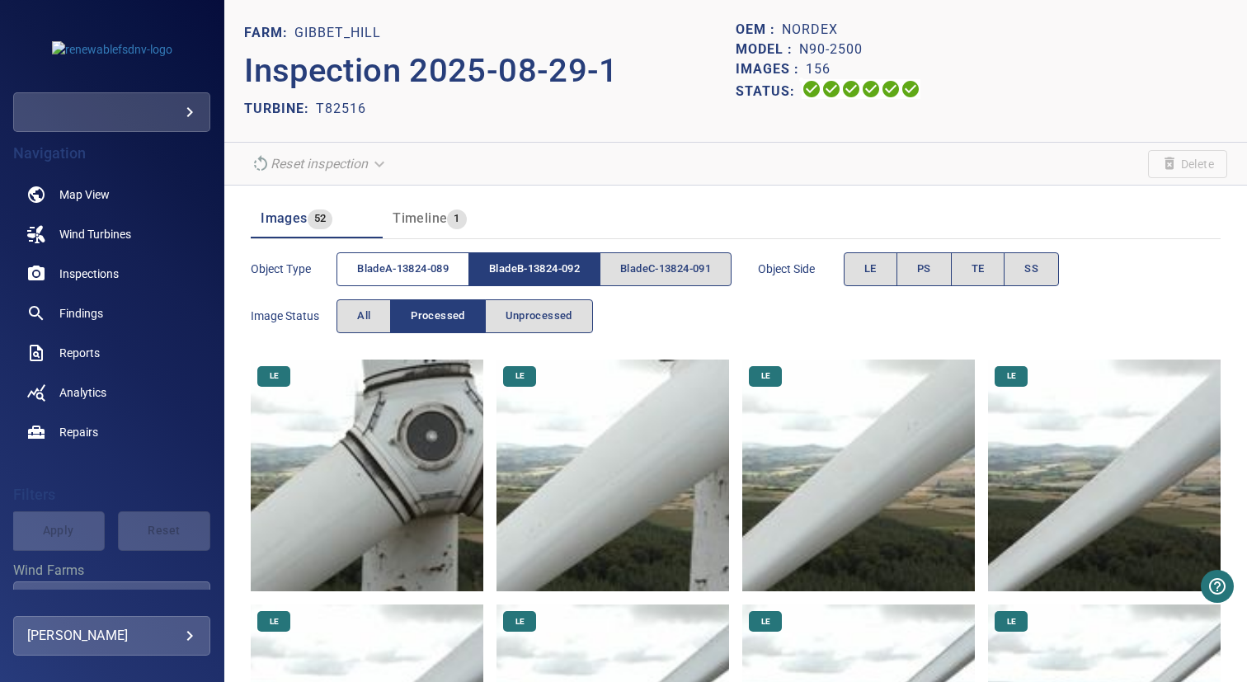
click at [416, 269] on span "bladeA-13824-089" at bounding box center [403, 269] width 92 height 19
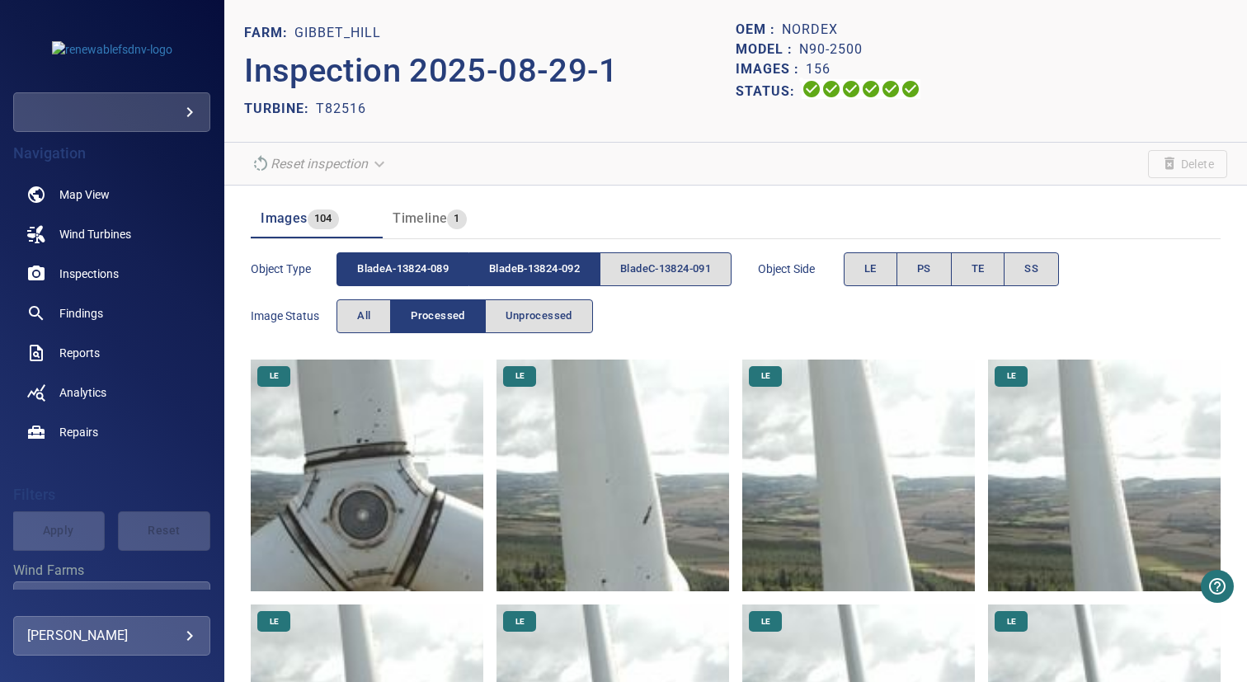
click at [540, 269] on span "bladeB-13824-092" at bounding box center [534, 269] width 91 height 19
click at [375, 269] on span "bladeA-13824-089" at bounding box center [403, 269] width 92 height 19
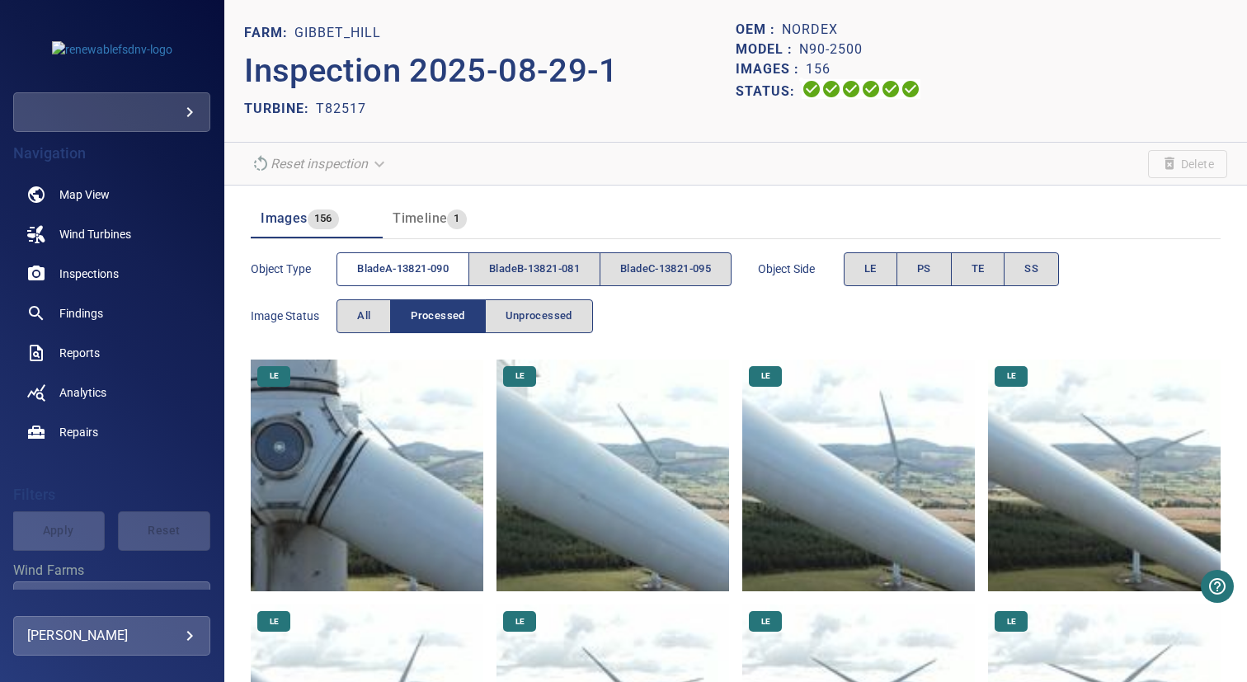
click at [411, 267] on span "bladeA-13821-090" at bounding box center [403, 269] width 92 height 19
click at [506, 283] on button "bladeB-13821-081" at bounding box center [534, 269] width 132 height 34
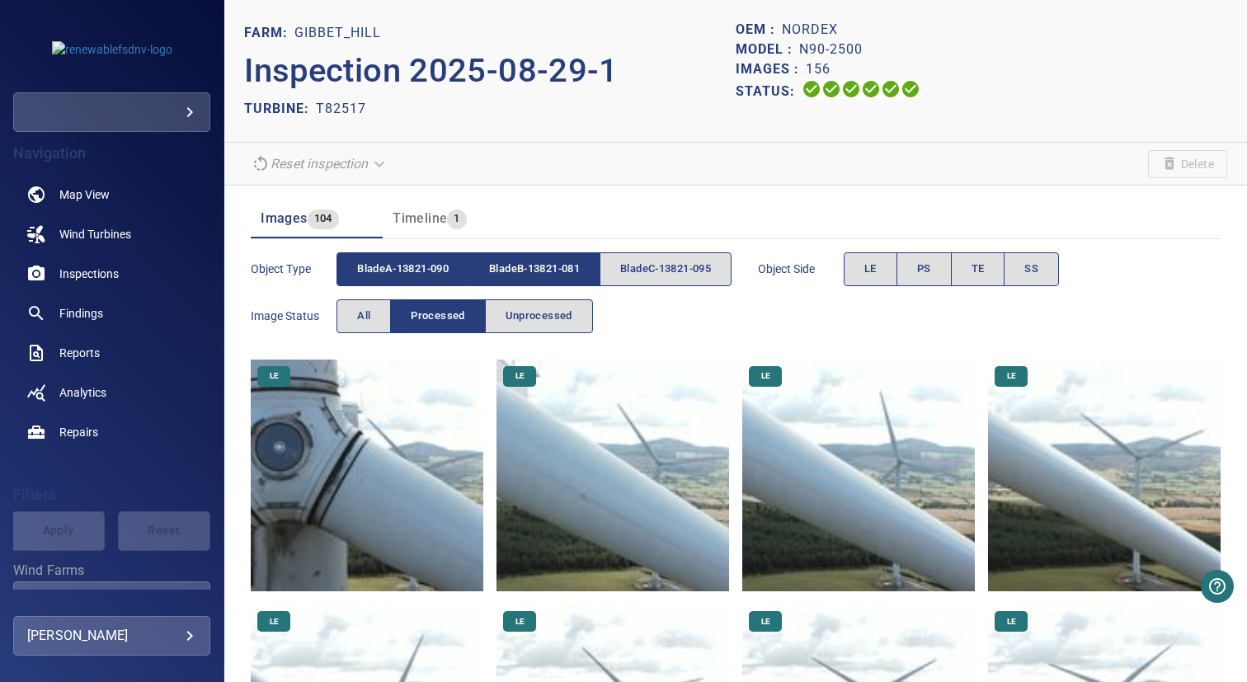
click at [414, 267] on span "bladeA-13821-090" at bounding box center [403, 269] width 92 height 19
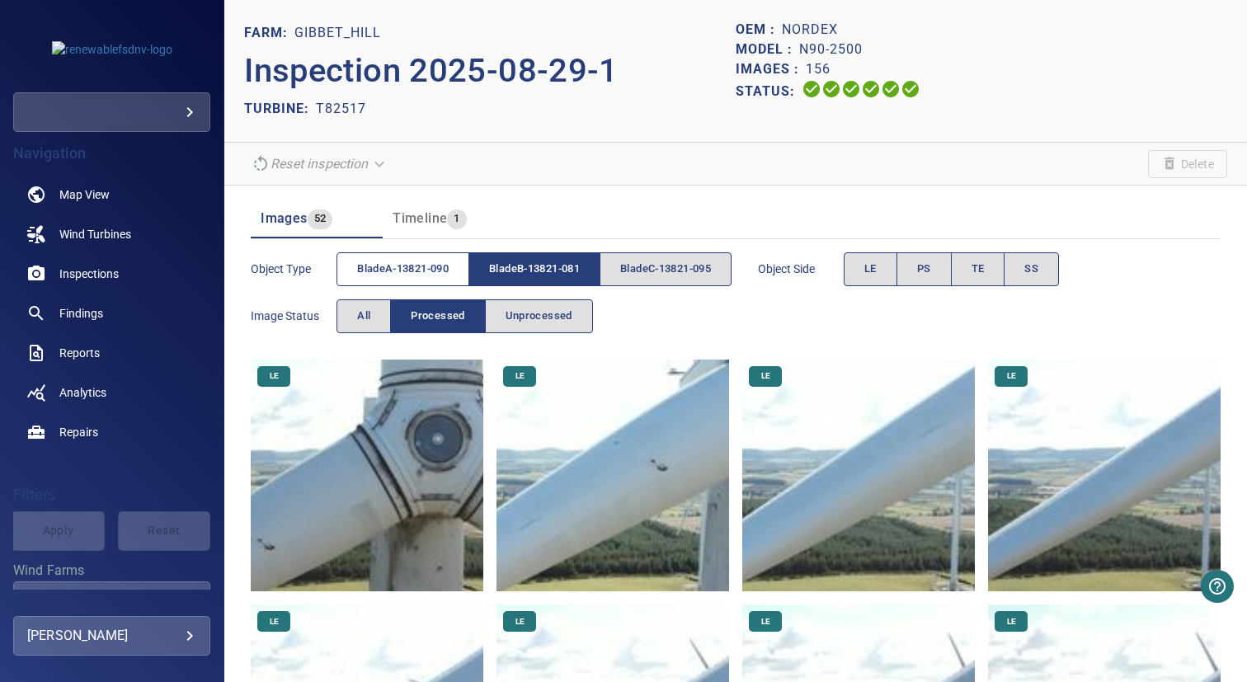
click at [432, 257] on button "bladeA-13821-090" at bounding box center [403, 269] width 133 height 34
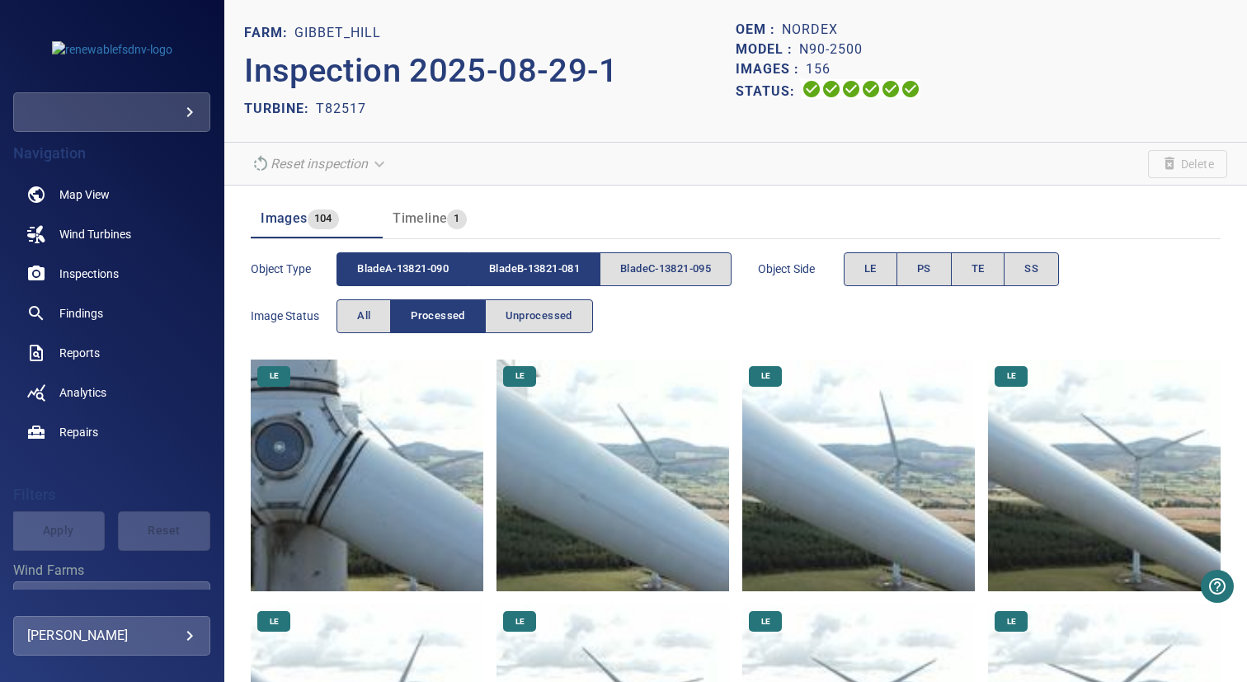
click at [511, 257] on button "bladeB-13821-081" at bounding box center [534, 269] width 131 height 34
click at [512, 265] on span "bladeB-13821-081" at bounding box center [534, 269] width 91 height 19
click at [400, 265] on span "bladeA-13821-090" at bounding box center [403, 269] width 92 height 19
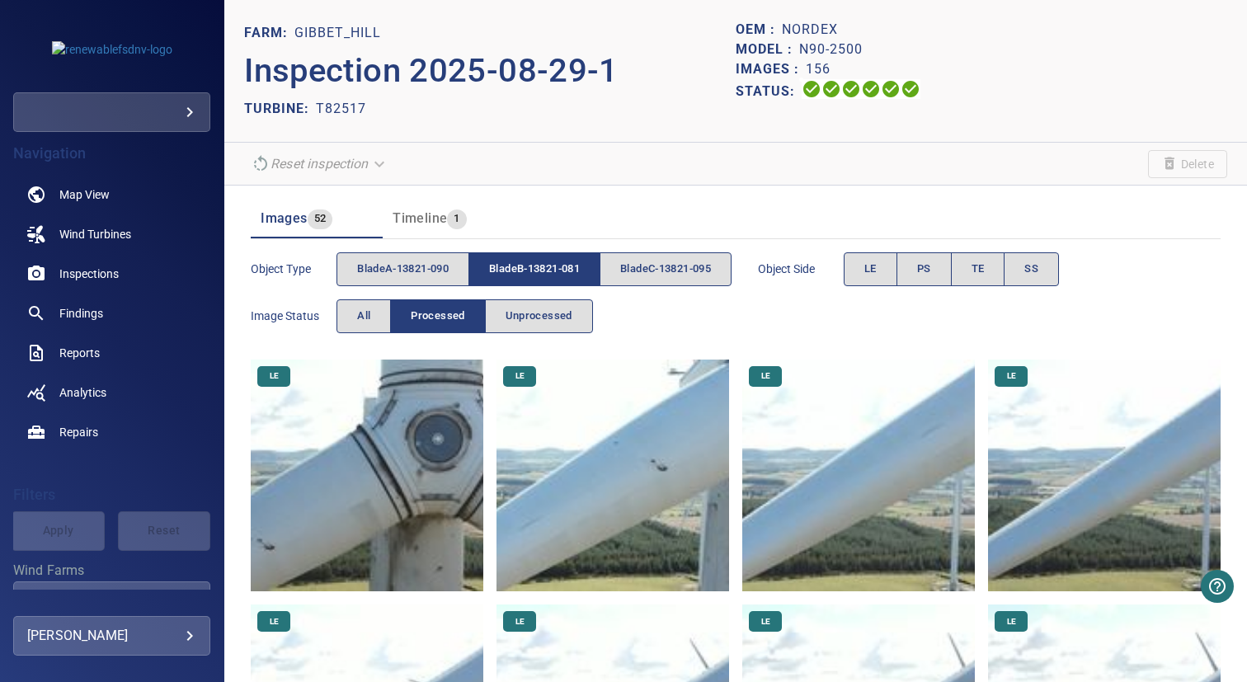
click at [337, 102] on p "T82517" at bounding box center [341, 109] width 50 height 20
copy p "T82517"
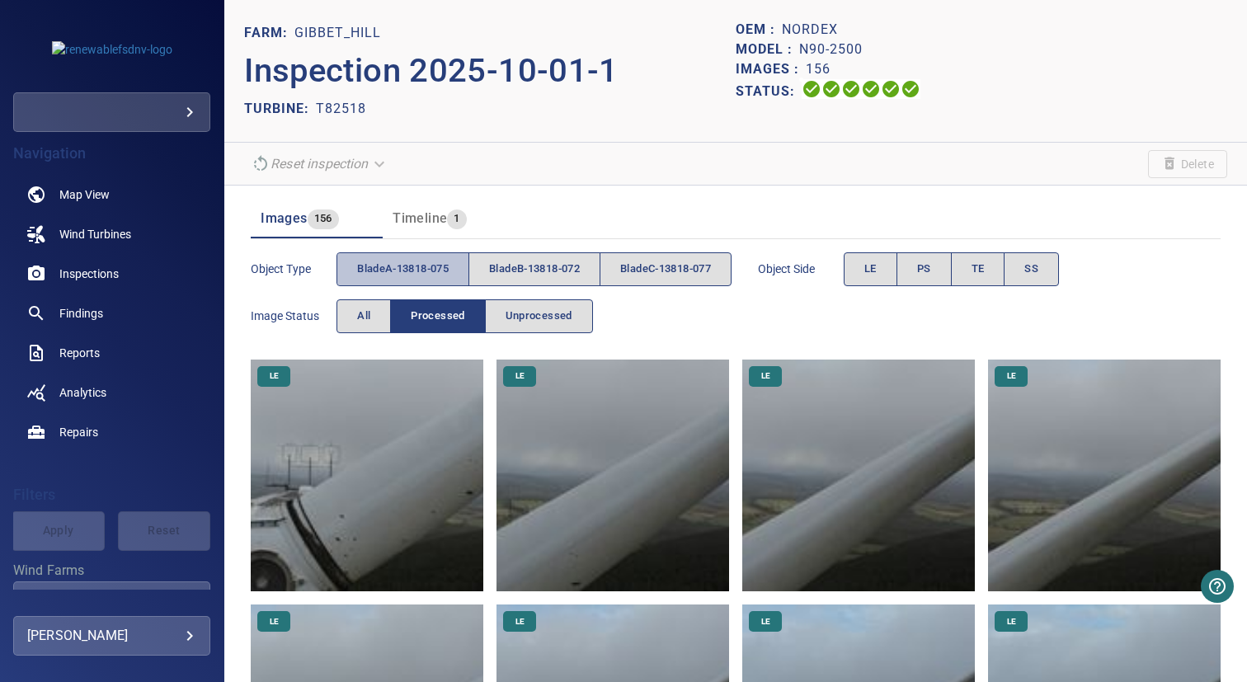
click at [413, 272] on span "bladeA-13818-075" at bounding box center [403, 269] width 92 height 19
click at [516, 272] on span "bladeB-13818-072" at bounding box center [534, 269] width 91 height 19
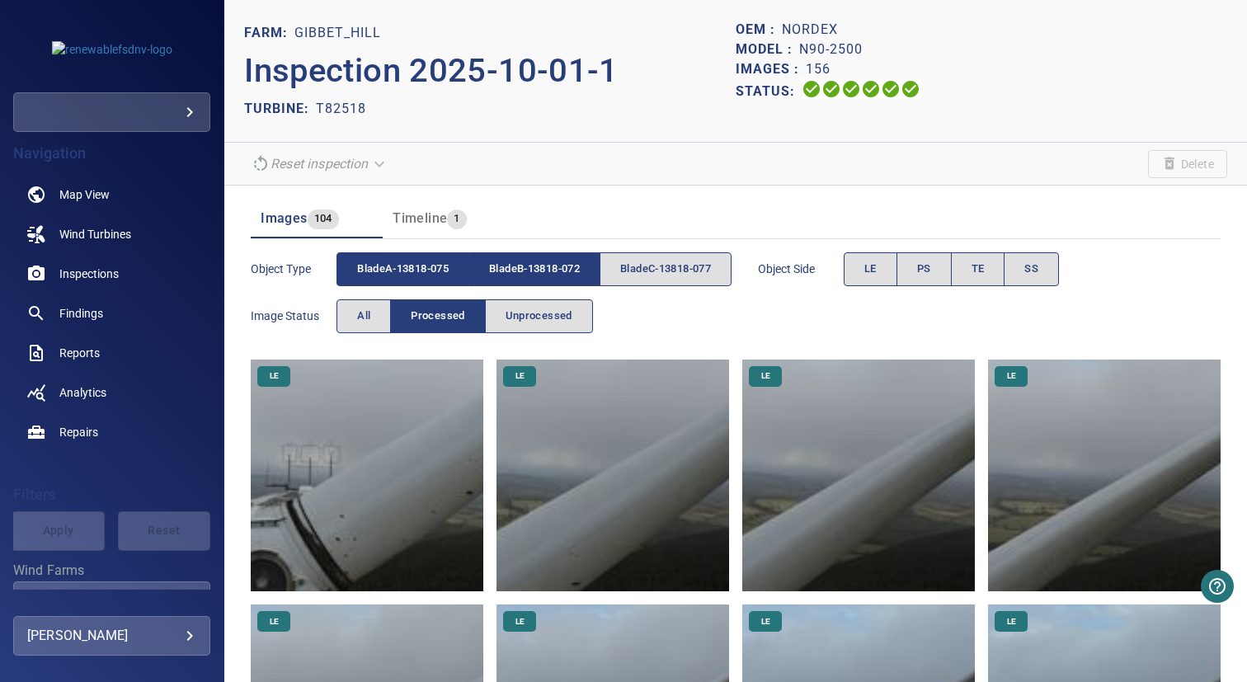
click at [426, 272] on span "bladeA-13818-075" at bounding box center [403, 269] width 92 height 19
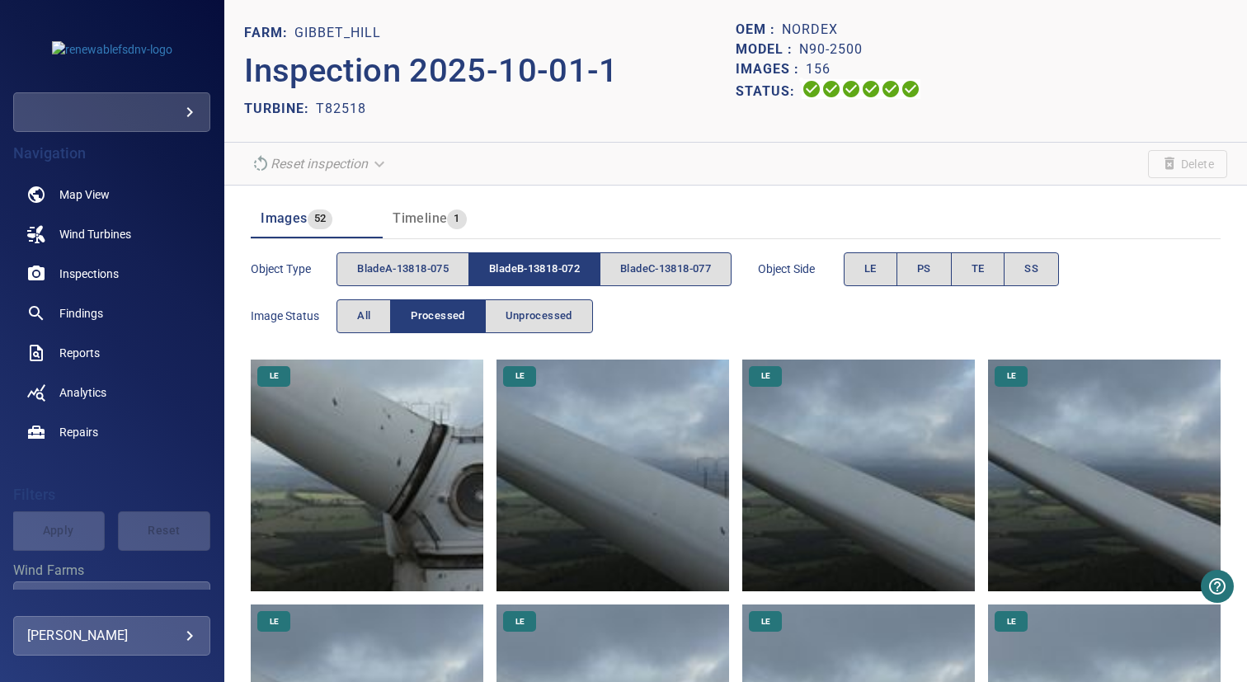
click at [341, 111] on p "T82518" at bounding box center [341, 109] width 50 height 20
copy p "T82518"
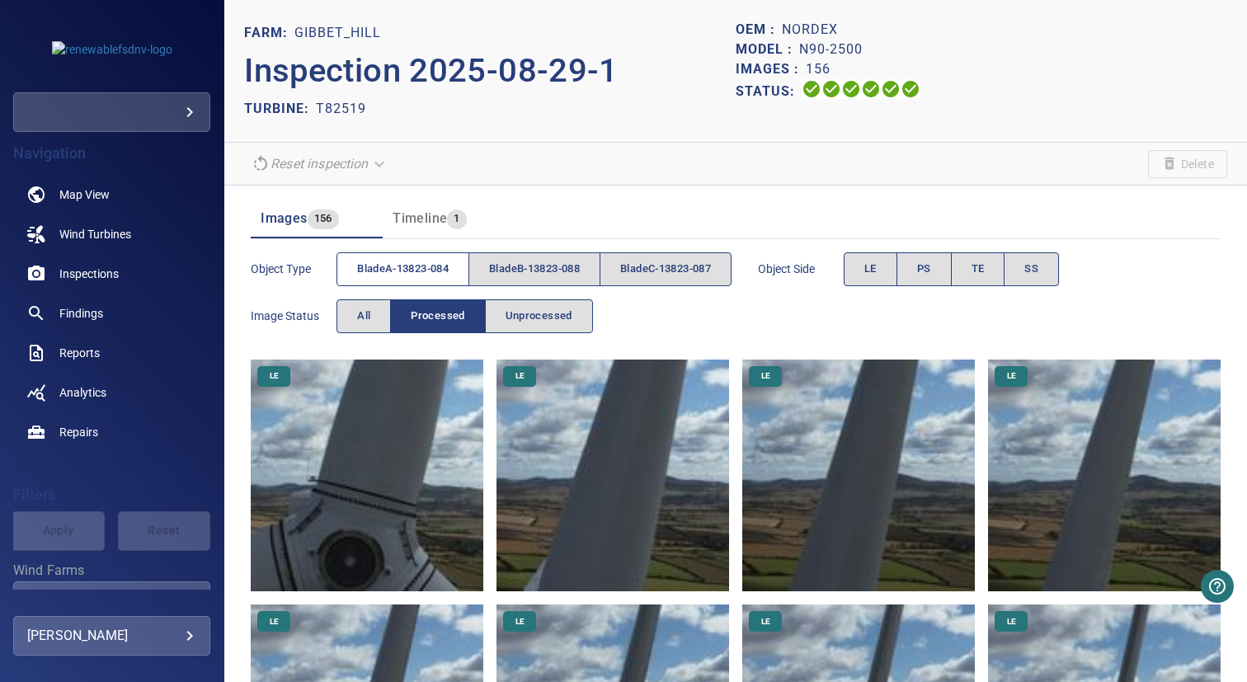
click at [439, 271] on span "bladeA-13823-084" at bounding box center [403, 269] width 92 height 19
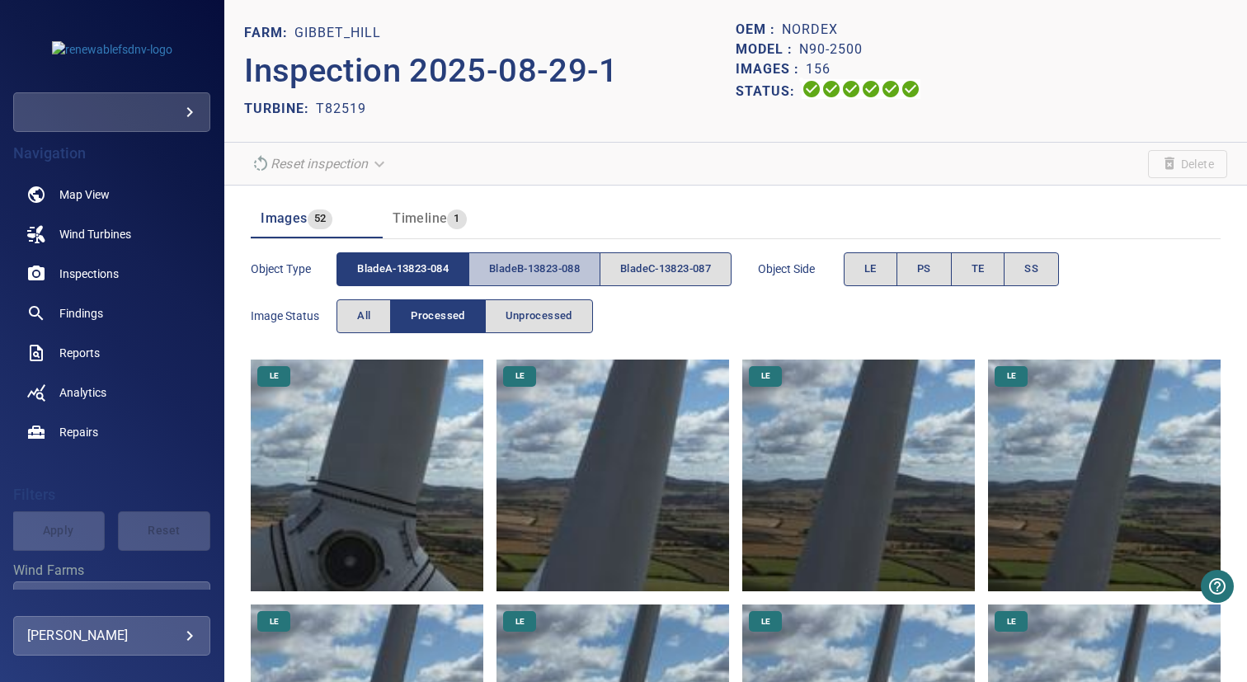
click at [554, 271] on span "bladeB-13823-088" at bounding box center [534, 269] width 91 height 19
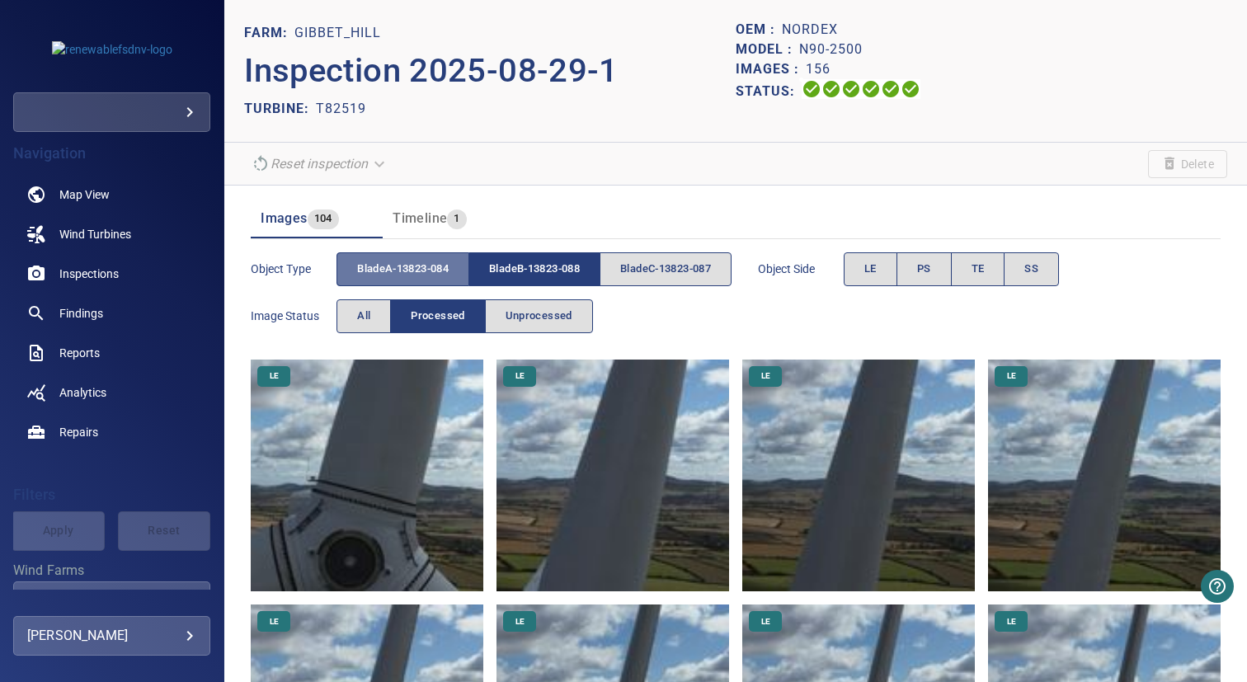
click at [447, 271] on span "bladeA-13823-084" at bounding box center [403, 269] width 92 height 19
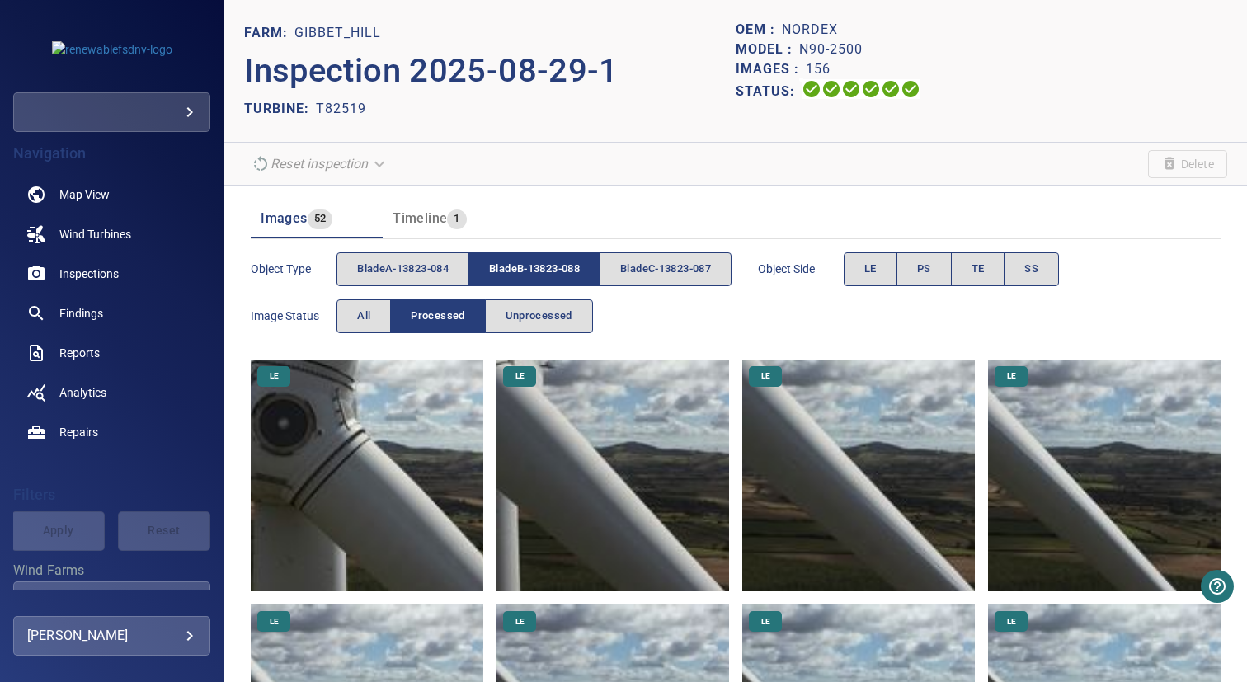
click at [435, 432] on img at bounding box center [367, 476] width 233 height 233
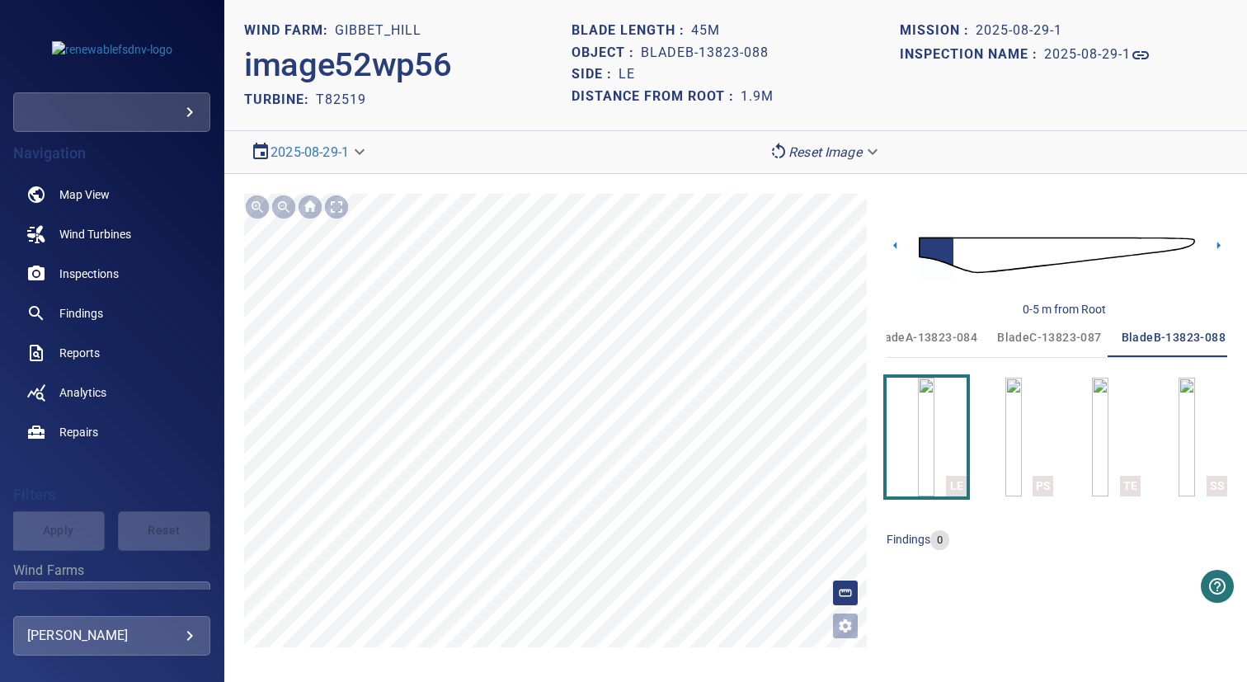
scroll to position [0, 26]
click at [1042, 334] on span "bladeC-13823-087" at bounding box center [1047, 337] width 104 height 21
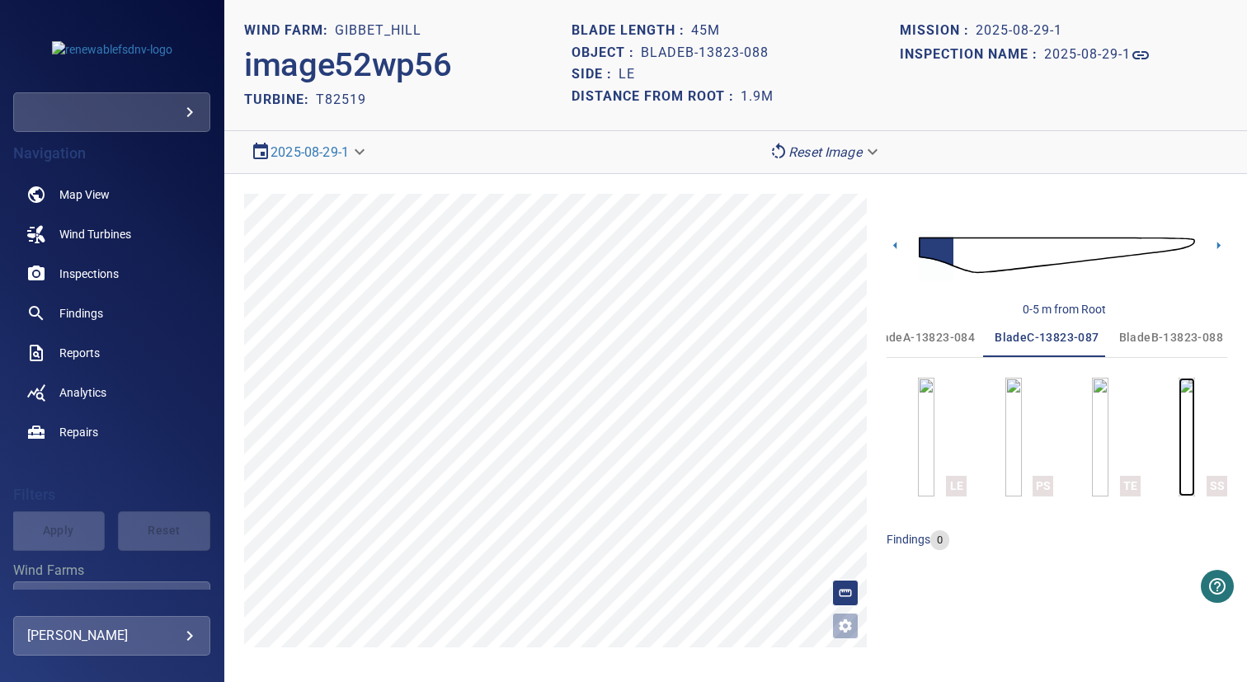
click at [1179, 402] on img "button" at bounding box center [1187, 437] width 16 height 119
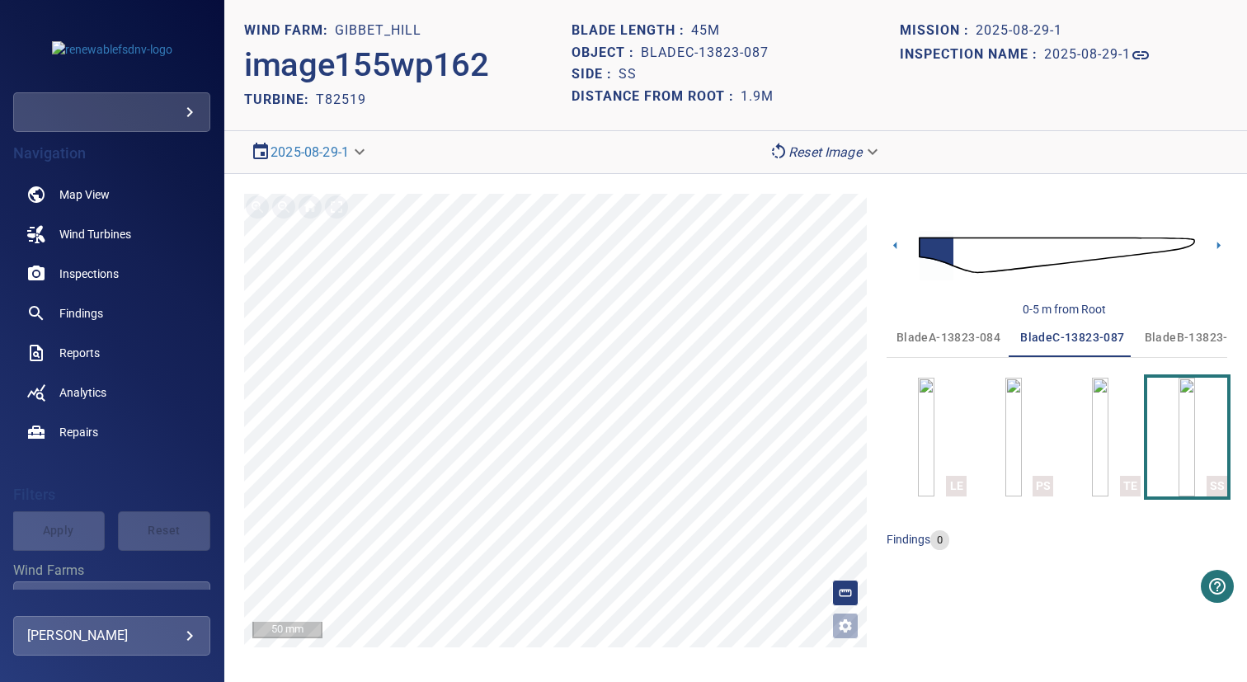
click at [341, 95] on h2 "T82519" at bounding box center [341, 100] width 50 height 16
drag, startPoint x: 341, startPoint y: 95, endPoint x: 511, endPoint y: 115, distance: 171.1
click at [341, 95] on h2 "T82519" at bounding box center [341, 100] width 50 height 16
copy h2 "T82519"
click at [1118, 50] on h1 "2025-08-29-1" at bounding box center [1087, 55] width 87 height 16
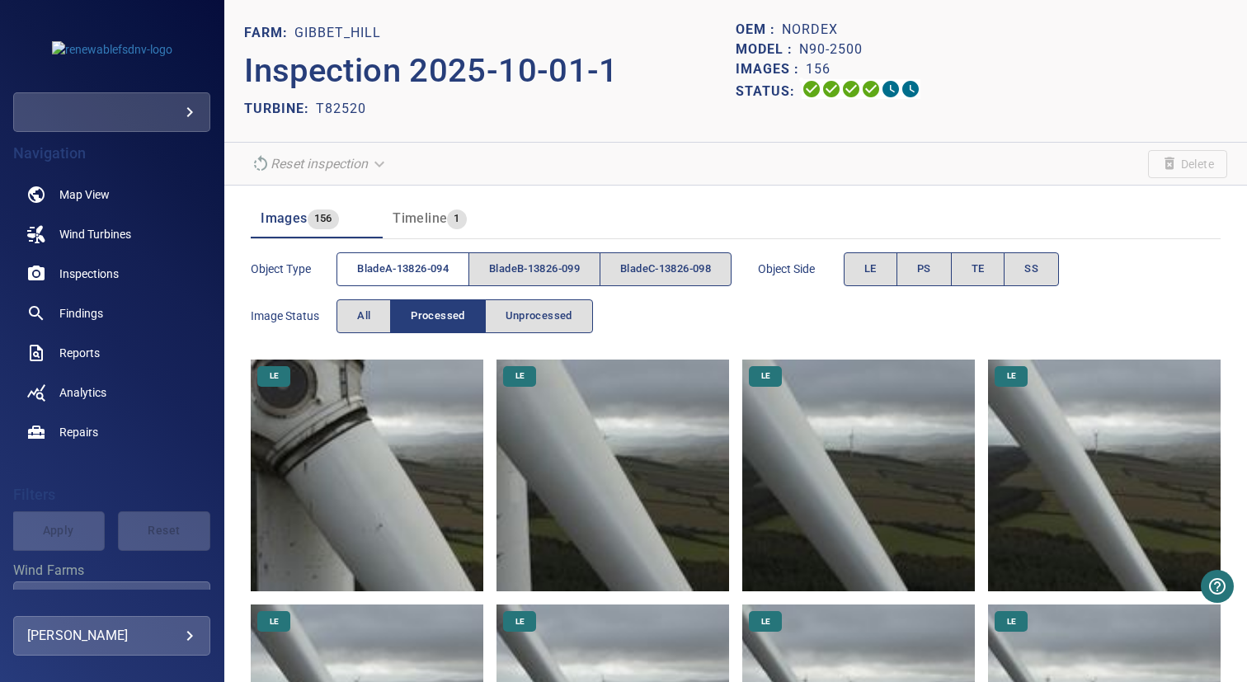
click at [416, 279] on button "bladeA-13826-094" at bounding box center [403, 269] width 133 height 34
click at [527, 262] on span "bladeB-13826-099" at bounding box center [534, 269] width 91 height 19
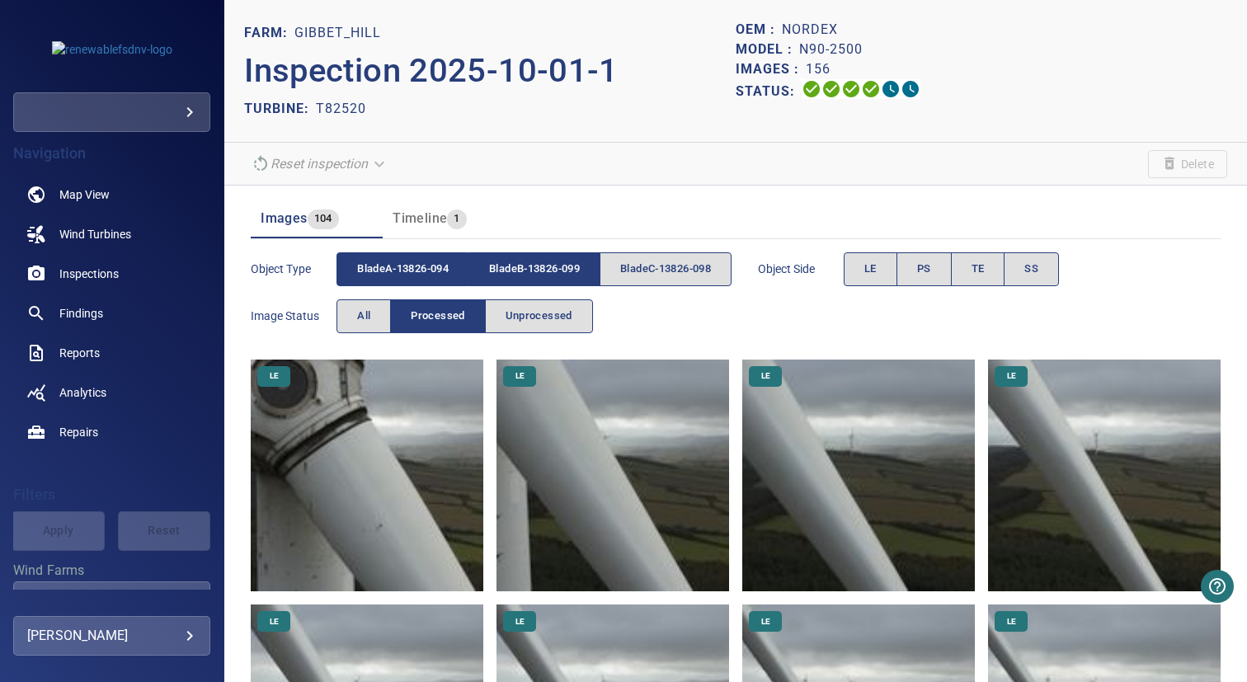
click at [399, 269] on span "bladeA-13826-094" at bounding box center [403, 269] width 92 height 19
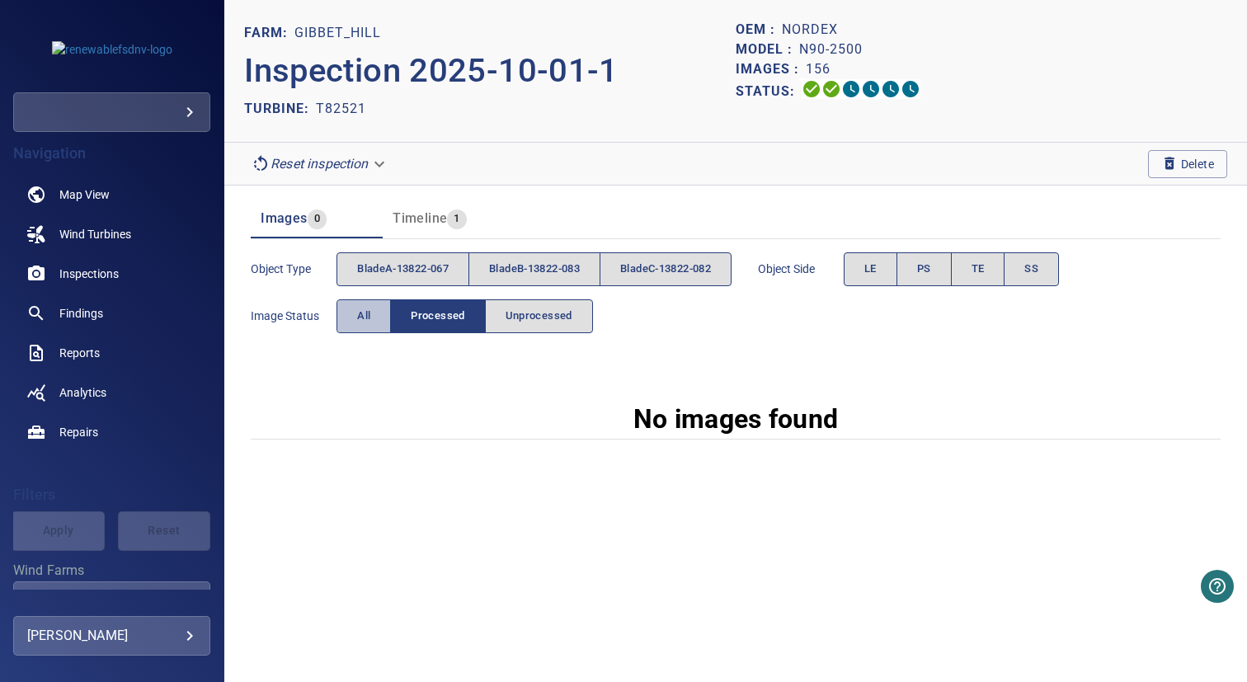
click at [380, 304] on button "All" at bounding box center [364, 316] width 54 height 34
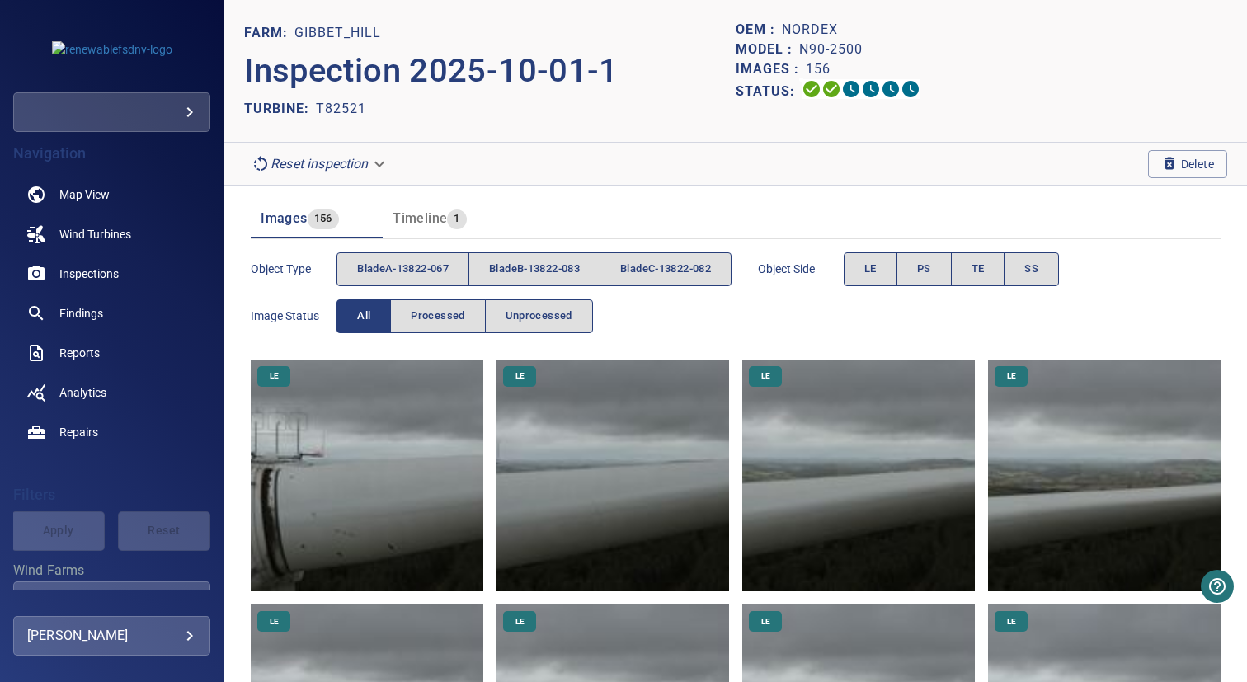
click at [394, 252] on button "bladeA-13822-067" at bounding box center [403, 269] width 133 height 34
click at [507, 268] on span "bladeB-13822-083" at bounding box center [534, 269] width 91 height 19
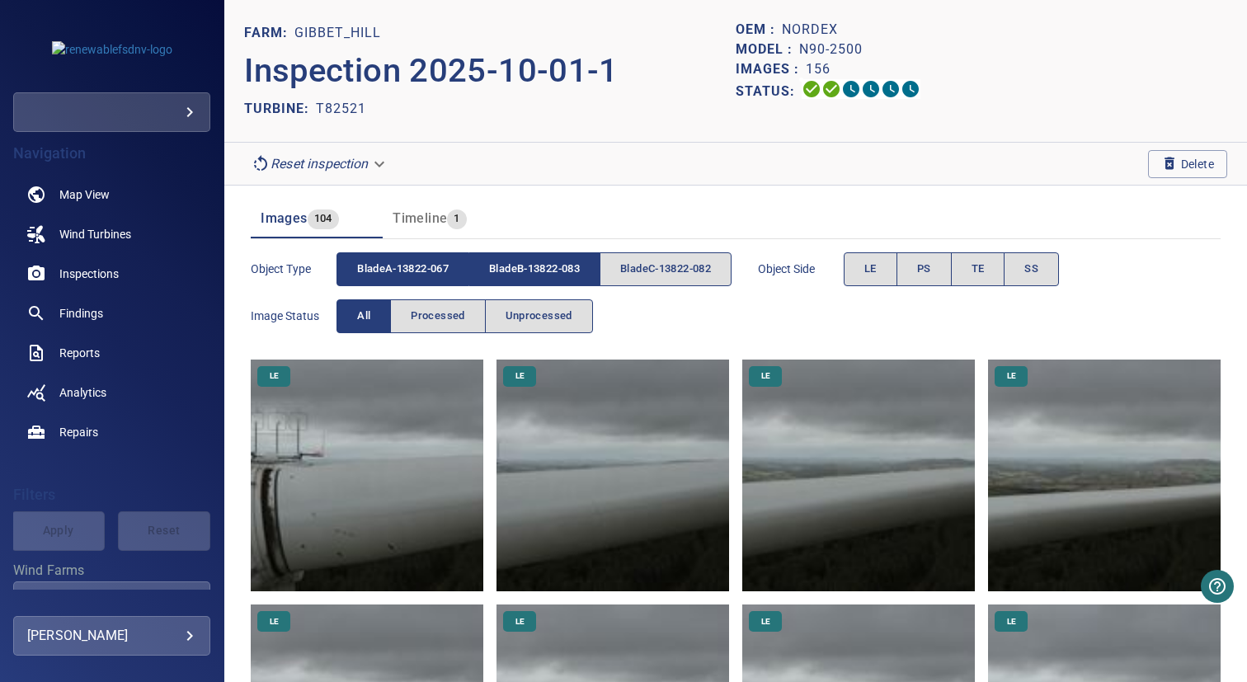
click at [415, 268] on span "bladeA-13822-067" at bounding box center [403, 269] width 92 height 19
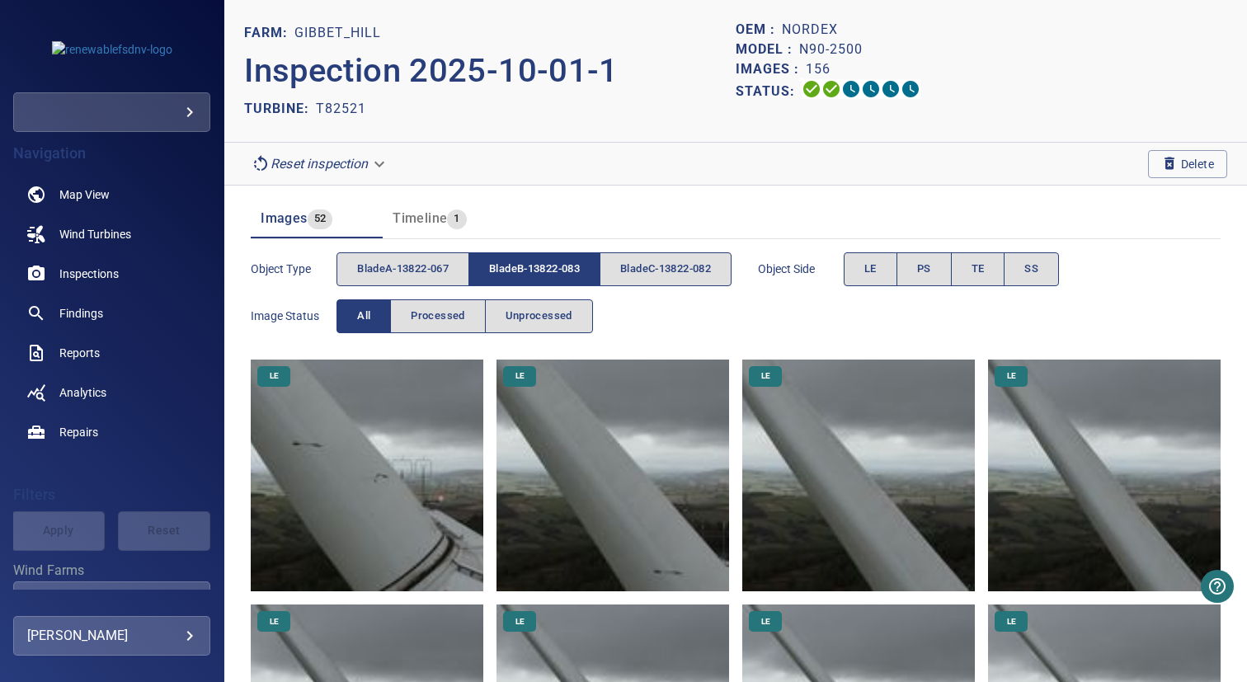
click at [415, 268] on span "bladeA-13822-067" at bounding box center [403, 269] width 92 height 19
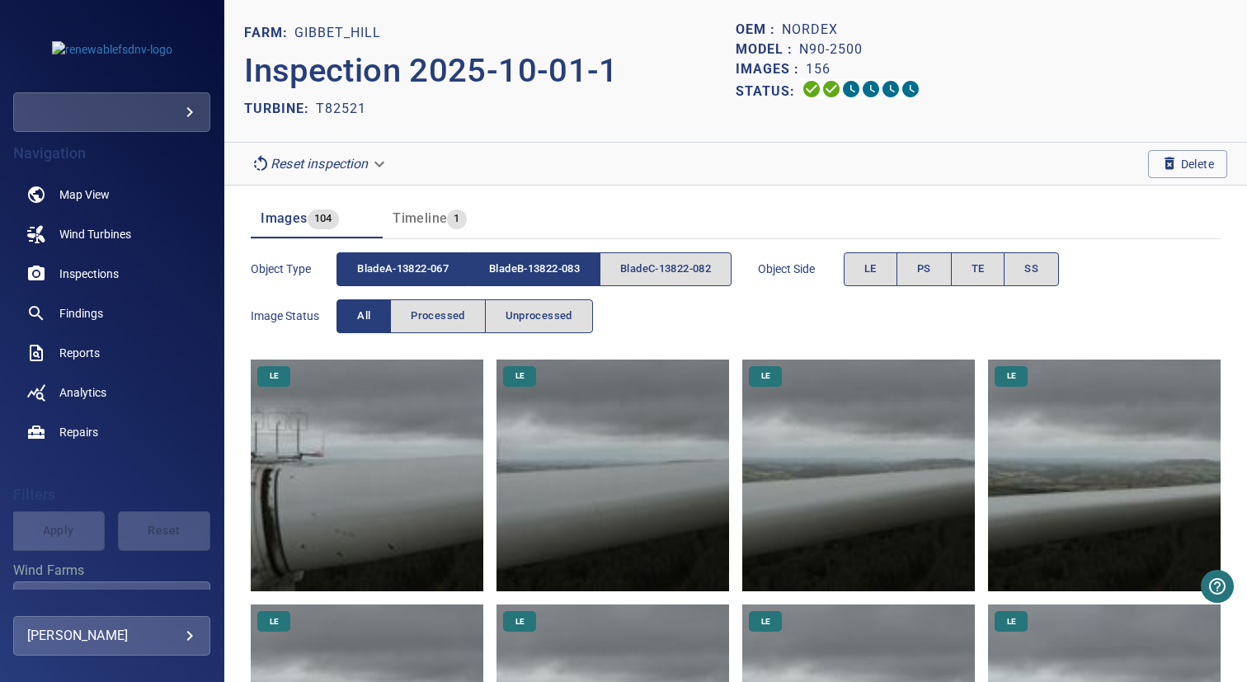
click at [536, 268] on span "bladeB-13822-083" at bounding box center [534, 269] width 91 height 19
click at [547, 268] on span "bladeB-13822-083" at bounding box center [534, 269] width 91 height 19
click at [421, 268] on span "bladeA-13822-067" at bounding box center [403, 269] width 92 height 19
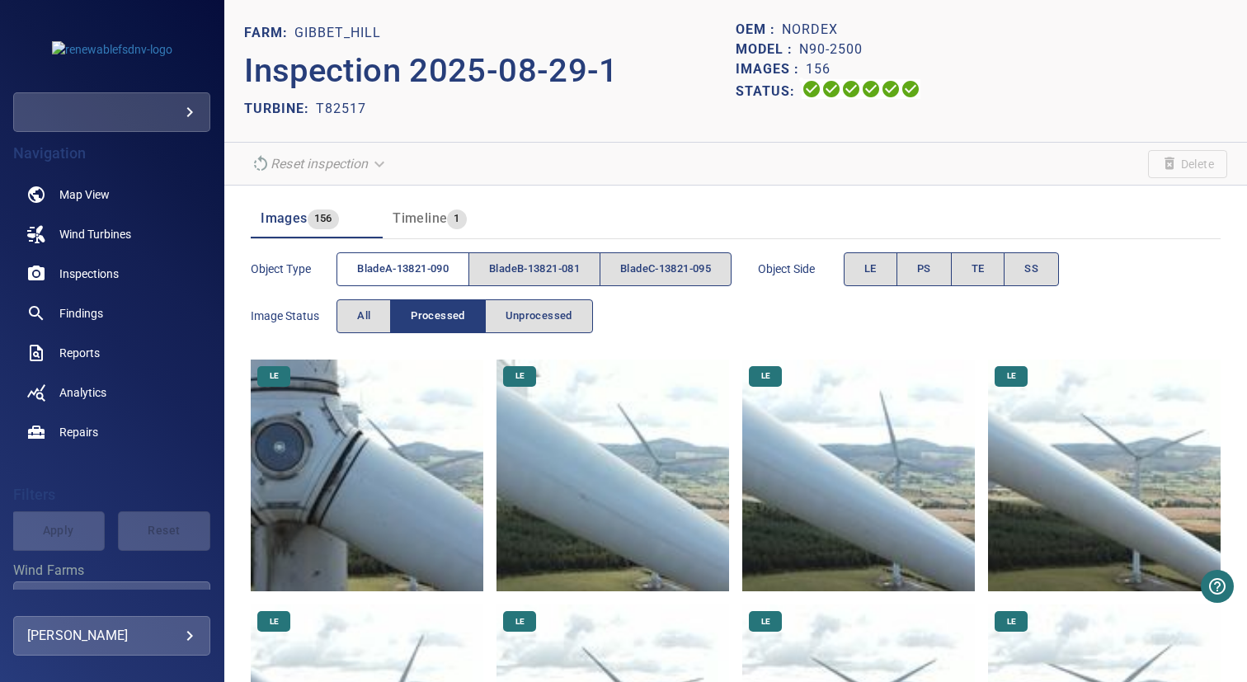
click at [394, 273] on span "bladeA-13821-090" at bounding box center [403, 269] width 92 height 19
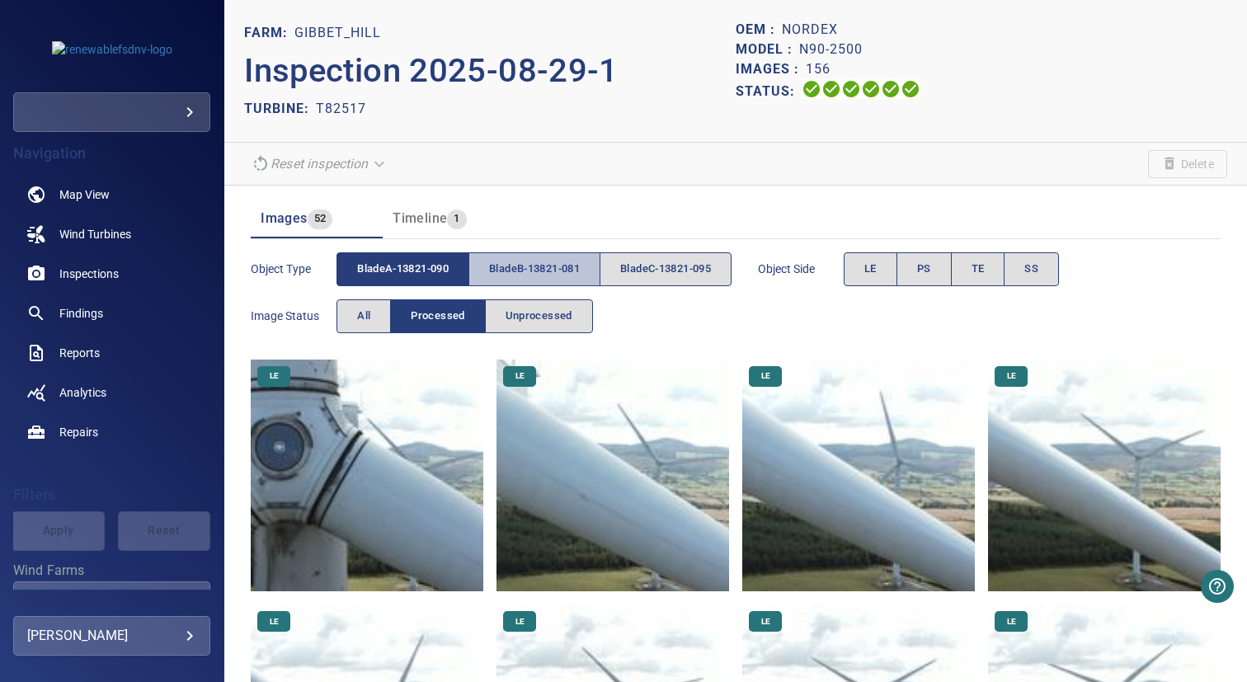
click at [501, 269] on span "bladeB-13821-081" at bounding box center [534, 269] width 91 height 19
click at [410, 266] on span "bladeA-13821-090" at bounding box center [403, 269] width 92 height 19
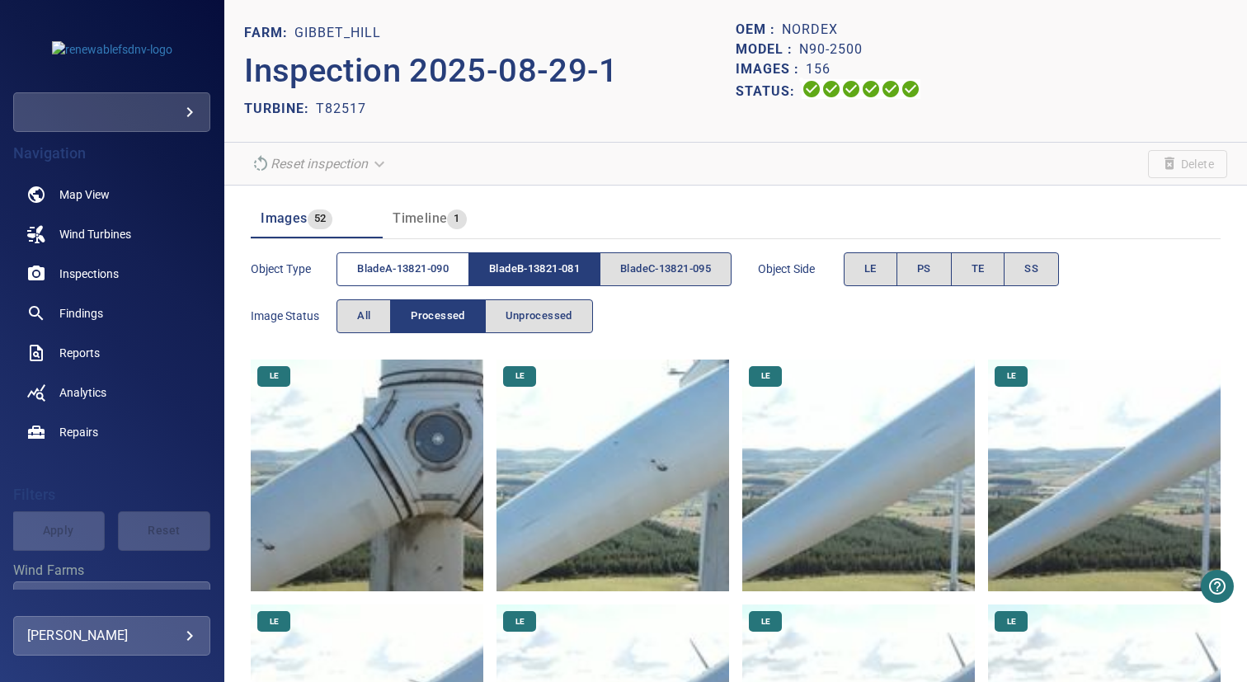
click at [411, 261] on span "bladeA-13821-090" at bounding box center [403, 269] width 92 height 19
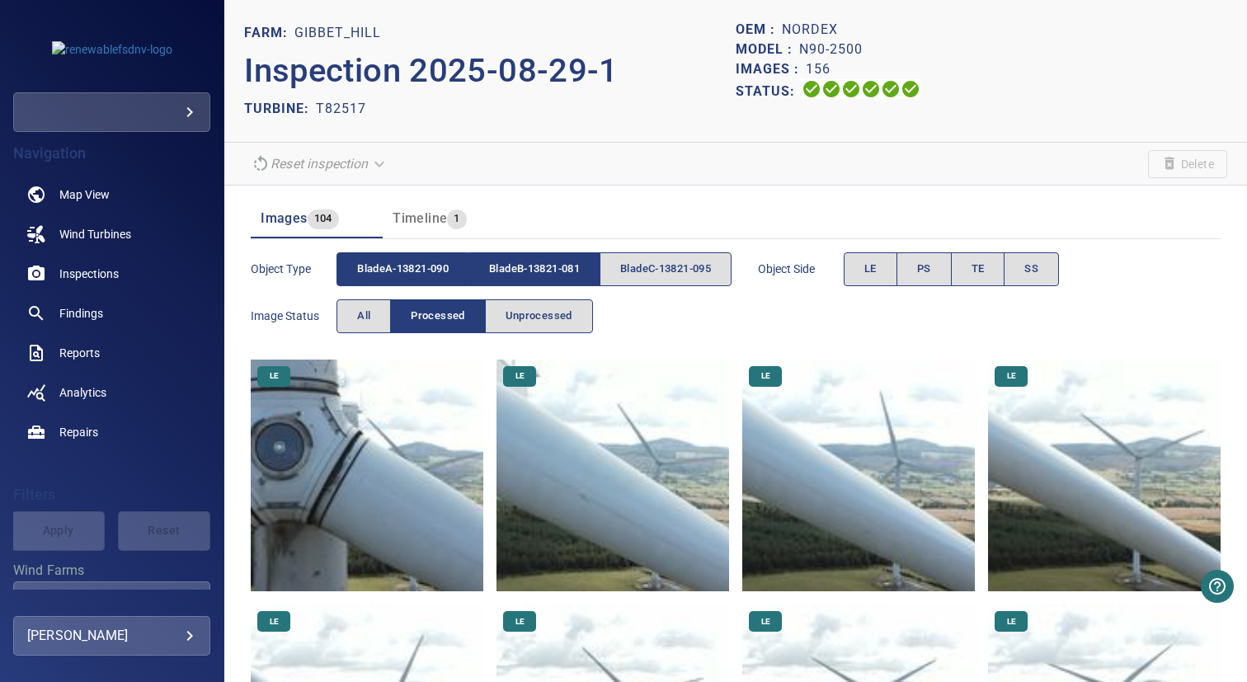
click at [548, 261] on span "bladeB-13821-081" at bounding box center [534, 269] width 91 height 19
click at [946, 259] on button "PS" at bounding box center [924, 269] width 55 height 34
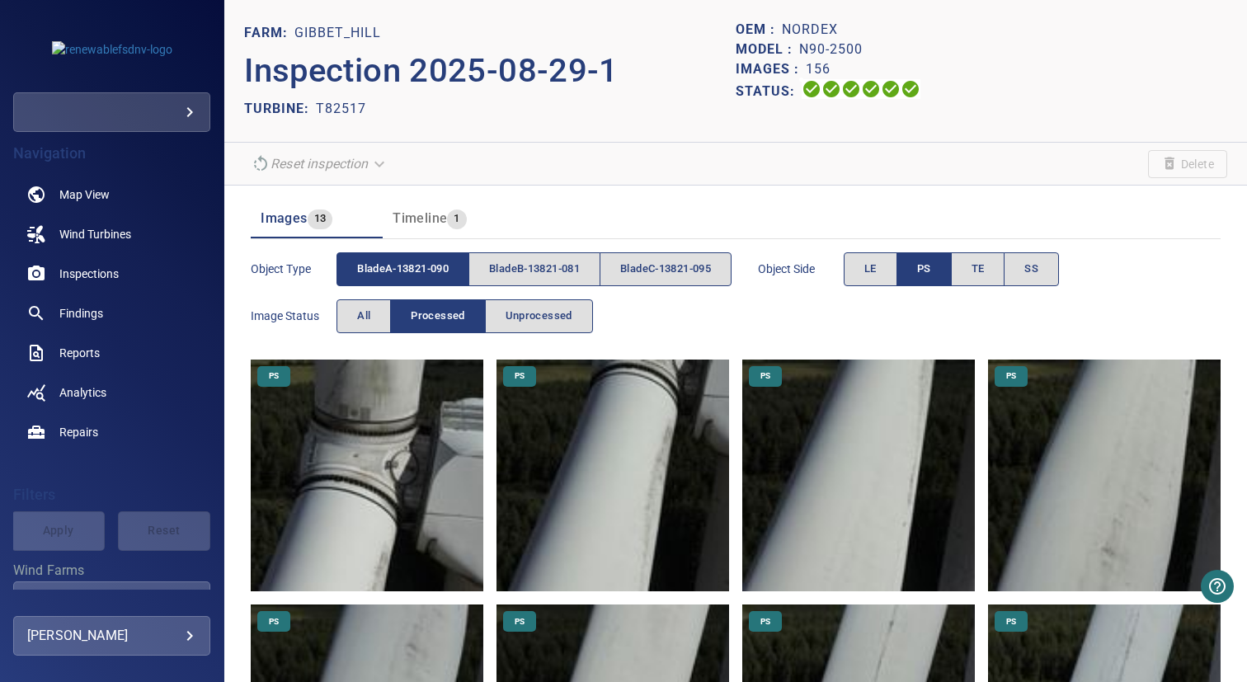
click at [415, 482] on img at bounding box center [367, 476] width 233 height 233
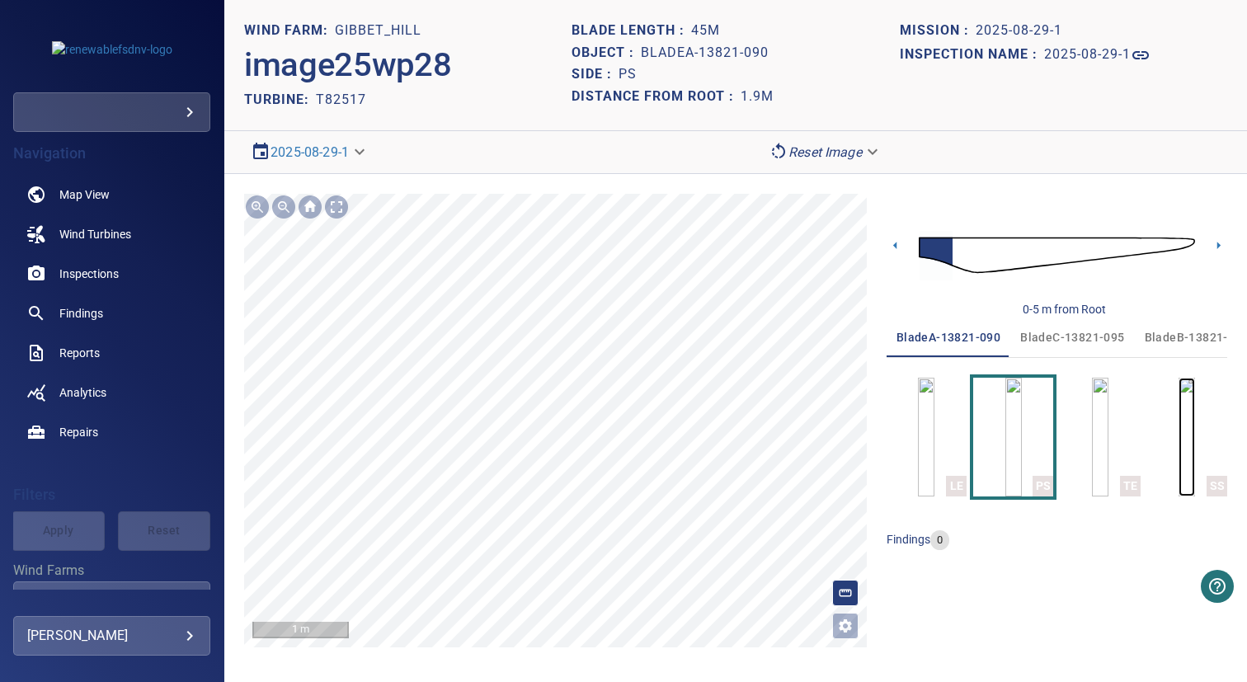
click at [1194, 445] on img "button" at bounding box center [1187, 437] width 16 height 119
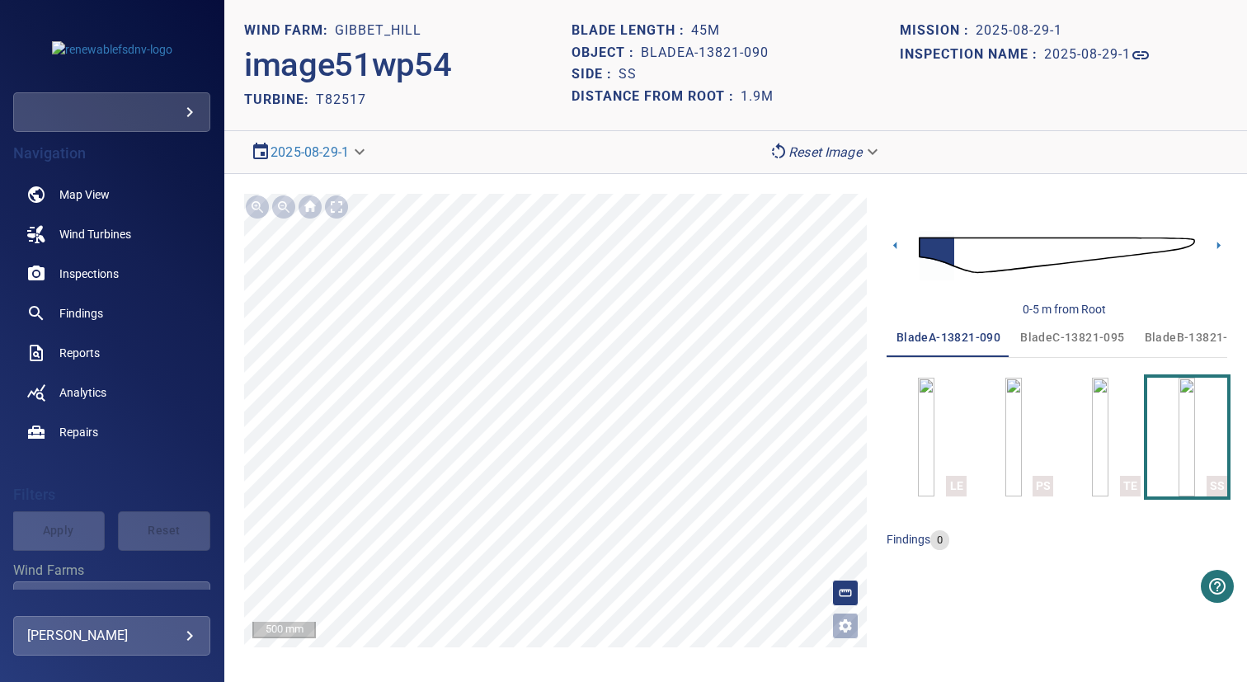
click at [1083, 329] on span "bladeC-13821-095" at bounding box center [1072, 337] width 104 height 21
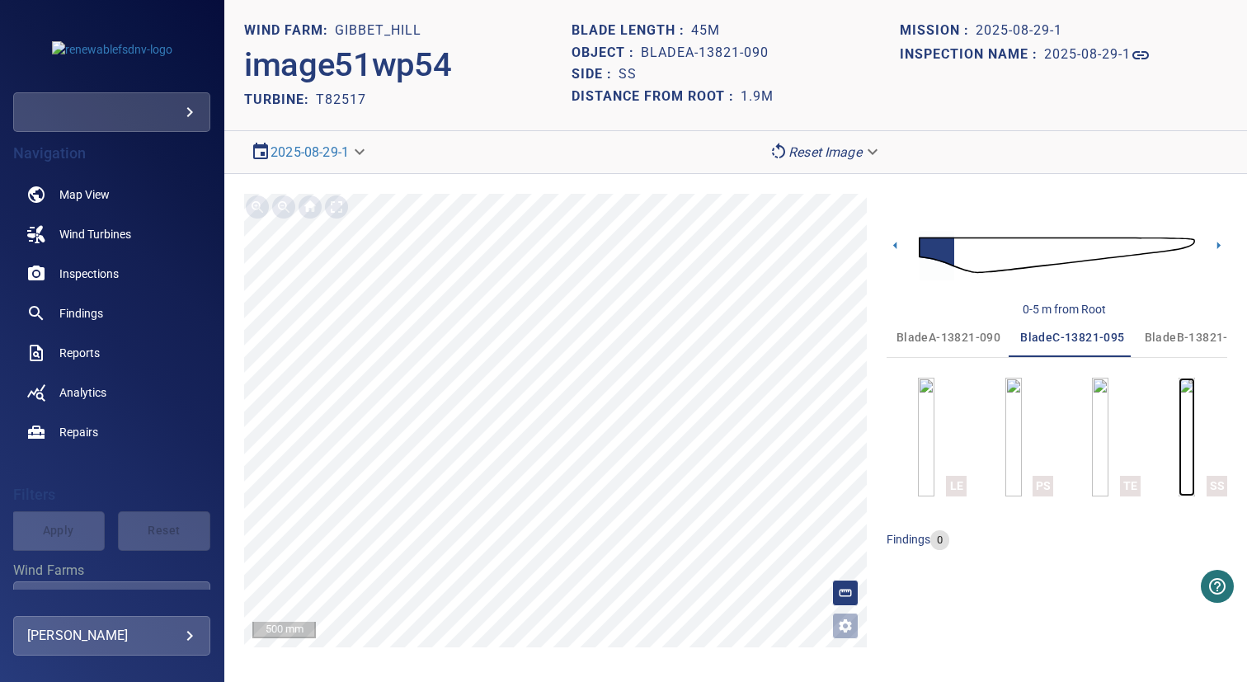
click at [1195, 438] on img "button" at bounding box center [1187, 437] width 16 height 119
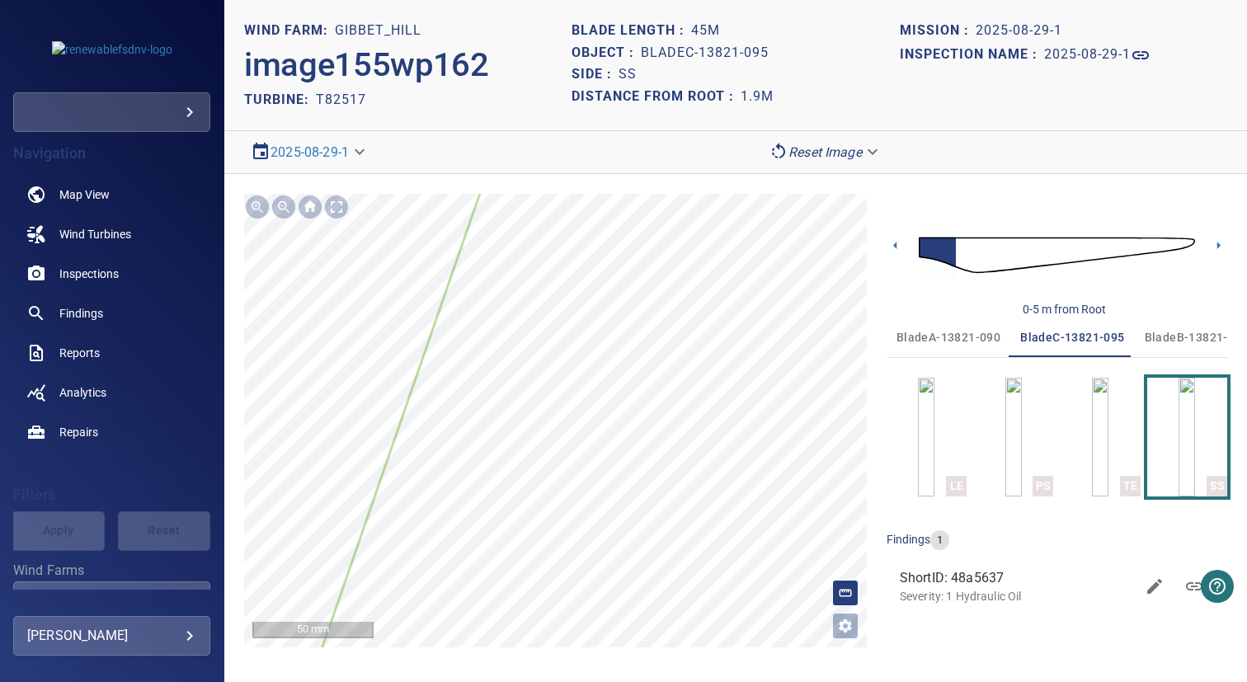
click at [1167, 332] on span "bladeB-13821-081" at bounding box center [1197, 337] width 104 height 21
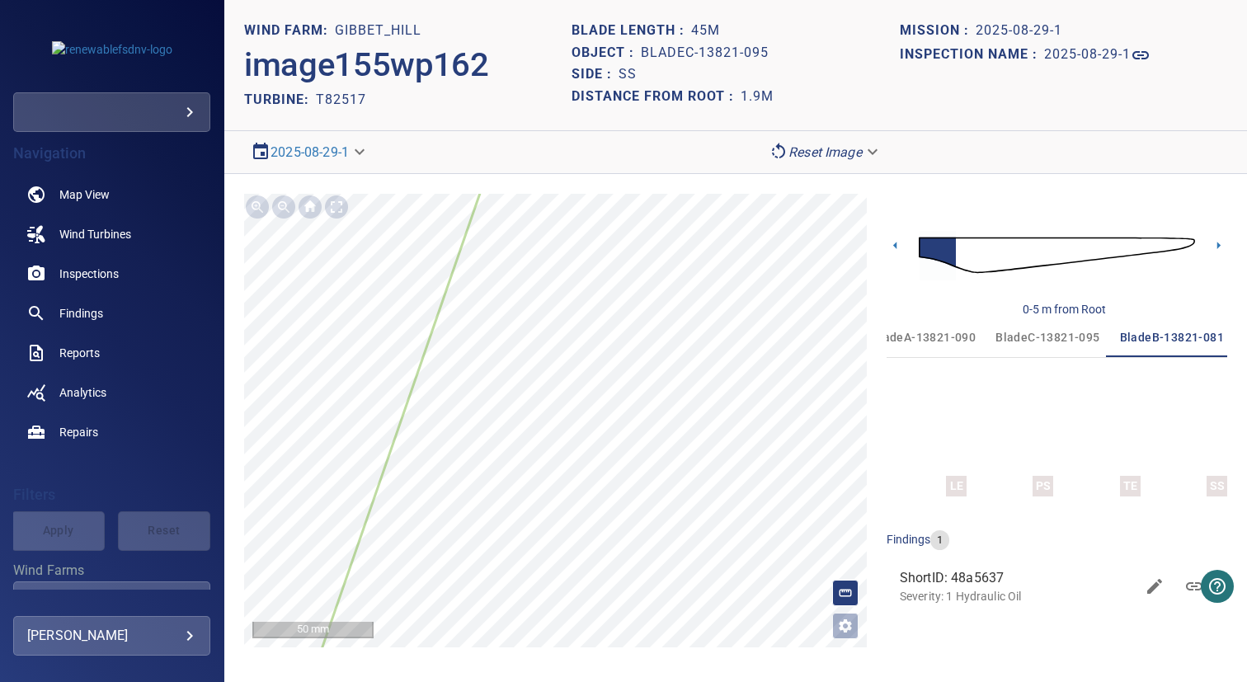
scroll to position [0, 26]
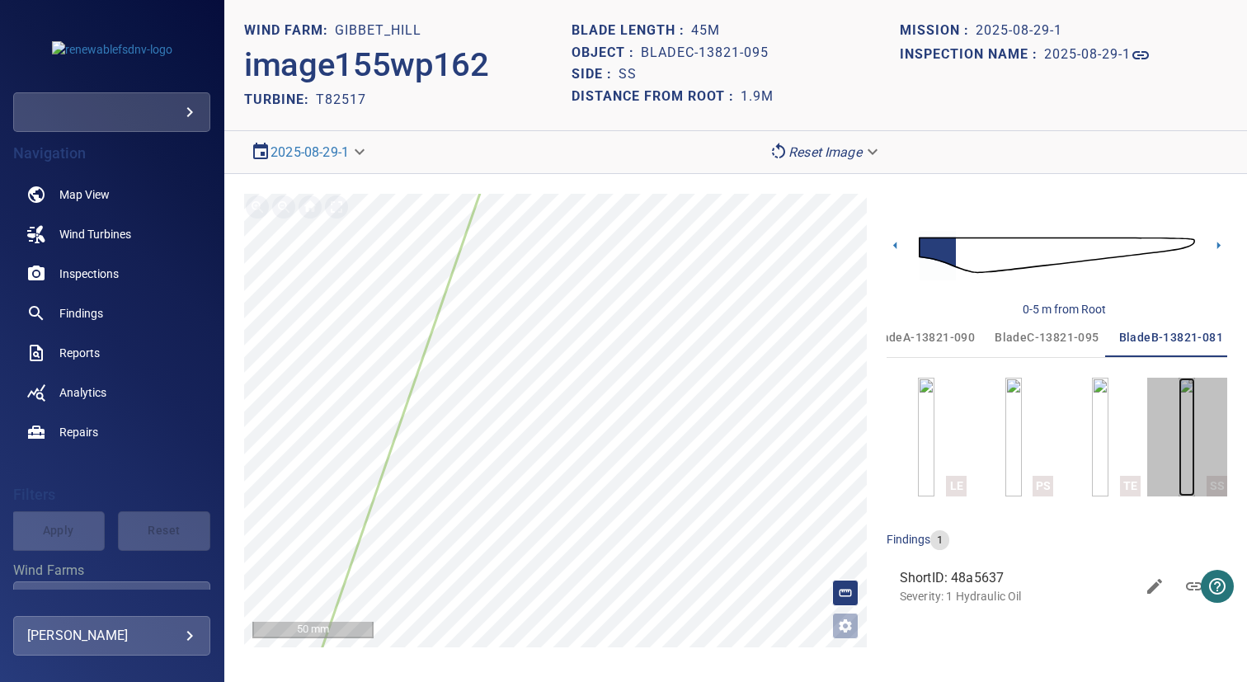
click at [1179, 421] on img "button" at bounding box center [1187, 437] width 16 height 119
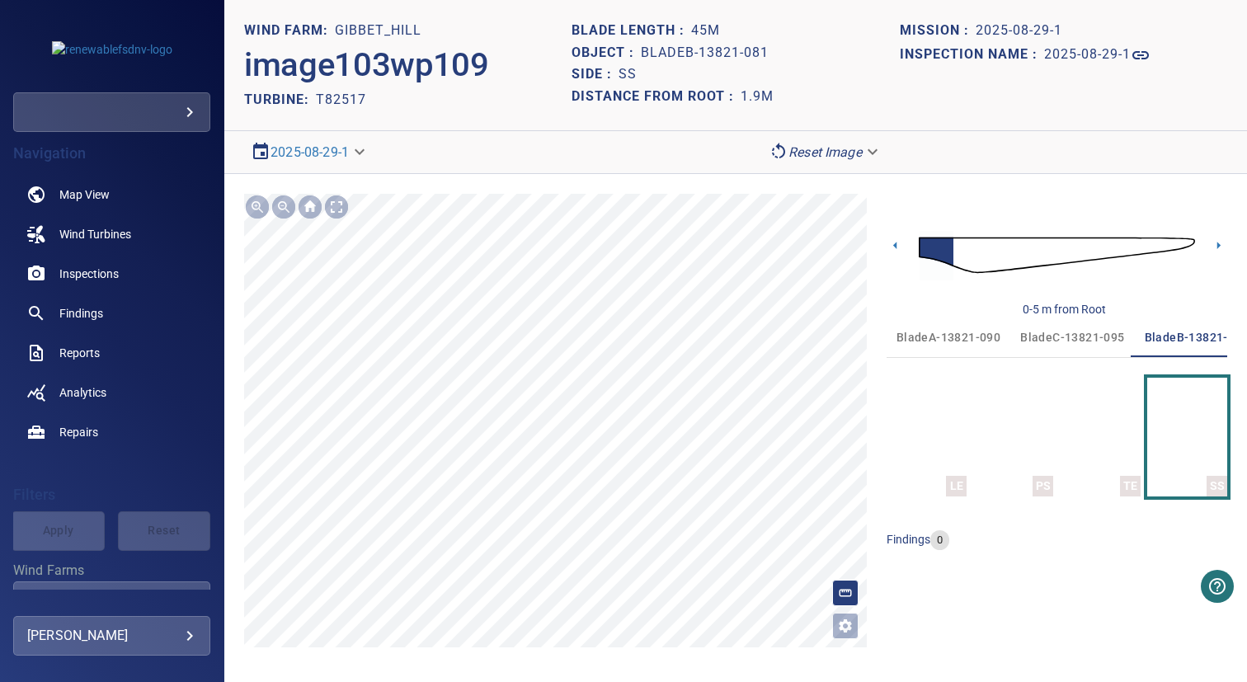
scroll to position [0, 26]
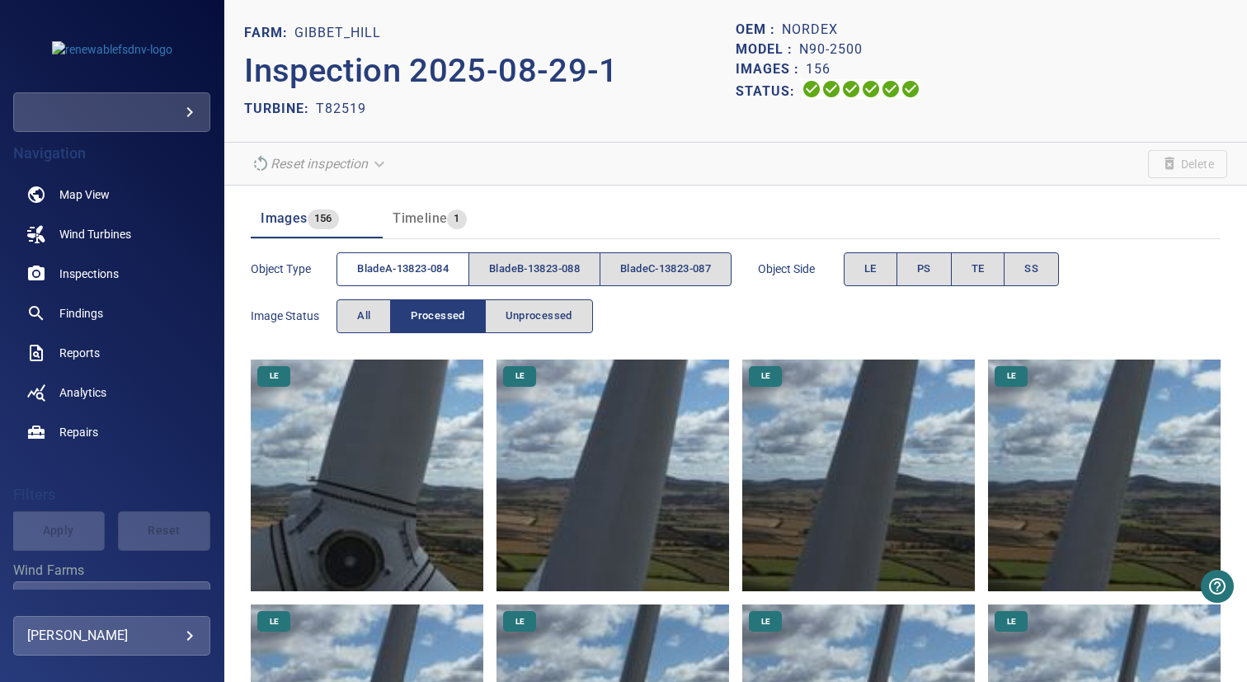
click at [393, 276] on span "bladeA-13823-084" at bounding box center [403, 269] width 92 height 19
click at [1036, 266] on button "SS" at bounding box center [1031, 269] width 55 height 34
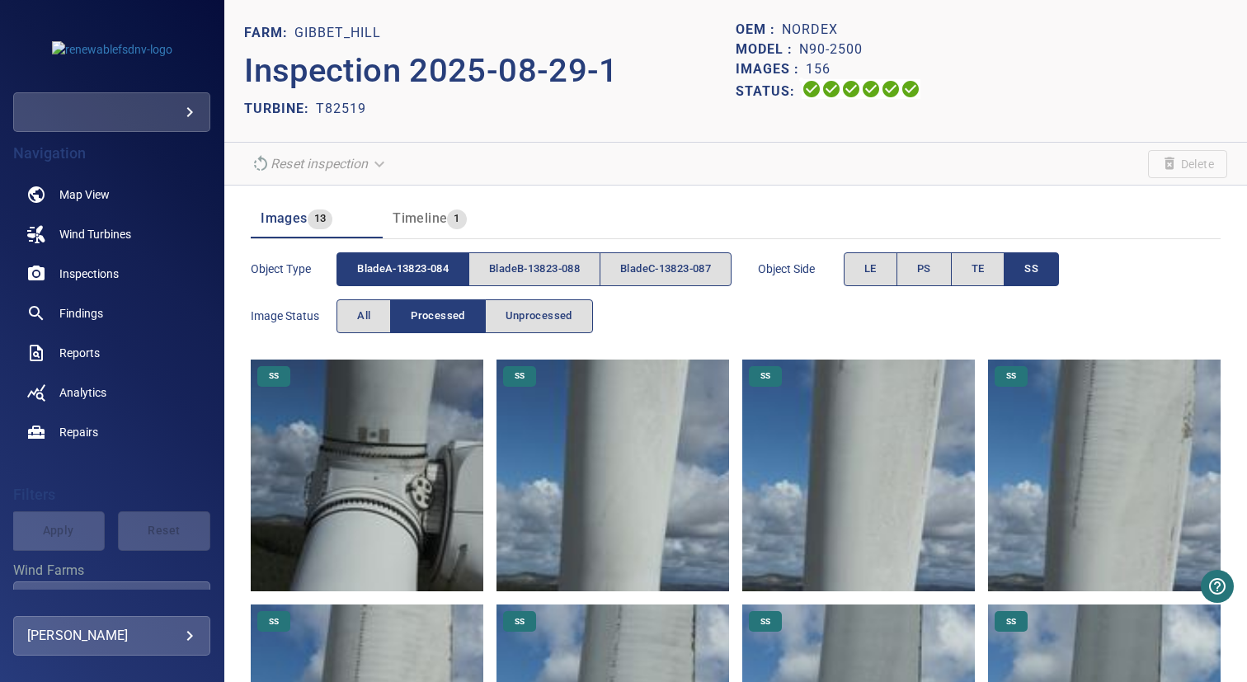
click at [386, 483] on img at bounding box center [367, 476] width 233 height 233
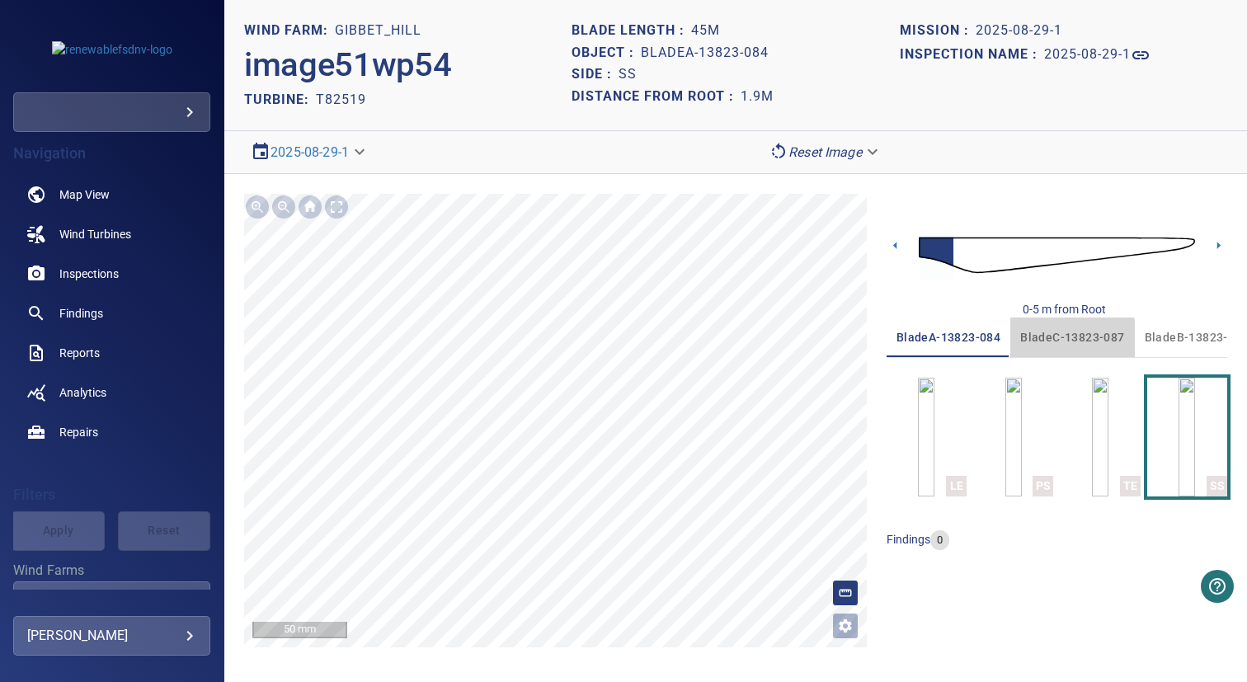
click at [1040, 351] on button "bladeC-13823-087" at bounding box center [1072, 338] width 124 height 40
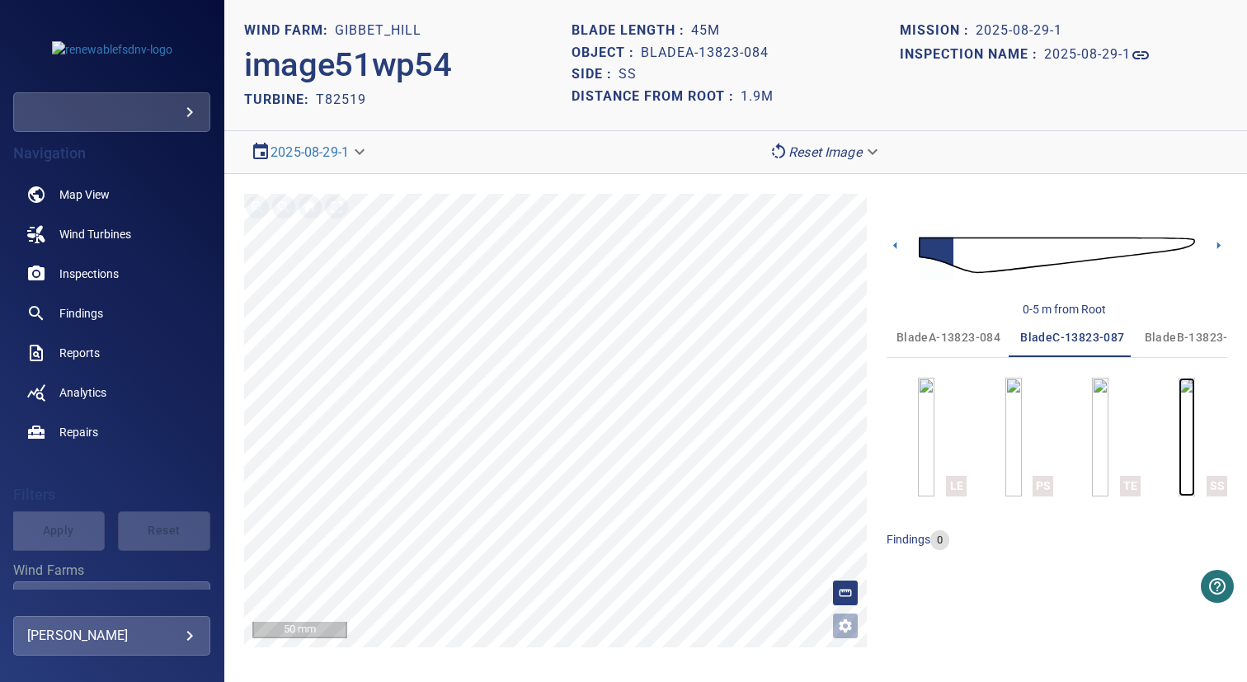
click at [1179, 449] on img "button" at bounding box center [1187, 437] width 16 height 119
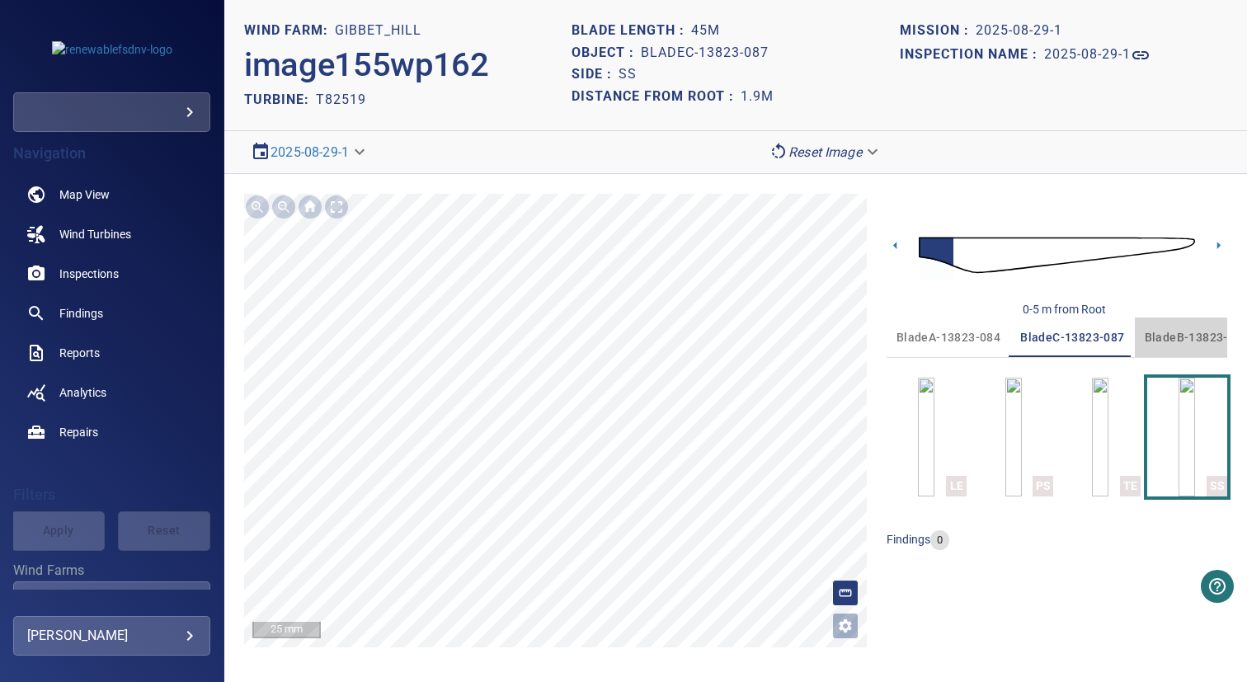
click at [1165, 336] on span "bladeB-13823-088" at bounding box center [1197, 337] width 104 height 21
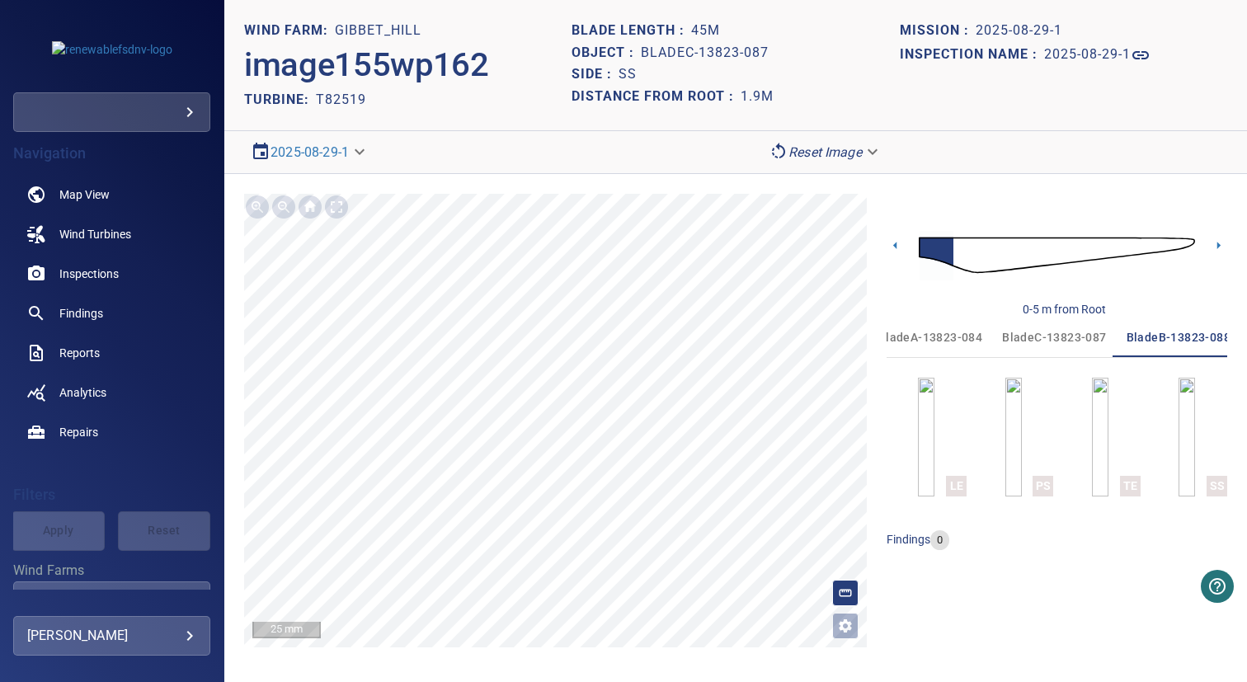
scroll to position [0, 26]
click at [1179, 435] on img "button" at bounding box center [1187, 437] width 16 height 119
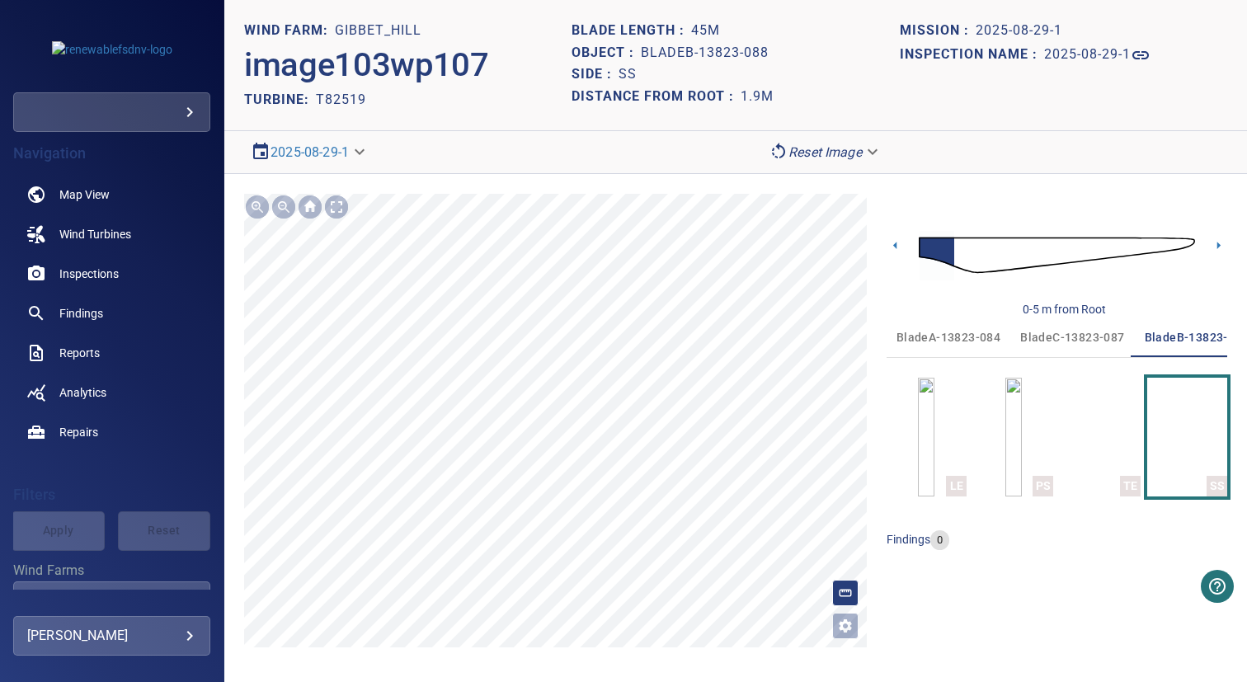
scroll to position [0, 26]
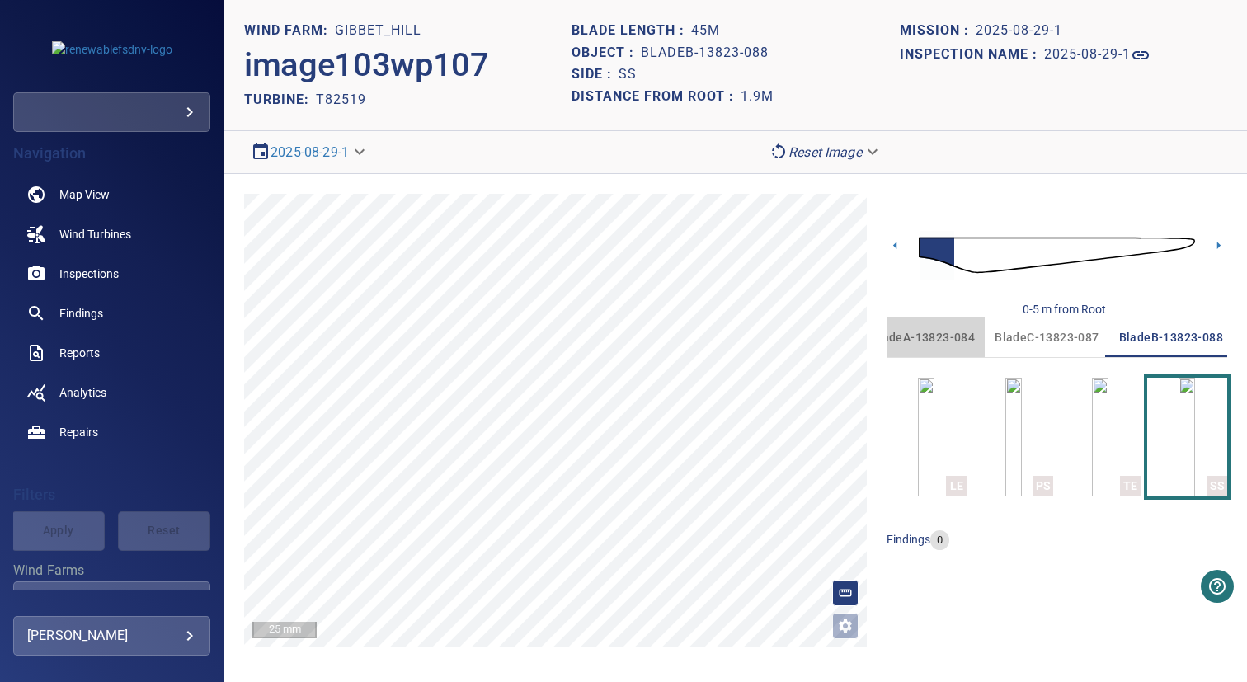
click at [949, 338] on span "bladeA-13823-084" at bounding box center [923, 337] width 104 height 21
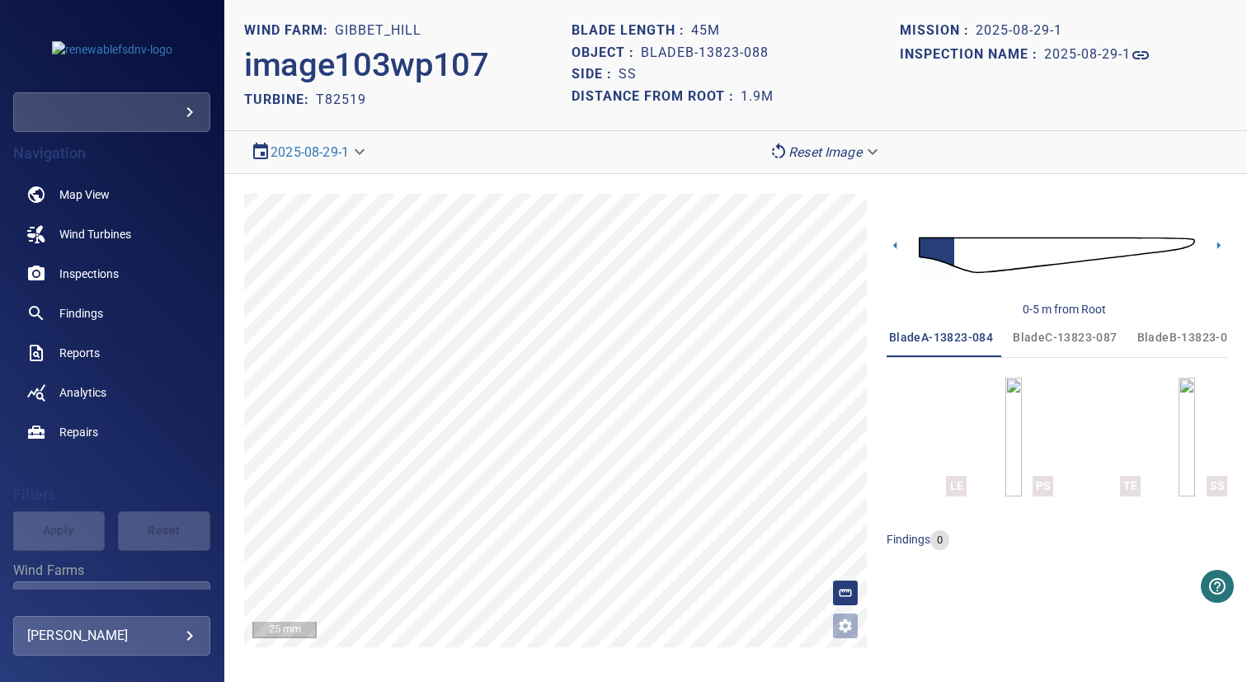
scroll to position [0, 0]
click at [1051, 337] on span "bladeC-13823-087" at bounding box center [1072, 337] width 104 height 21
click at [957, 341] on span "bladeA-13823-084" at bounding box center [949, 337] width 104 height 21
click at [108, 276] on span "Inspections" at bounding box center [88, 274] width 59 height 16
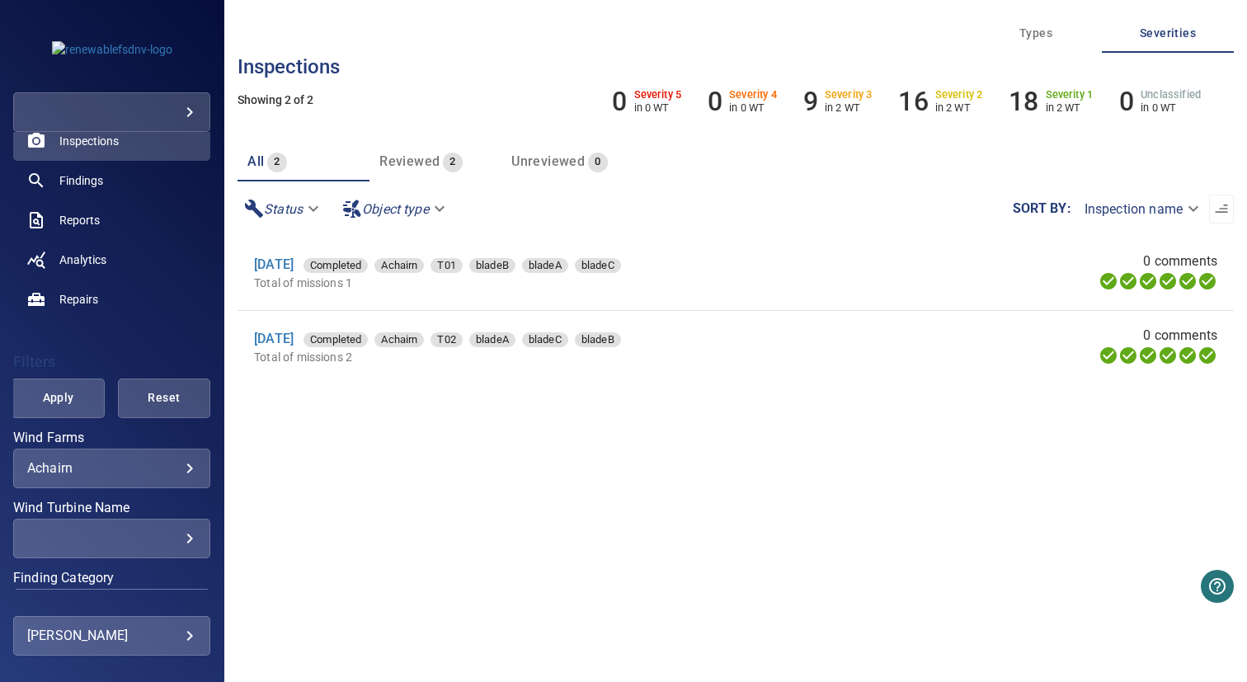
scroll to position [149, 0]
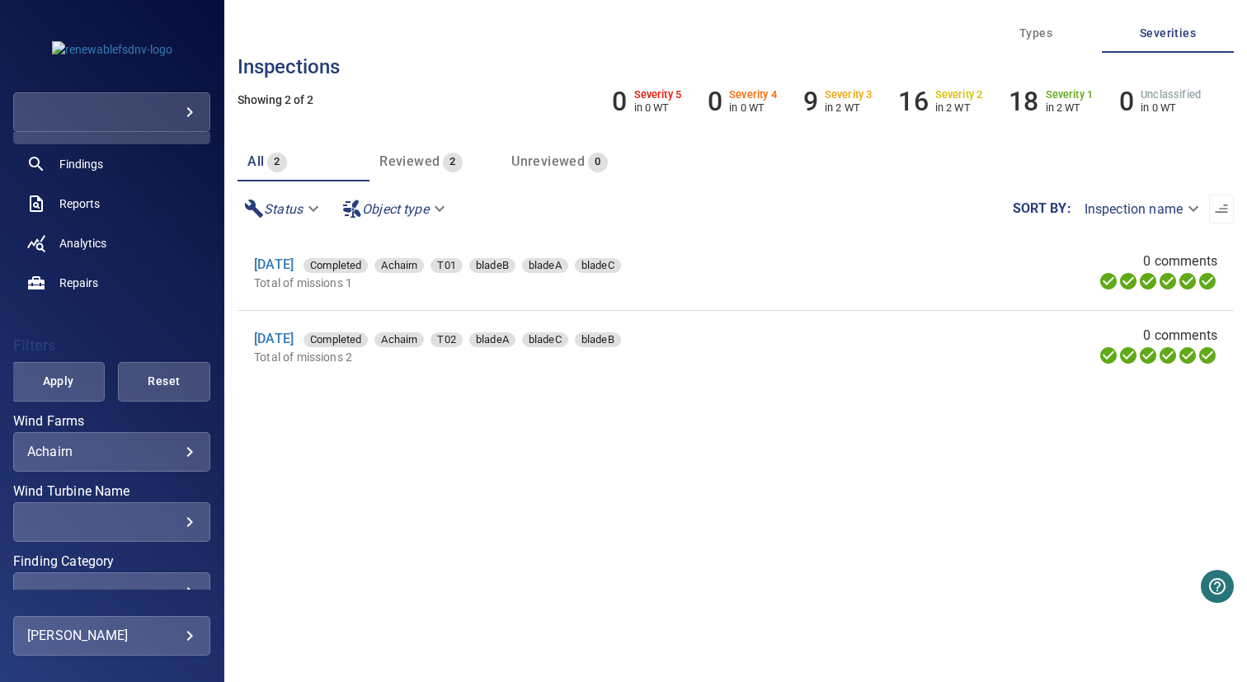
click at [124, 460] on div "Achairn ******* ​" at bounding box center [111, 452] width 197 height 40
click at [149, 454] on body "**********" at bounding box center [623, 341] width 1247 height 682
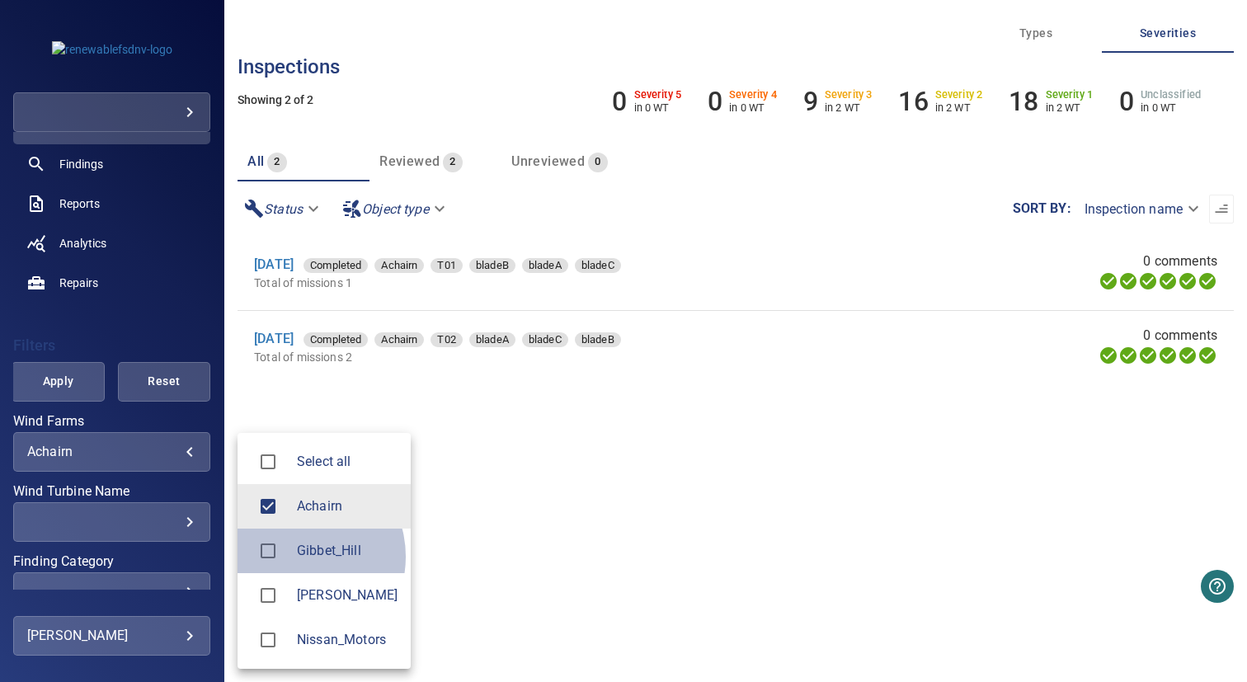
click at [297, 557] on span "Gibbet_Hill" at bounding box center [347, 551] width 101 height 20
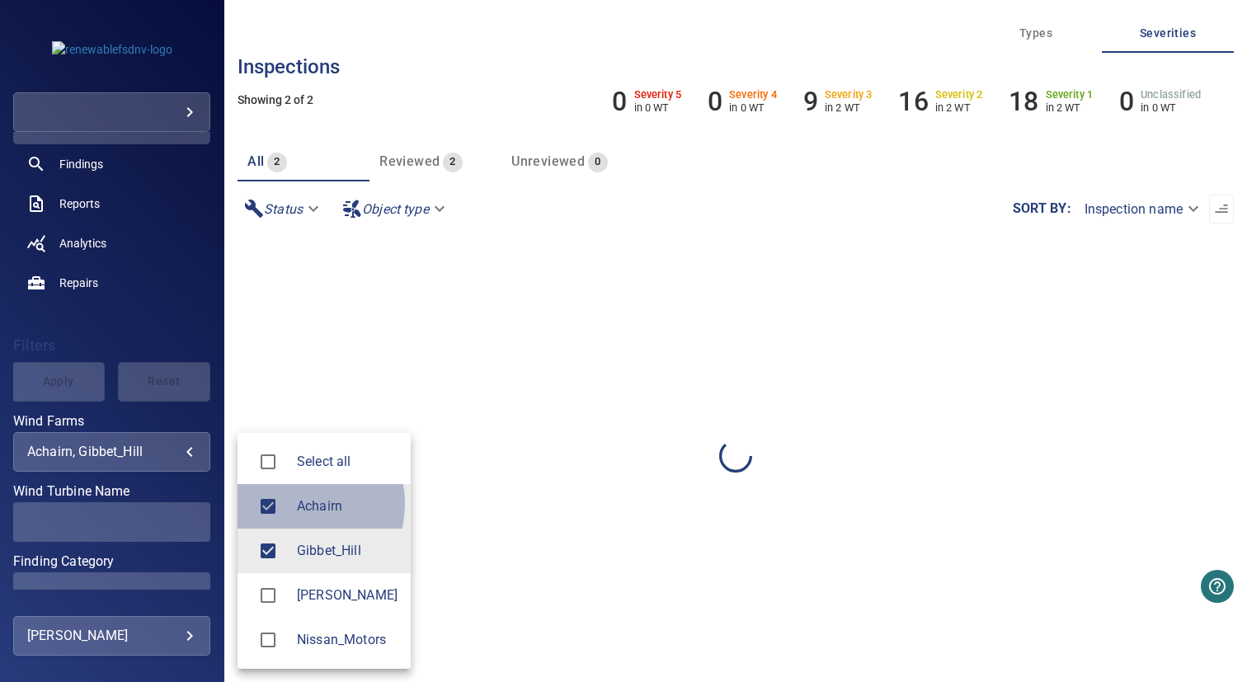
click at [297, 504] on span "Achairn" at bounding box center [347, 507] width 101 height 20
type input "**********"
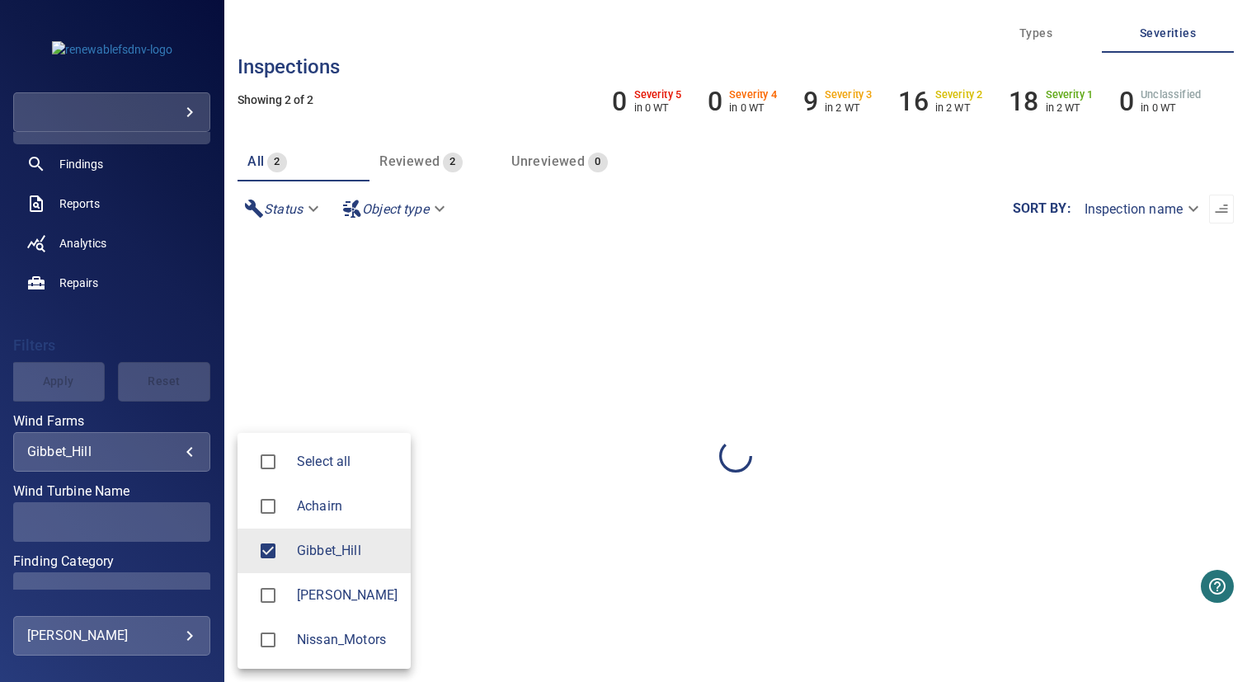
click at [587, 466] on div at bounding box center [623, 341] width 1247 height 682
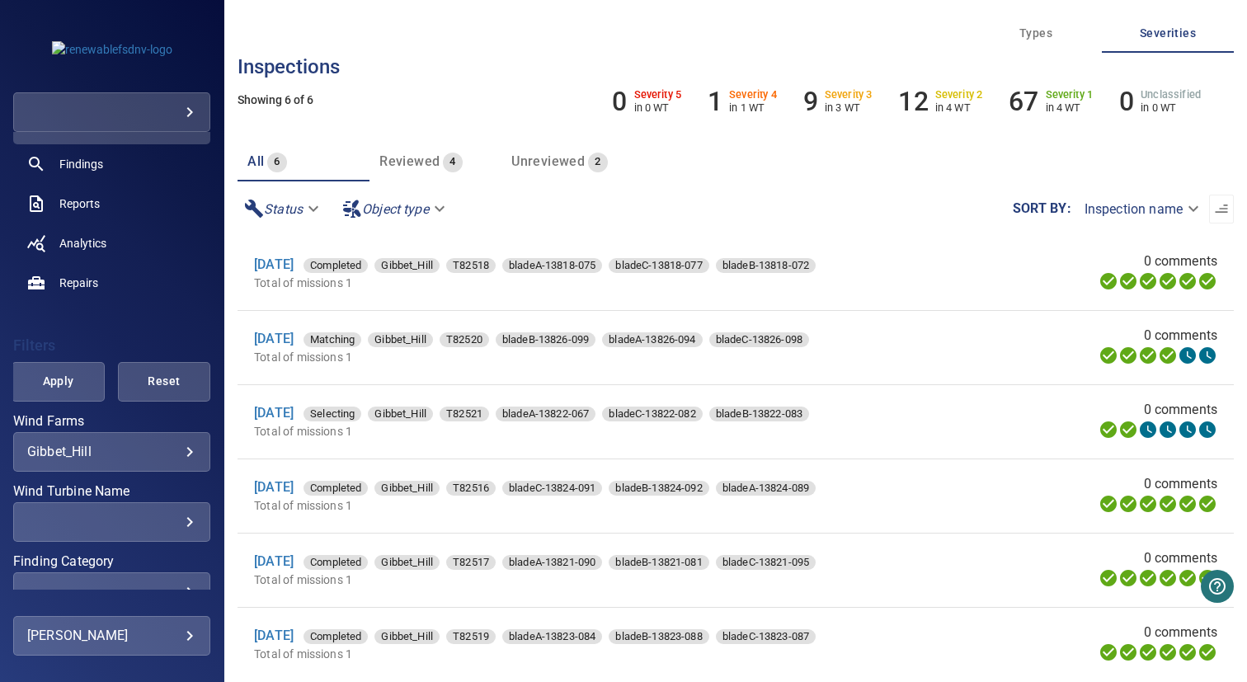
click at [59, 384] on span "Apply" at bounding box center [57, 381] width 51 height 21
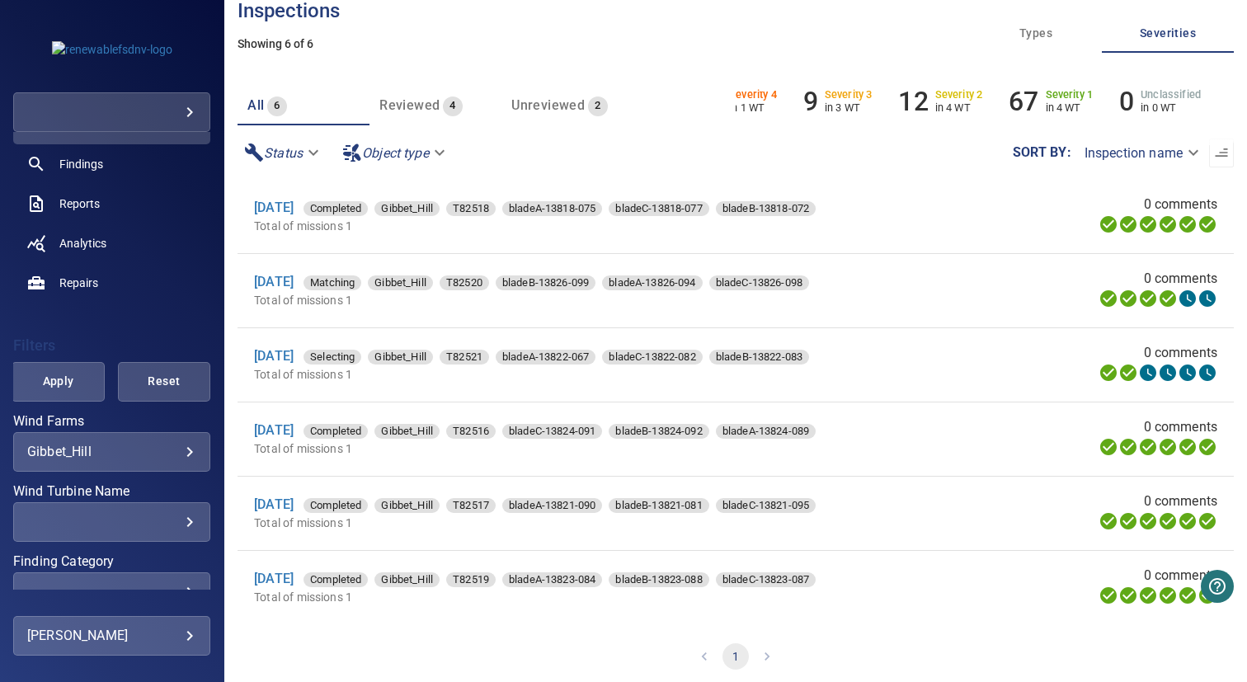
scroll to position [64, 0]
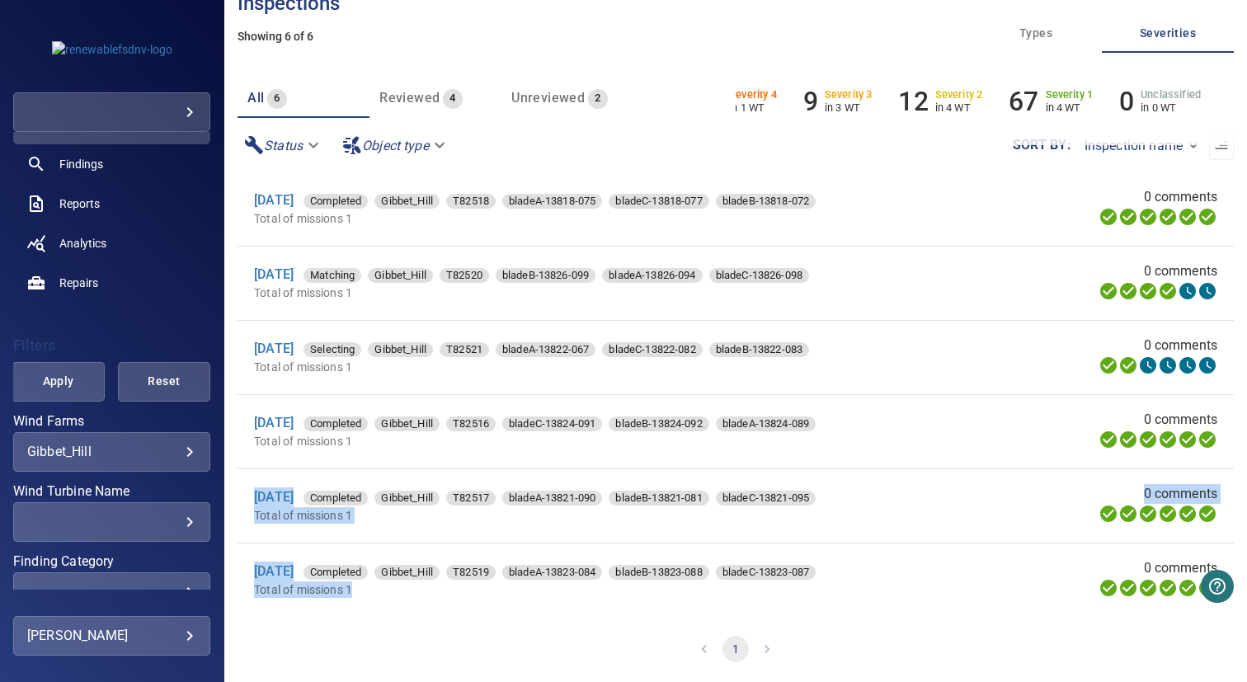
drag, startPoint x: 242, startPoint y: 488, endPoint x: 426, endPoint y: 602, distance: 217.0
click at [426, 602] on ul "[DATE] Completed Gibbet_Hill T82518 bladeA-13818-075 bladeC-13818-077 bladeB-13…" at bounding box center [736, 394] width 996 height 445
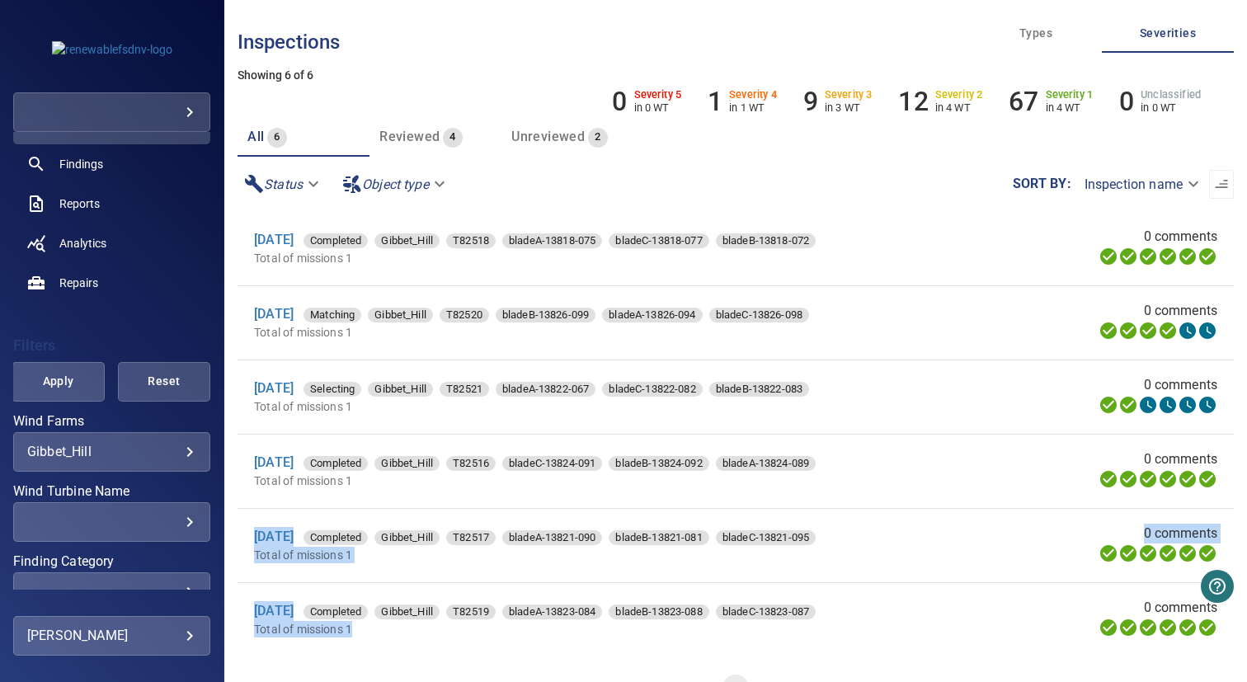
scroll to position [0, 0]
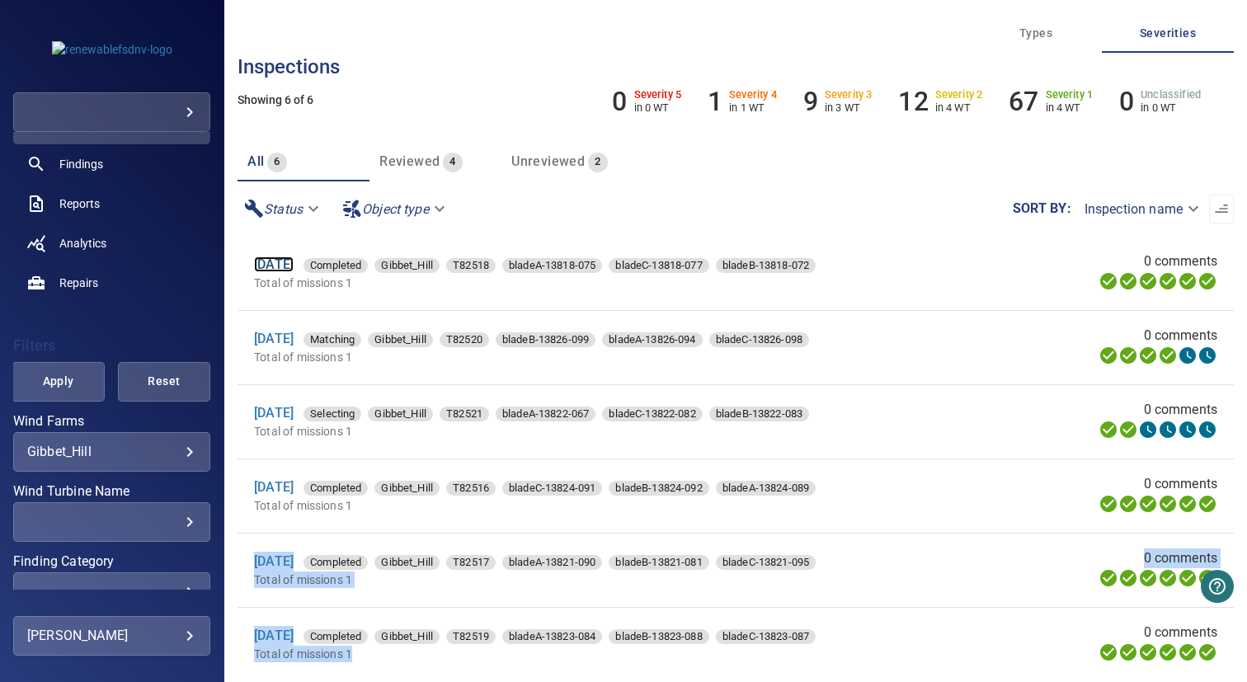
click at [289, 260] on link "[DATE]" at bounding box center [274, 265] width 40 height 16
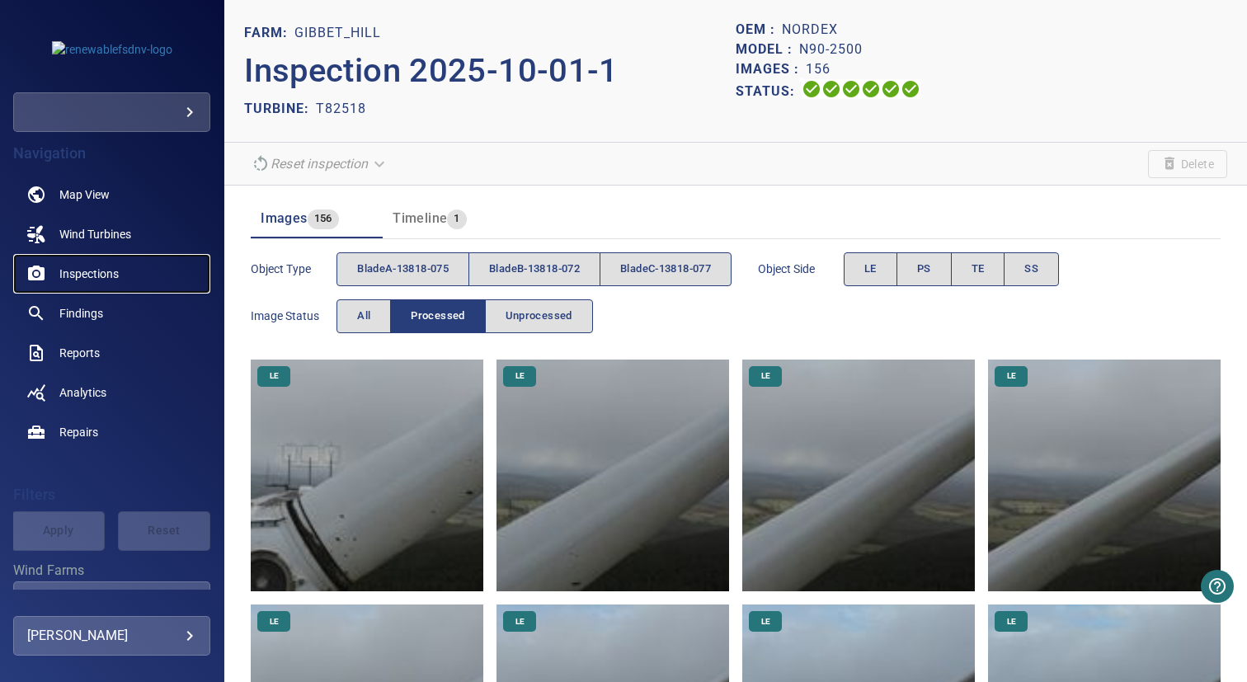
click at [101, 262] on link "Inspections" at bounding box center [111, 274] width 197 height 40
click at [84, 272] on span "Inspections" at bounding box center [88, 274] width 59 height 16
